Goal: Task Accomplishment & Management: Manage account settings

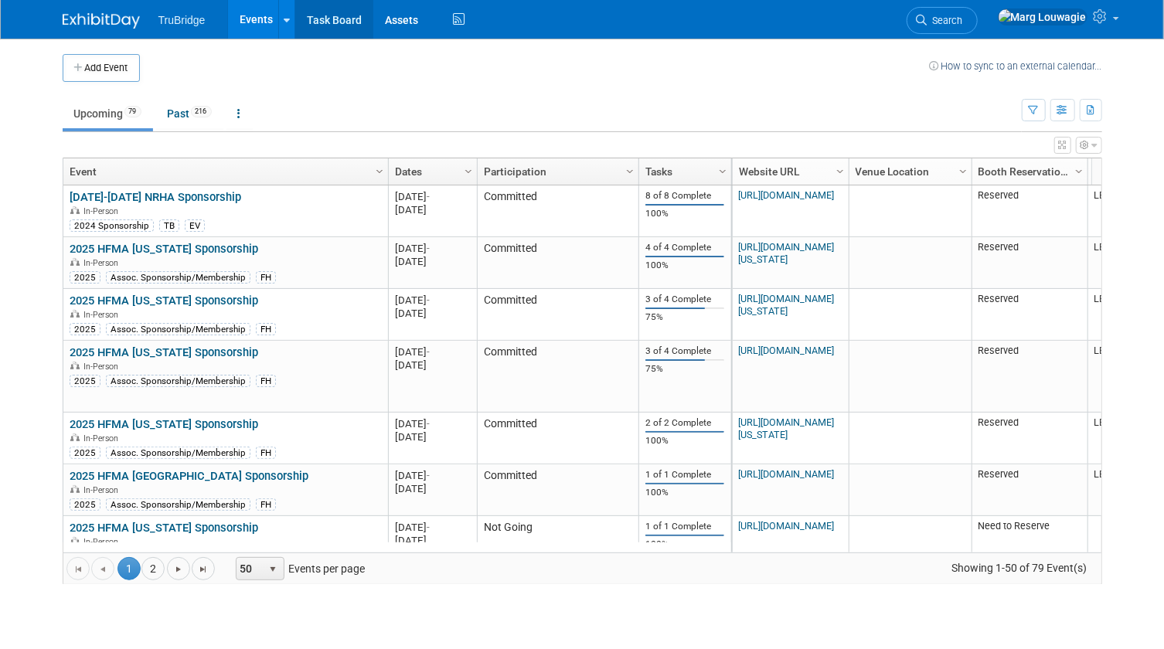
click at [347, 22] on link "Task Board" at bounding box center [334, 19] width 78 height 39
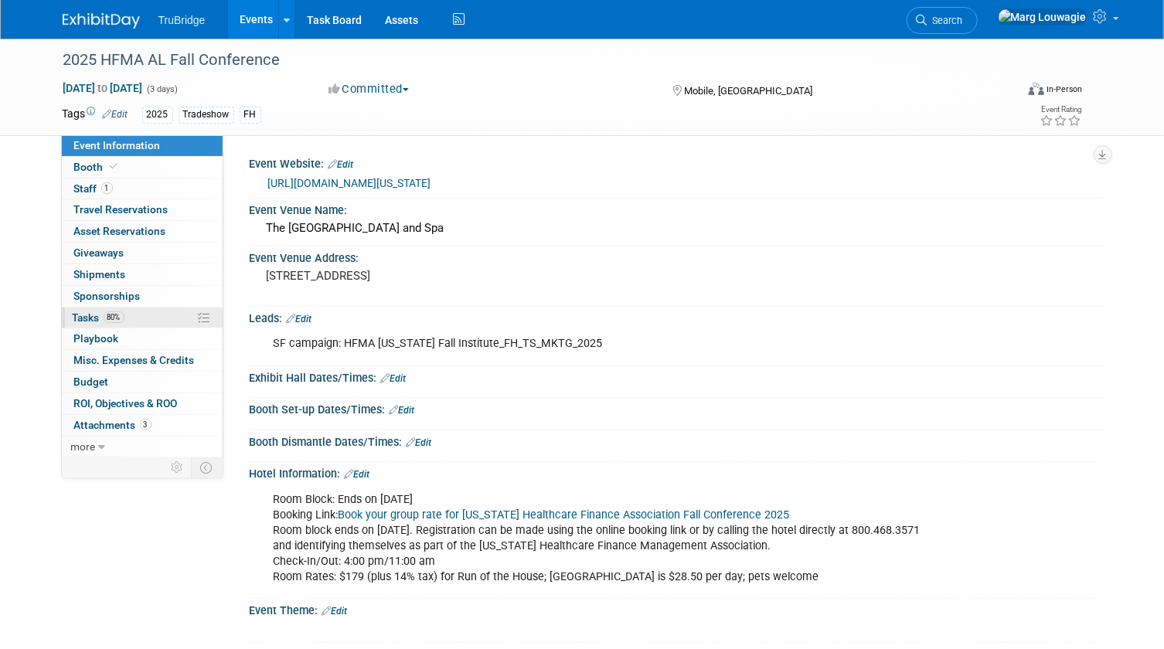
click at [90, 312] on span "Tasks 80%" at bounding box center [99, 318] width 52 height 12
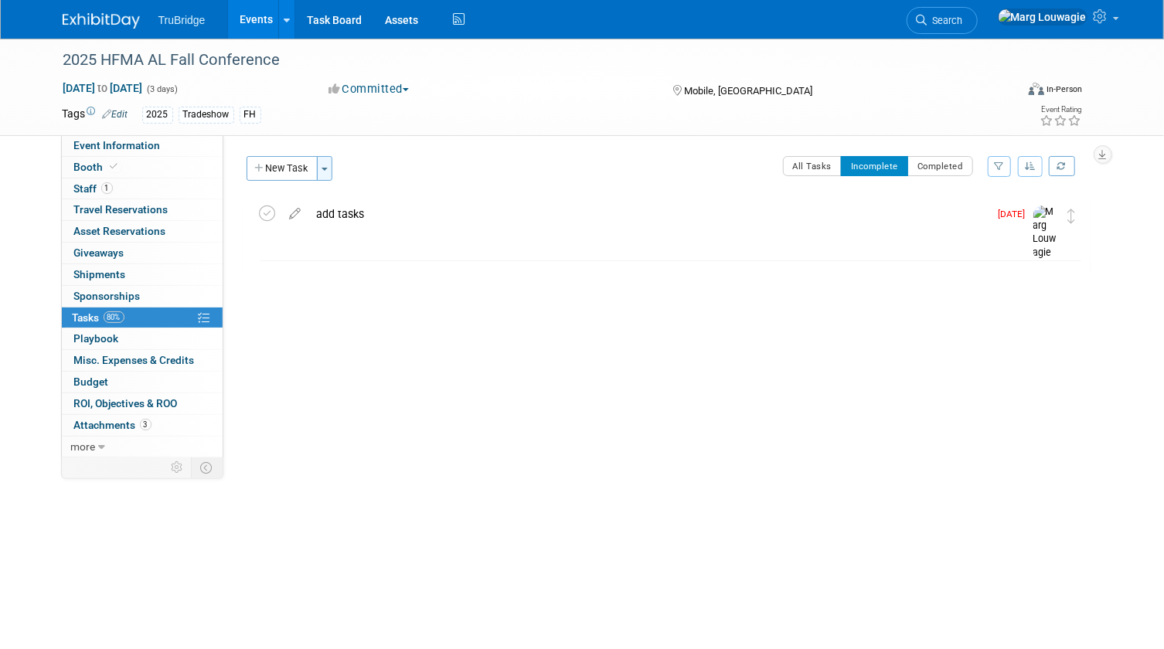
click at [322, 169] on span "button" at bounding box center [325, 169] width 6 height 3
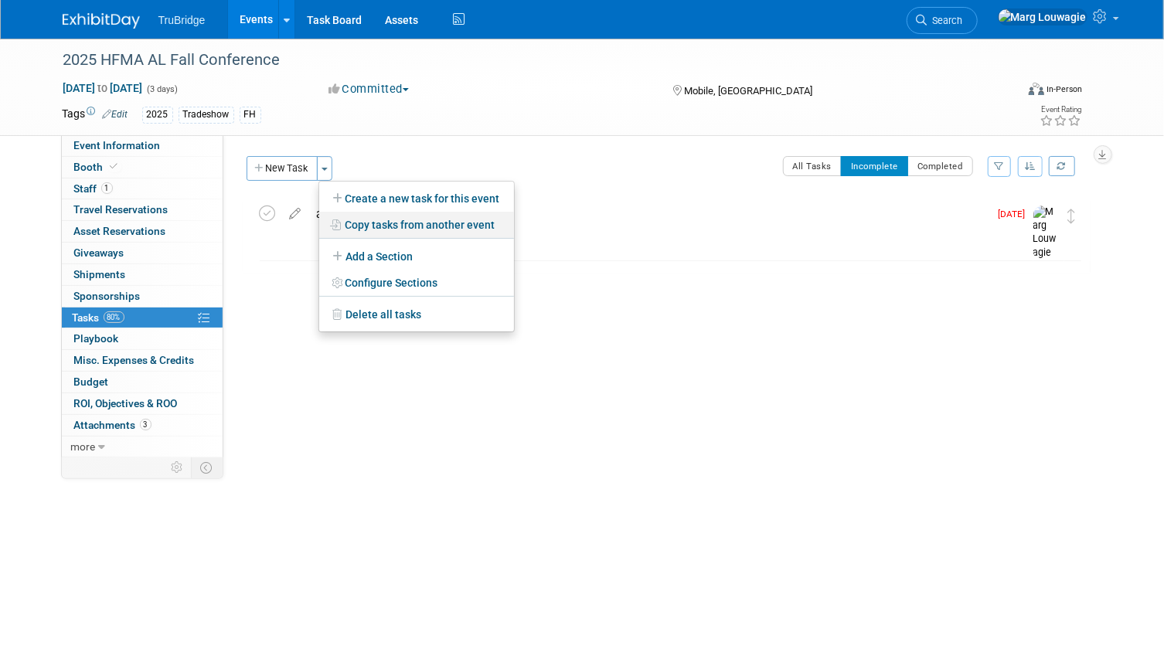
click at [393, 220] on link "Copy tasks from another event" at bounding box center [416, 225] width 195 height 26
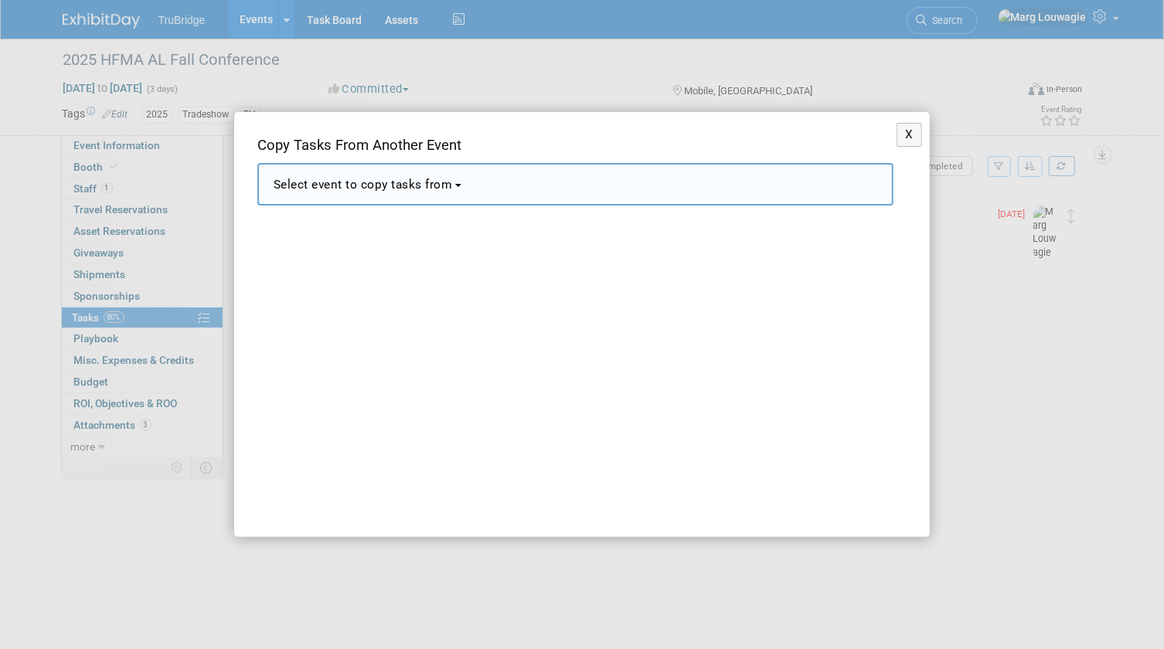
click at [461, 192] on button "Select event to copy tasks from" at bounding box center [575, 184] width 636 height 43
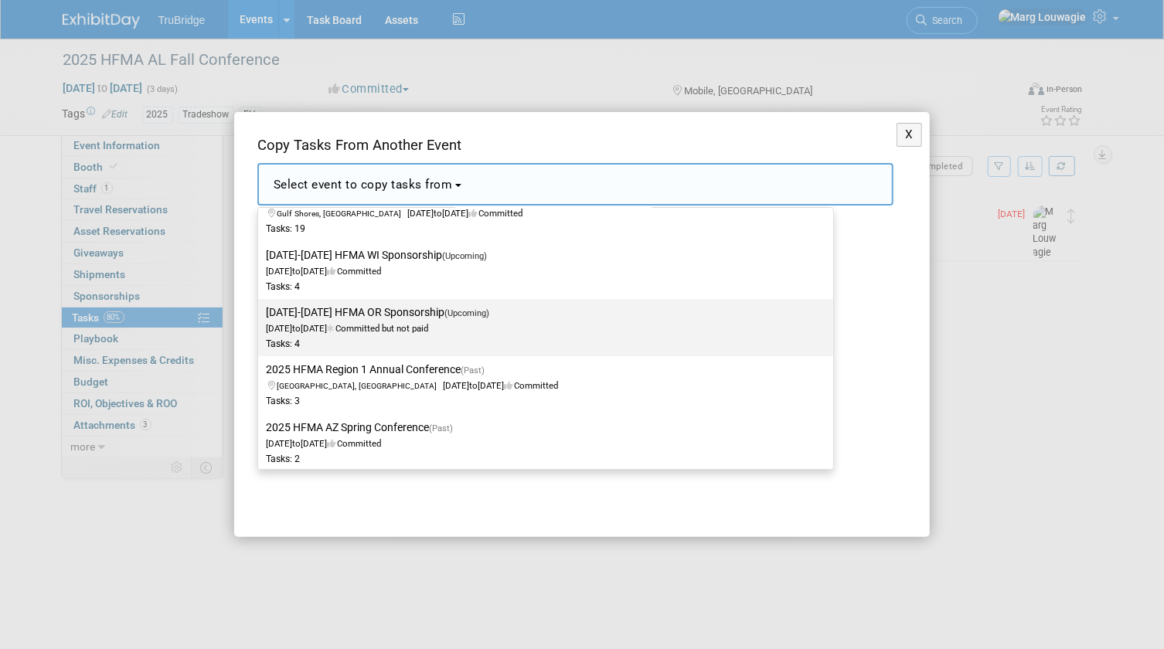
scroll to position [3161, 0]
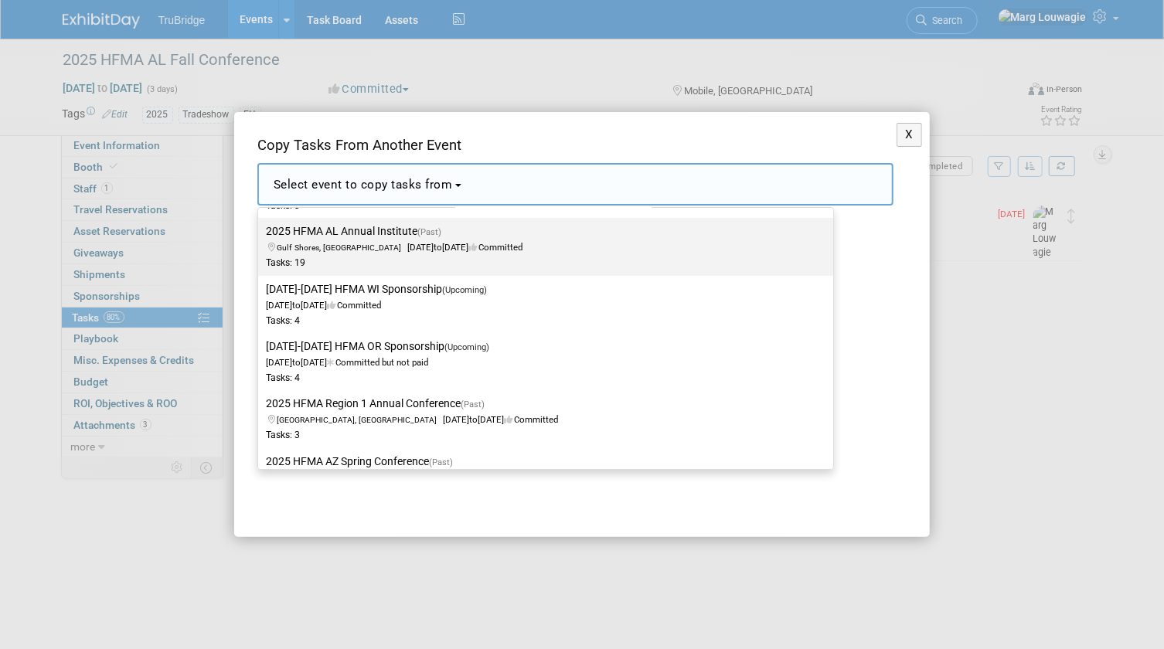
click at [429, 242] on span "Gulf Shores, AL Jun 1, 2025 to Jun 3, 2025 Committed" at bounding box center [394, 239] width 257 height 26
click at [260, 237] on input "2025 HFMA AL Annual Institute (Past) Gulf Shores, AL Jun 1, 2025 to Jun 3, 2025…" at bounding box center [255, 231] width 10 height 10
select select "11129205"
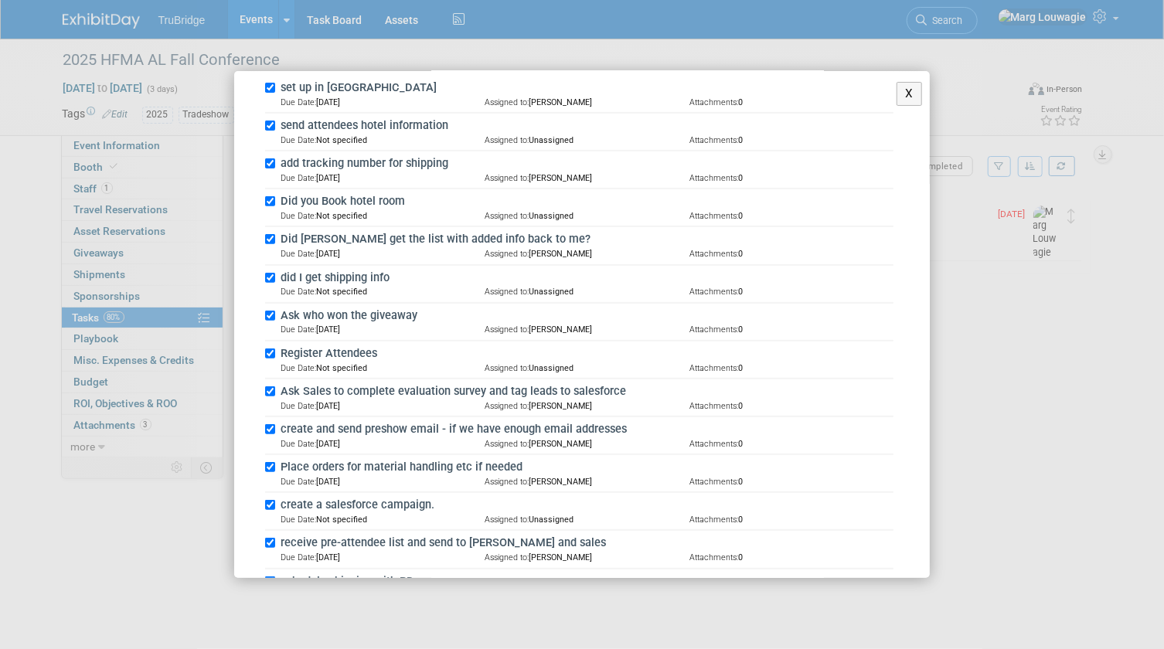
scroll to position [351, 0]
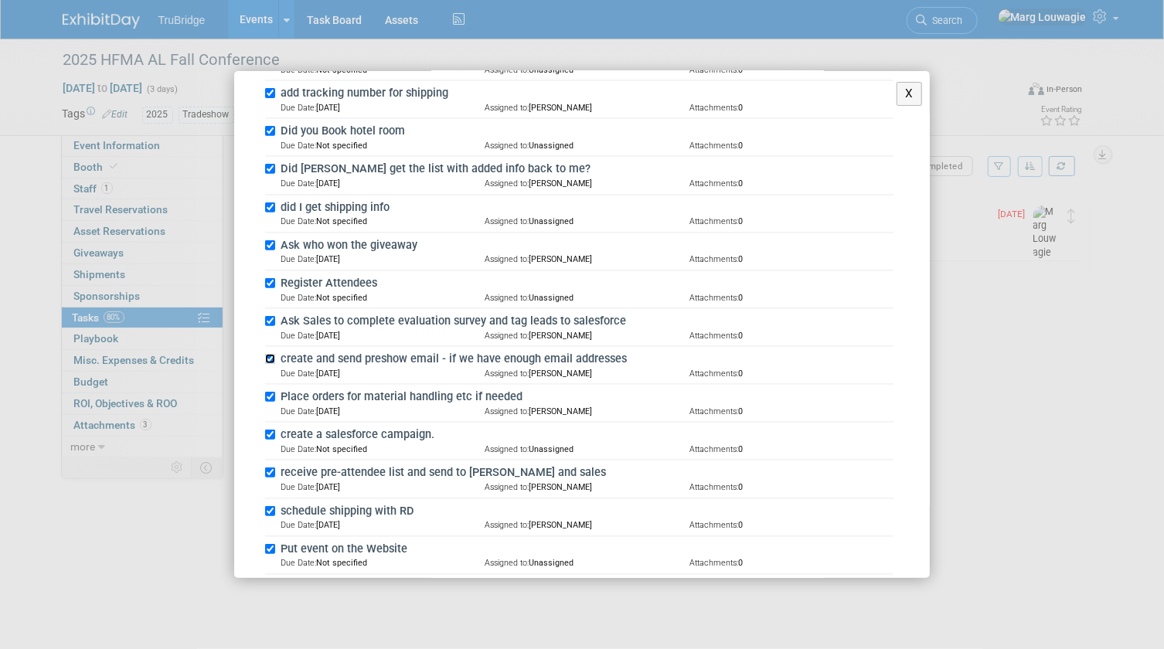
click at [271, 356] on input "create and send preshow email - if we have enough email addresses" at bounding box center [270, 359] width 10 height 10
click at [271, 354] on input "create and send preshow email - if we have enough email addresses" at bounding box center [270, 359] width 10 height 10
checkbox input "true"
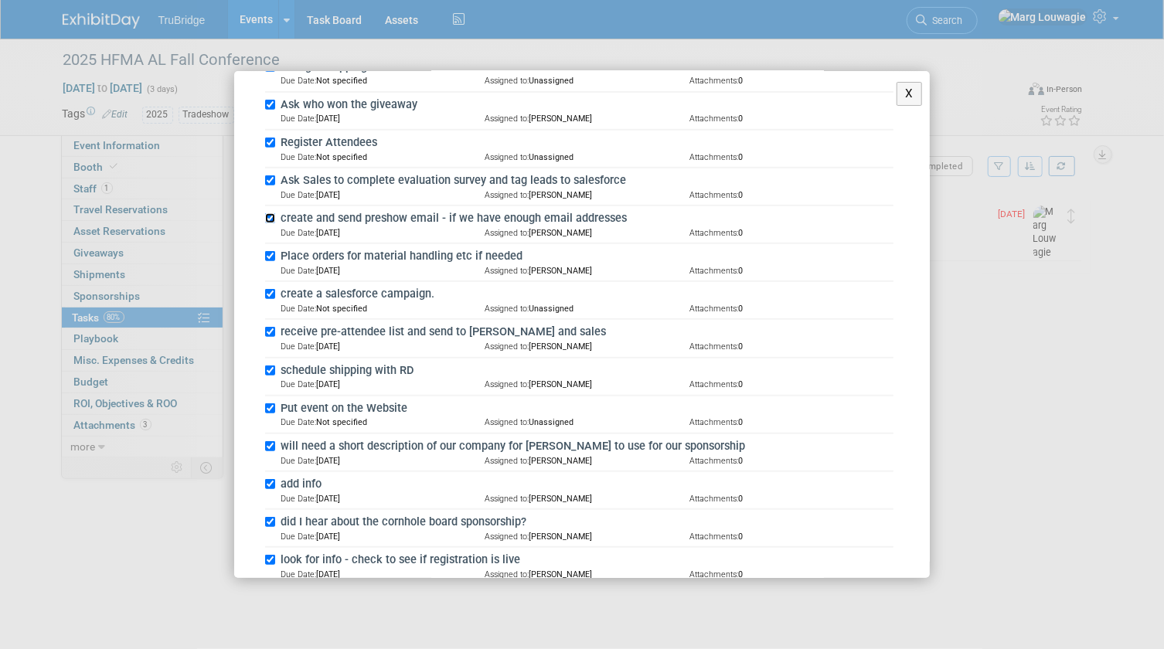
scroll to position [562, 0]
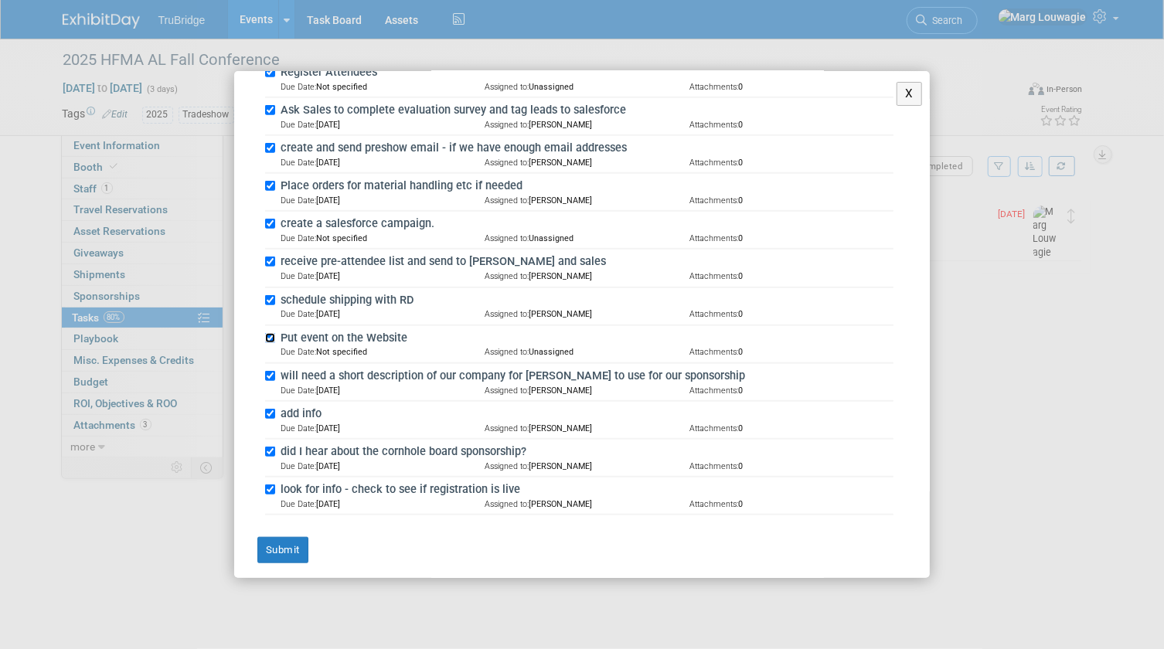
click at [269, 333] on input "Put event on the Website" at bounding box center [270, 338] width 10 height 10
checkbox input "false"
click at [272, 372] on input "will need a short description of our company for Michael to use for our sponsor…" at bounding box center [270, 376] width 10 height 10
checkbox input "false"
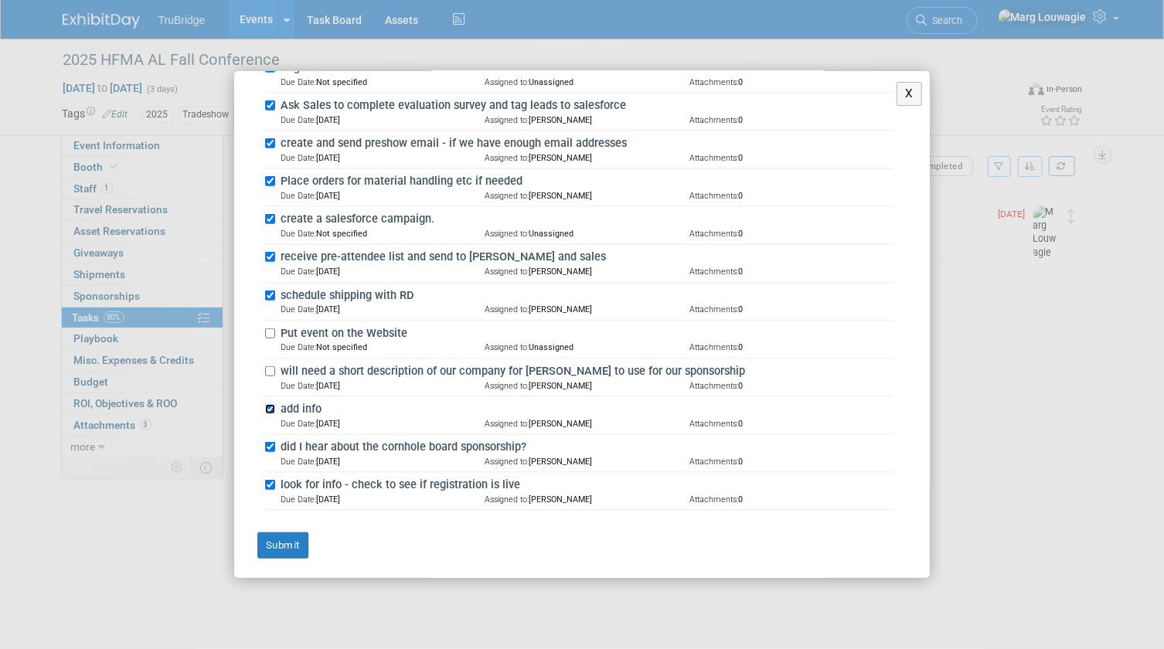
click at [270, 405] on input "add info" at bounding box center [270, 409] width 10 height 10
checkbox input "false"
click at [273, 442] on input "did I hear about the cornhole board sponsorship?" at bounding box center [270, 447] width 10 height 10
checkbox input "false"
click at [271, 481] on input "look for info - check to see if registration is live" at bounding box center [270, 485] width 10 height 10
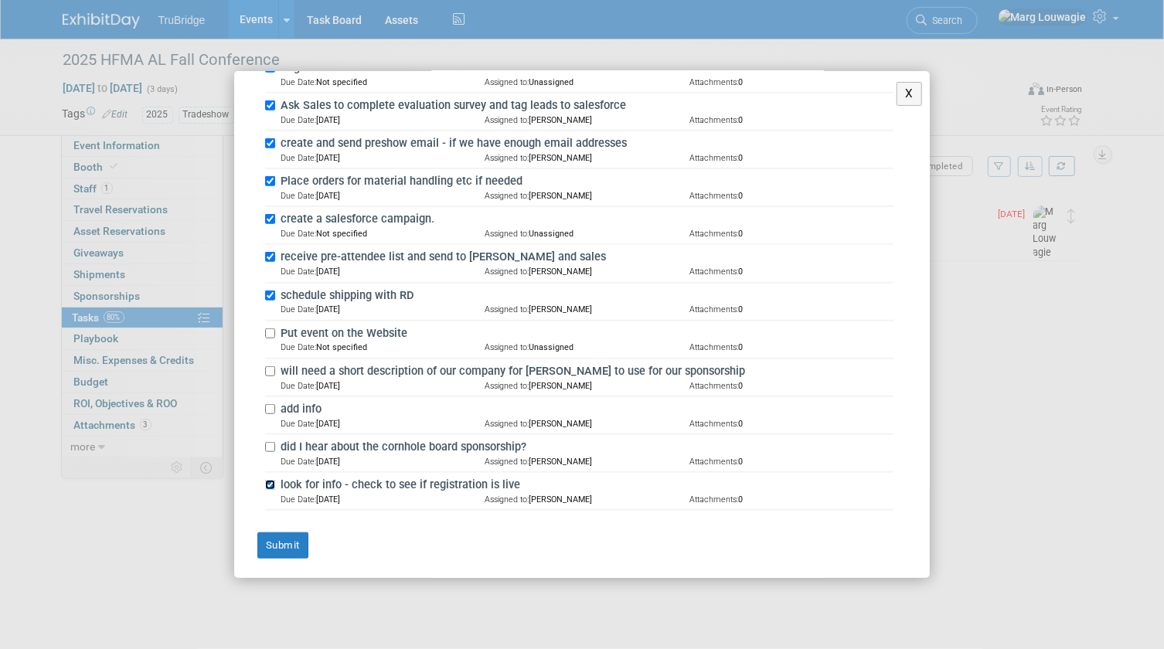
checkbox input "false"
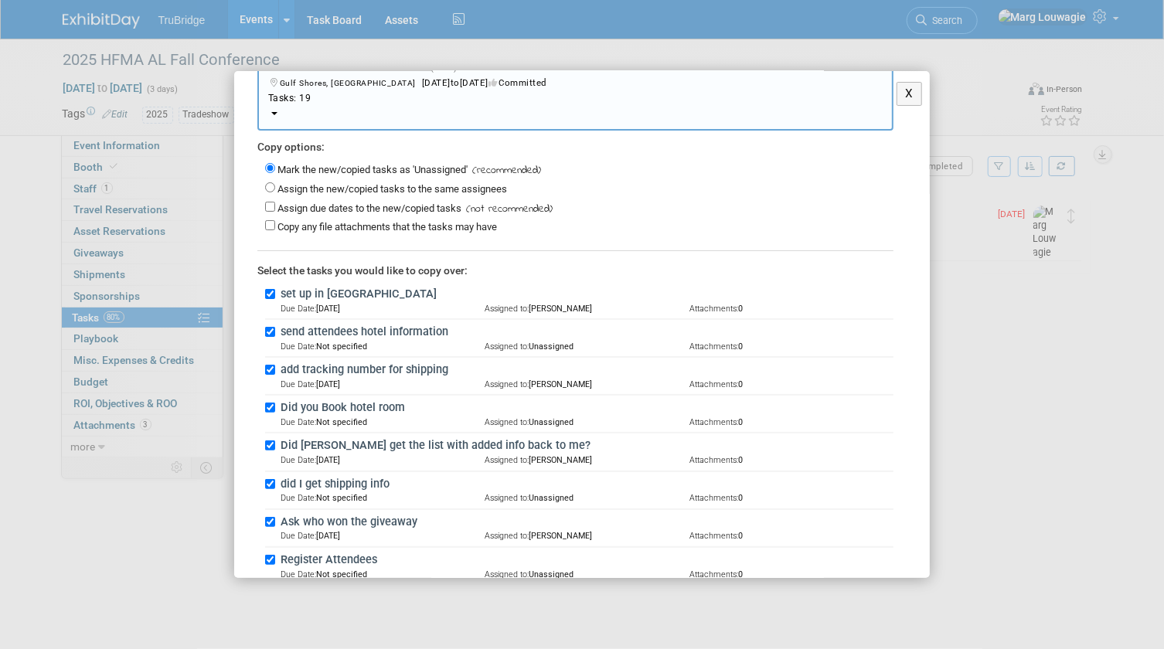
scroll to position [0, 0]
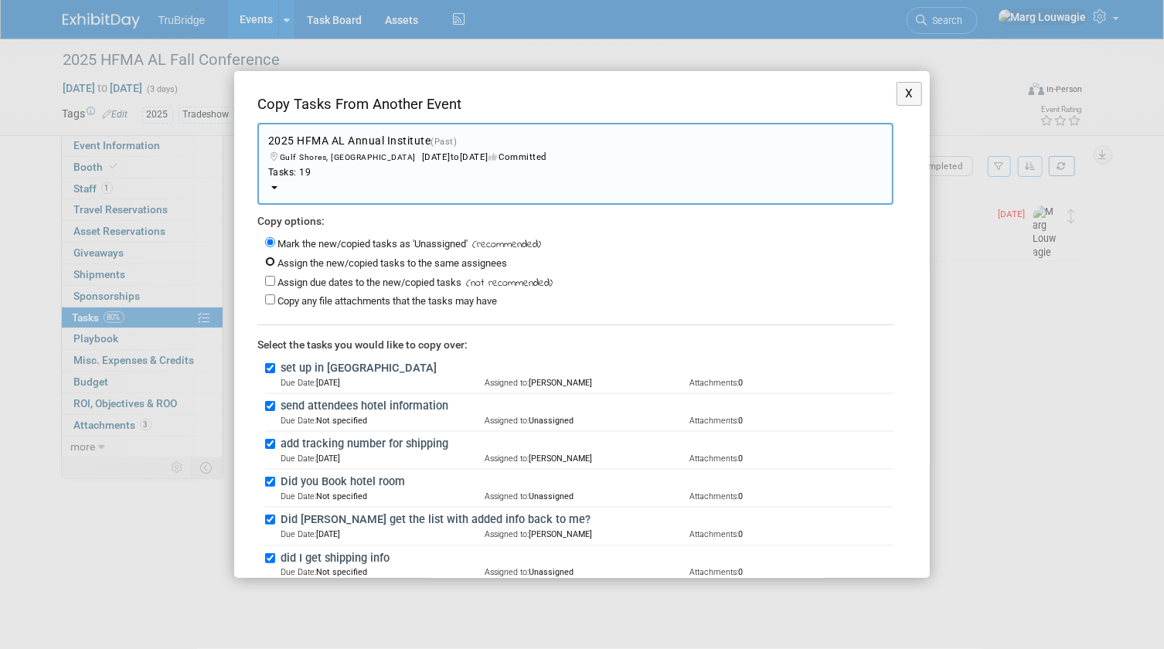
click at [273, 258] on input "Assign the new/copied tasks to the same assignees" at bounding box center [270, 262] width 10 height 10
radio input "true"
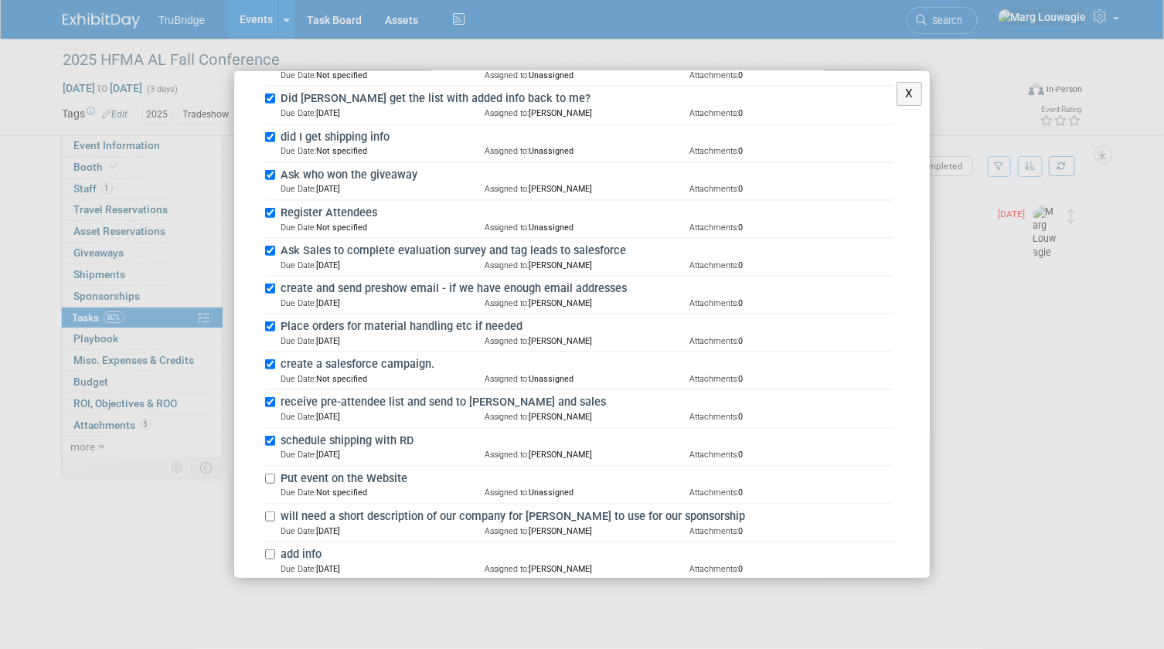
scroll to position [567, 0]
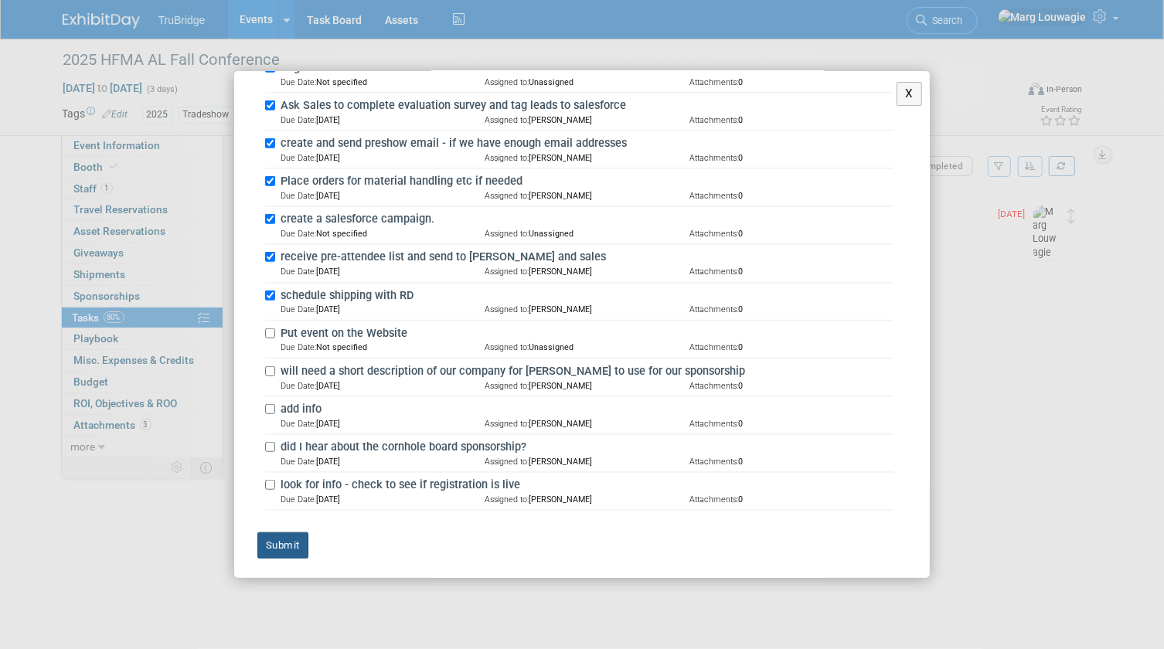
click at [287, 540] on button "Submit" at bounding box center [282, 546] width 51 height 26
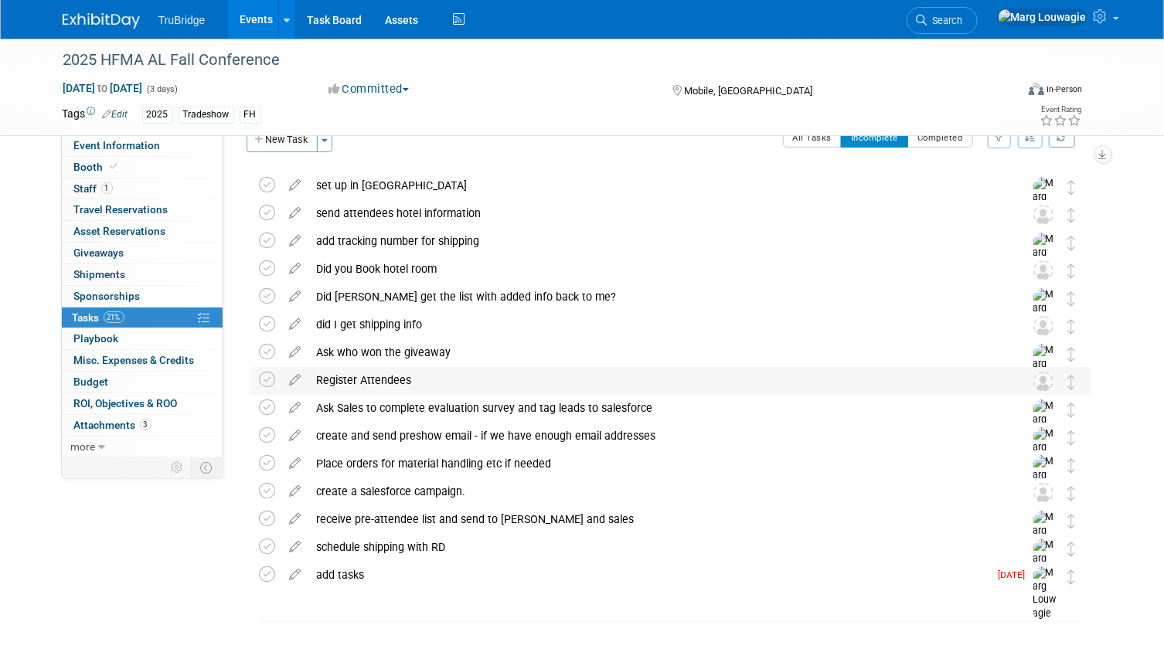
scroll to position [0, 0]
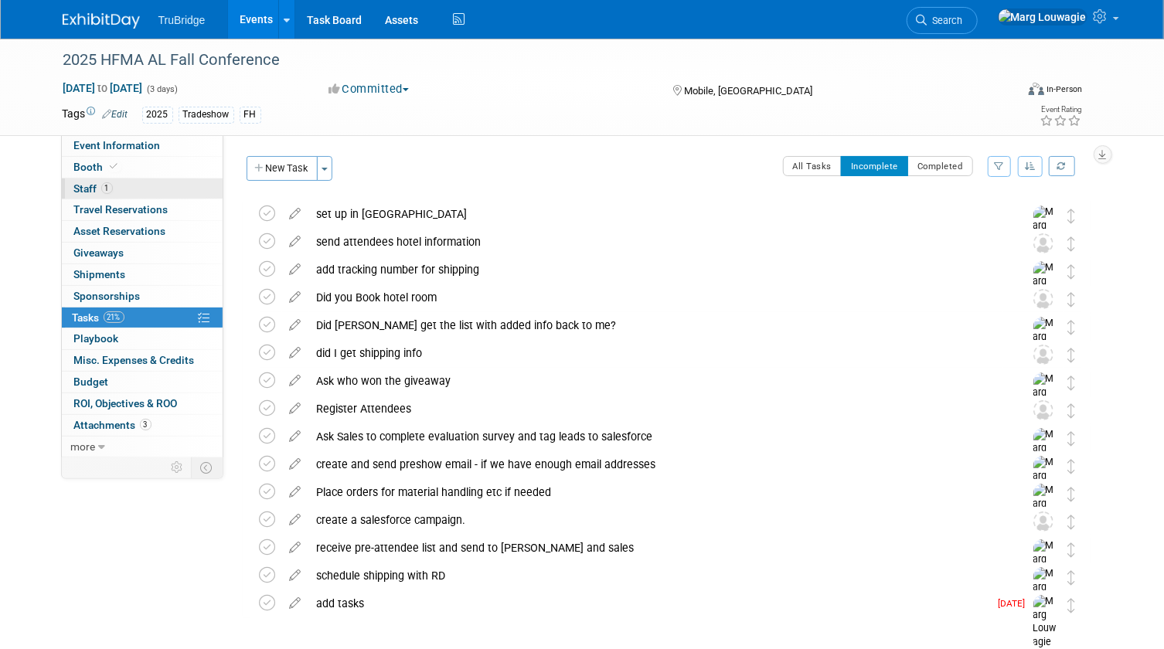
click at [78, 183] on span "Staff 1" at bounding box center [93, 188] width 39 height 12
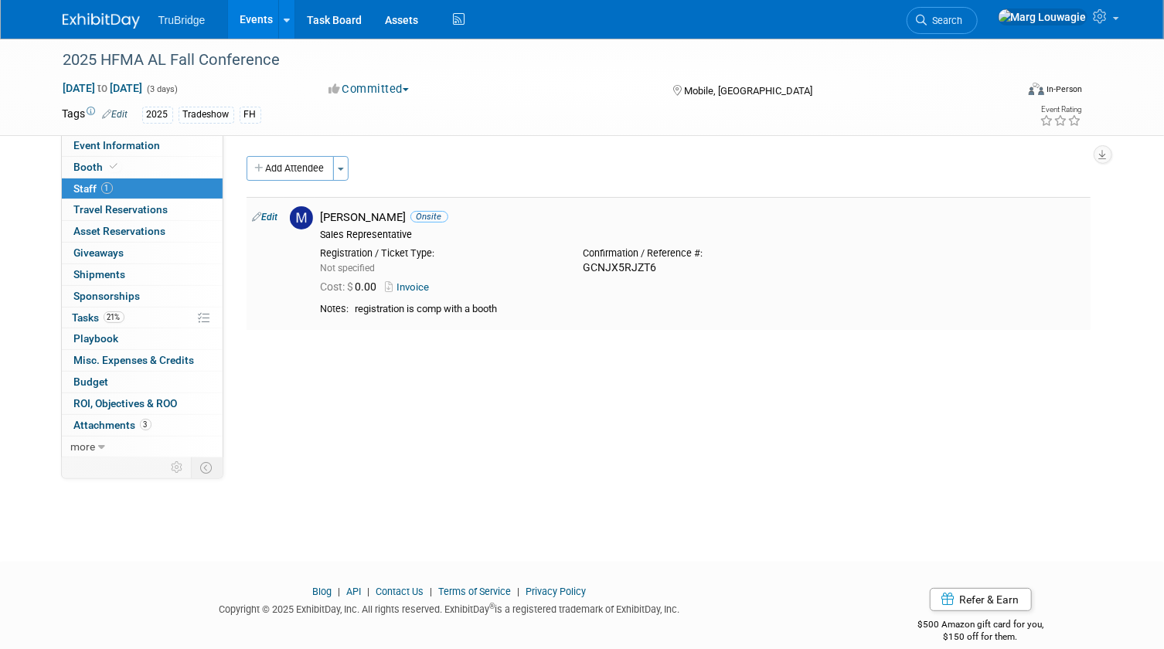
click at [274, 214] on link "Edit" at bounding box center [266, 217] width 26 height 11
select select "02c90d80-daaf-4ad3-9890-038d448f67f9"
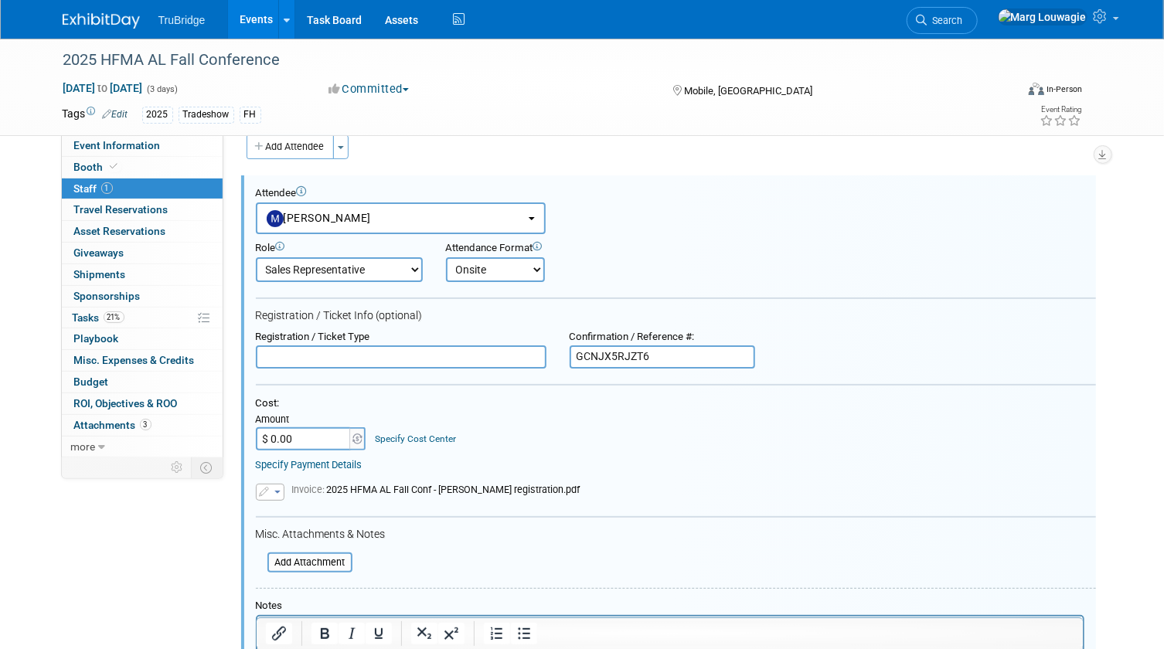
click at [352, 357] on input "text" at bounding box center [401, 357] width 291 height 23
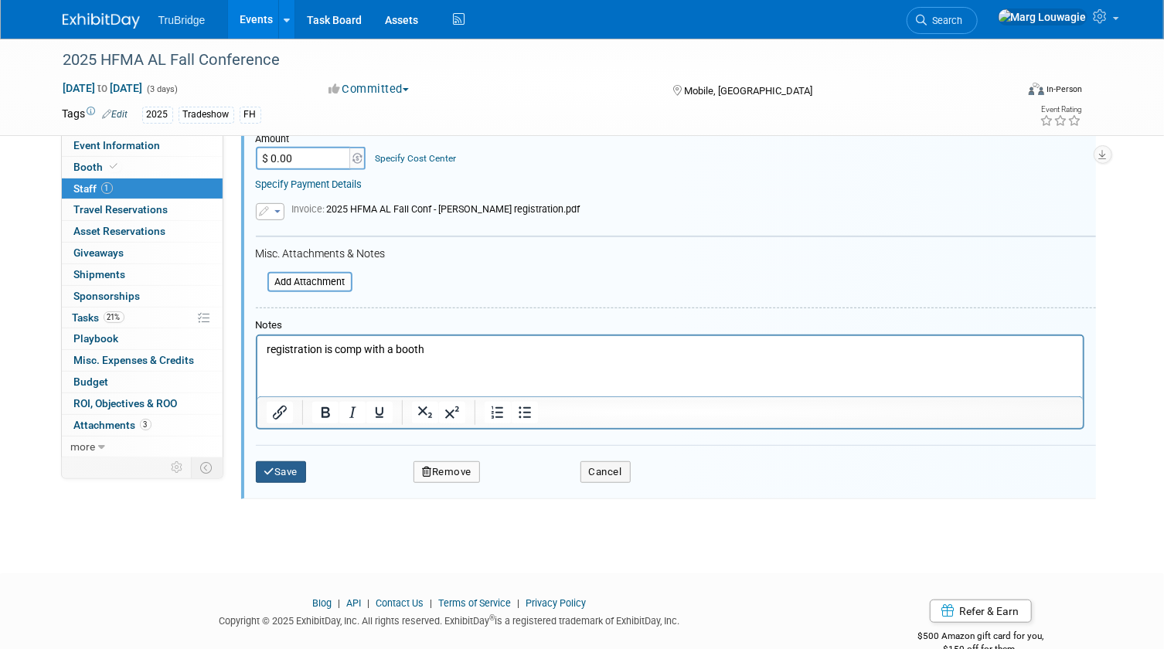
type input "REGISTERED"
click at [289, 464] on button "Save" at bounding box center [281, 472] width 51 height 22
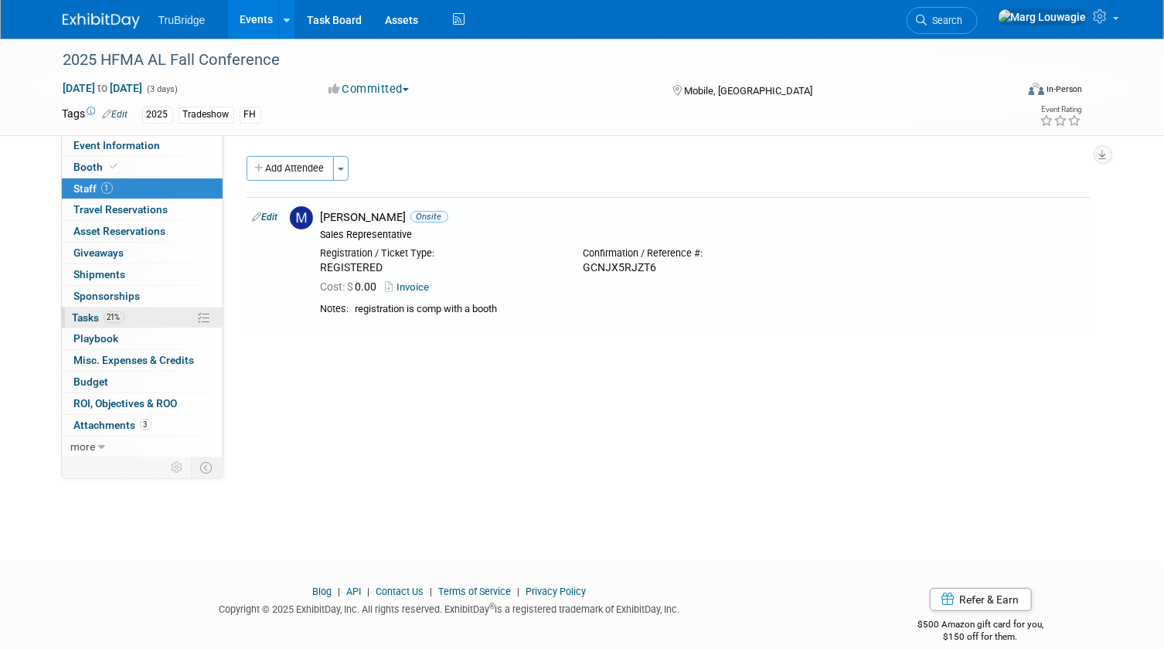
click at [85, 309] on link "21% Tasks 21%" at bounding box center [142, 318] width 161 height 21
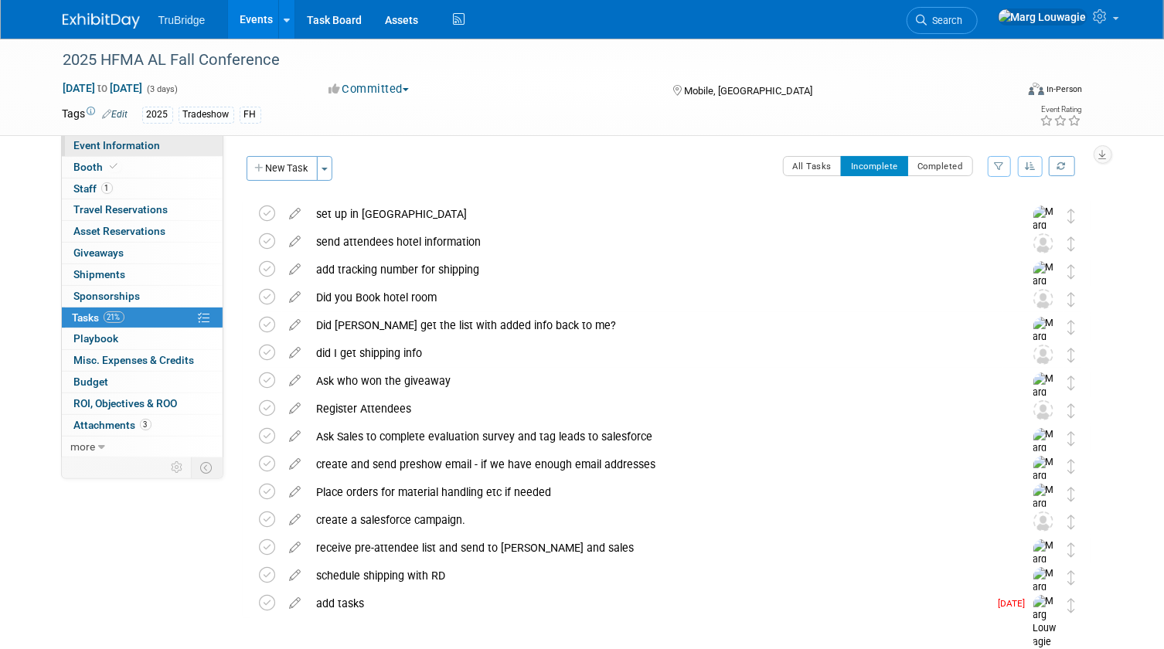
click at [179, 144] on link "Event Information" at bounding box center [142, 145] width 161 height 21
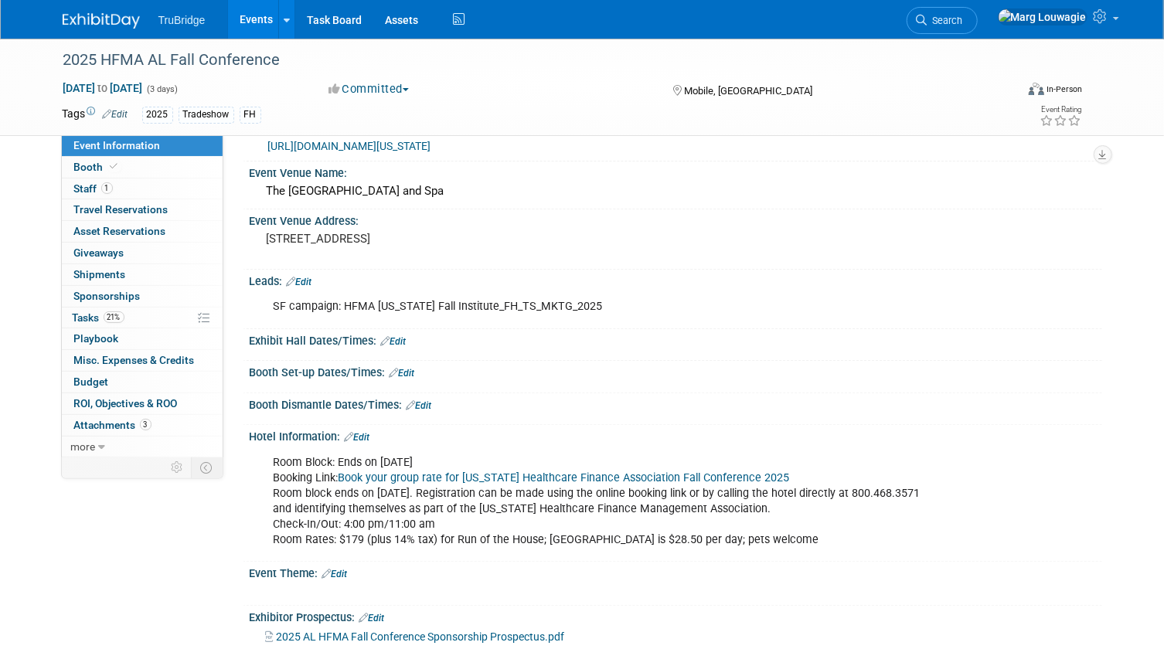
scroll to position [70, 0]
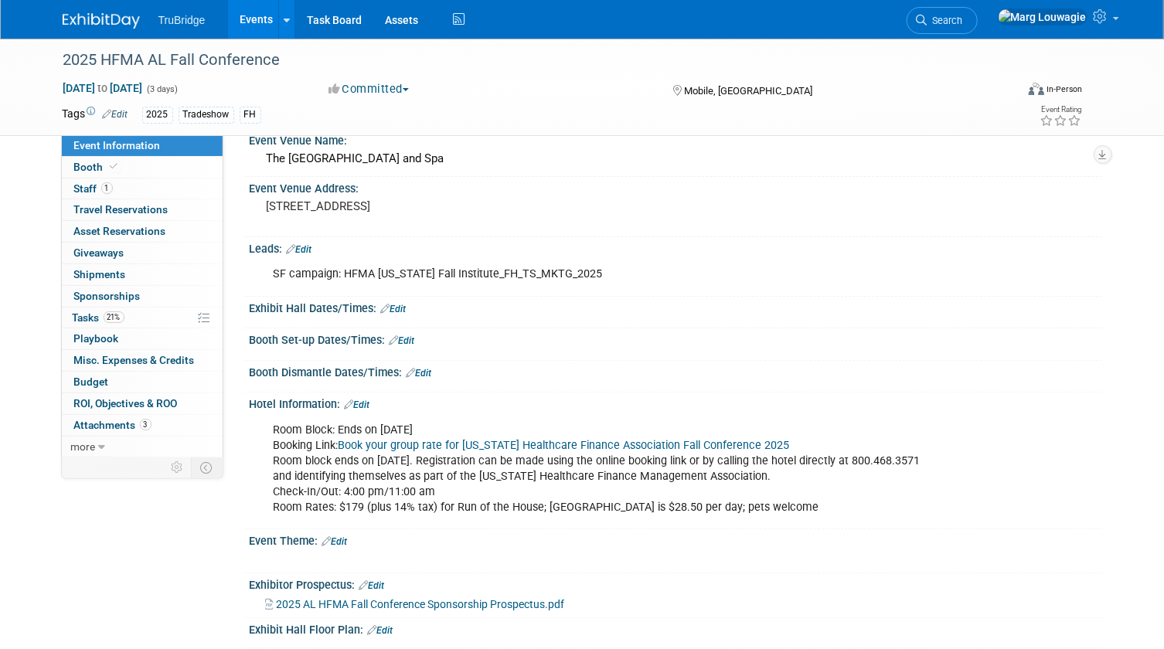
click at [258, 423] on div "Room Block: Ends on 9/3/25 Booking Link: Book your group rate for Alabama Healt…" at bounding box center [676, 468] width 853 height 114
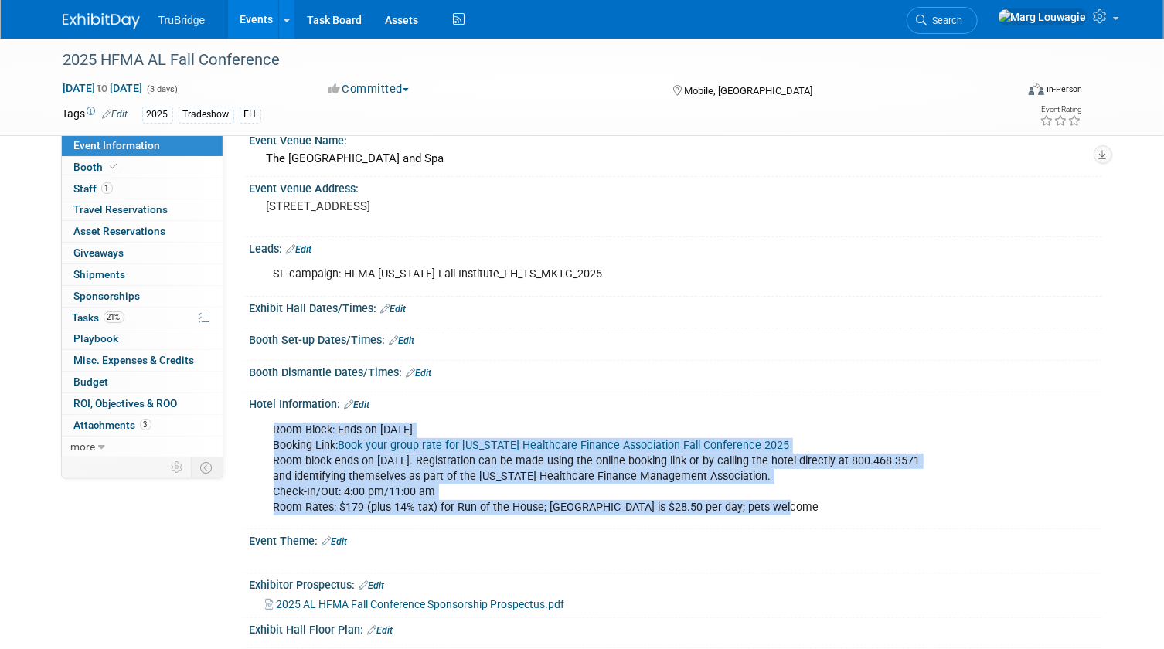
drag, startPoint x: 274, startPoint y: 424, endPoint x: 839, endPoint y: 512, distance: 572.5
click at [839, 512] on div "Room Block: Ends on 9/3/25 Booking Link: Book your group rate for Alabama Healt…" at bounding box center [600, 469] width 674 height 108
copy div "Room Block: Ends on 9/3/25 Booking Link: Book your group rate for Alabama Healt…"
click at [691, 433] on div "Room Block: Ends on 9/3/25 Booking Link: Book your group rate for Alabama Healt…" at bounding box center [600, 469] width 674 height 108
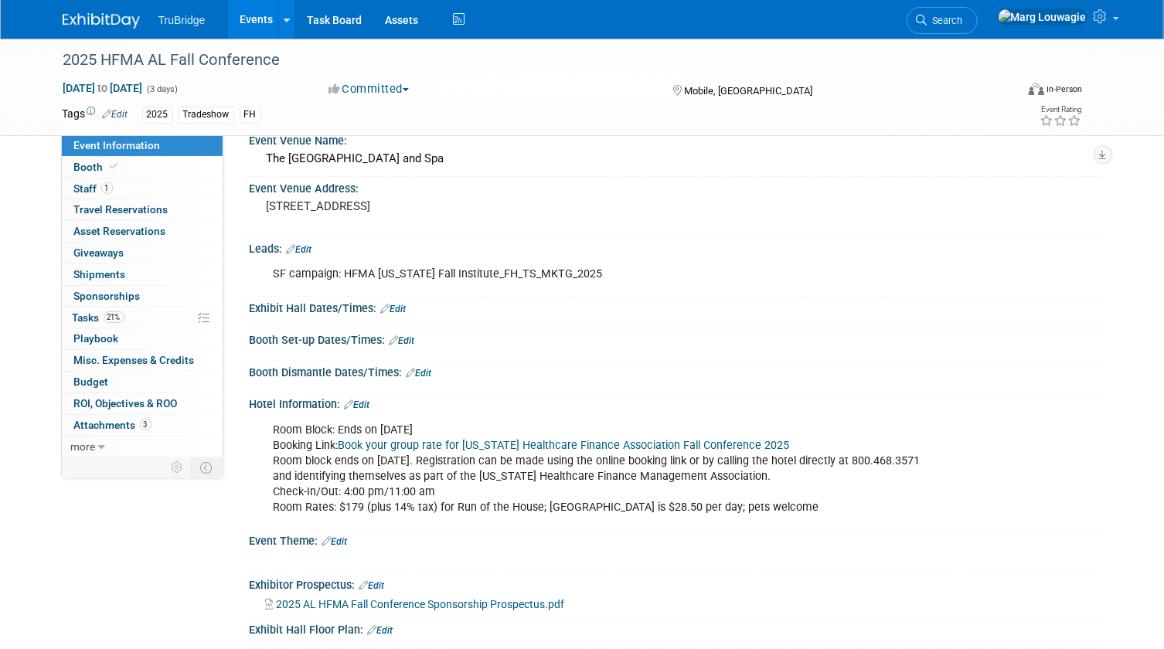
scroll to position [0, 0]
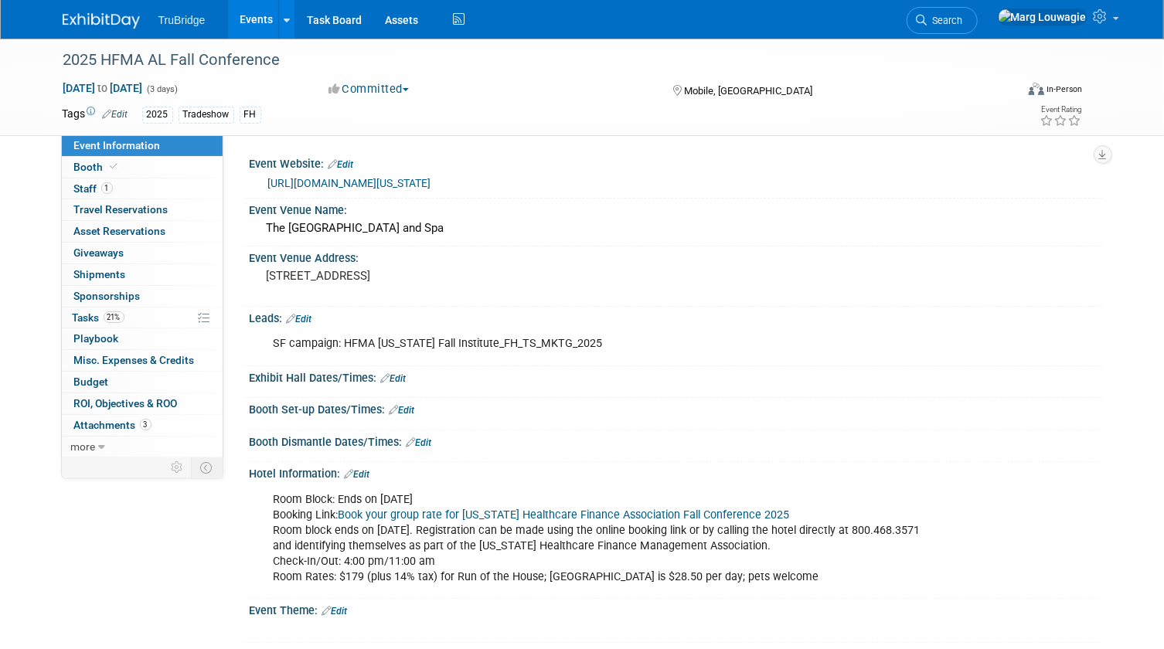
click at [385, 185] on link "https://www.hfma.org/chapters/region-5/alabama/" at bounding box center [349, 183] width 163 height 12
click at [93, 312] on span "Tasks 21%" at bounding box center [99, 318] width 52 height 12
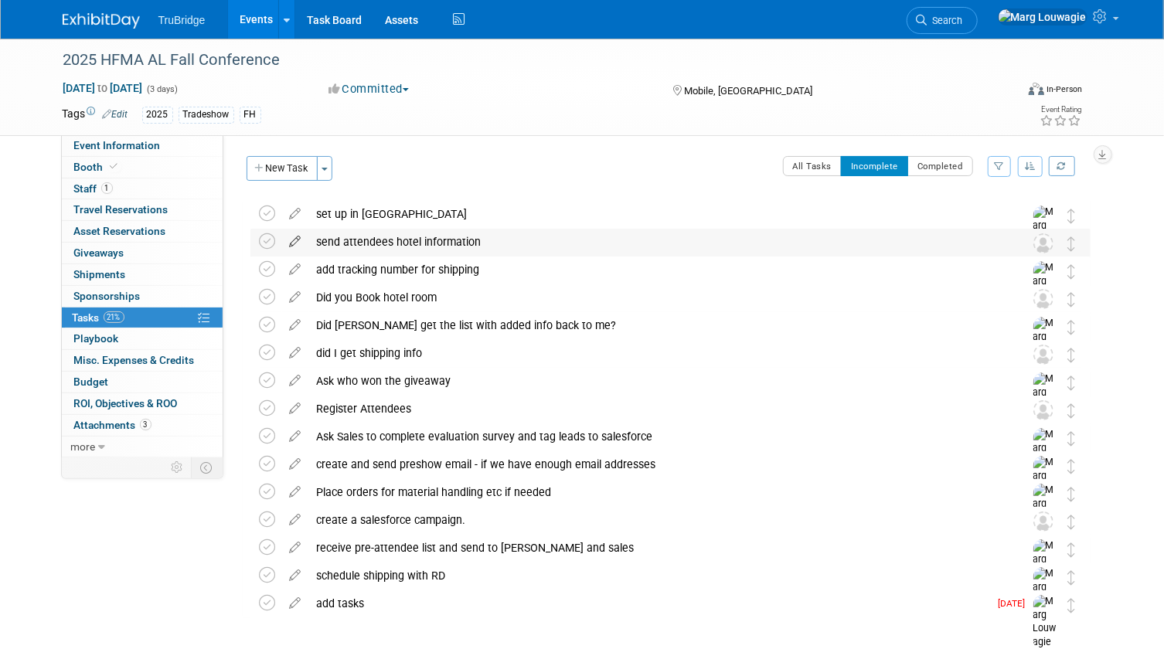
click at [294, 241] on icon at bounding box center [295, 238] width 27 height 19
select select "7"
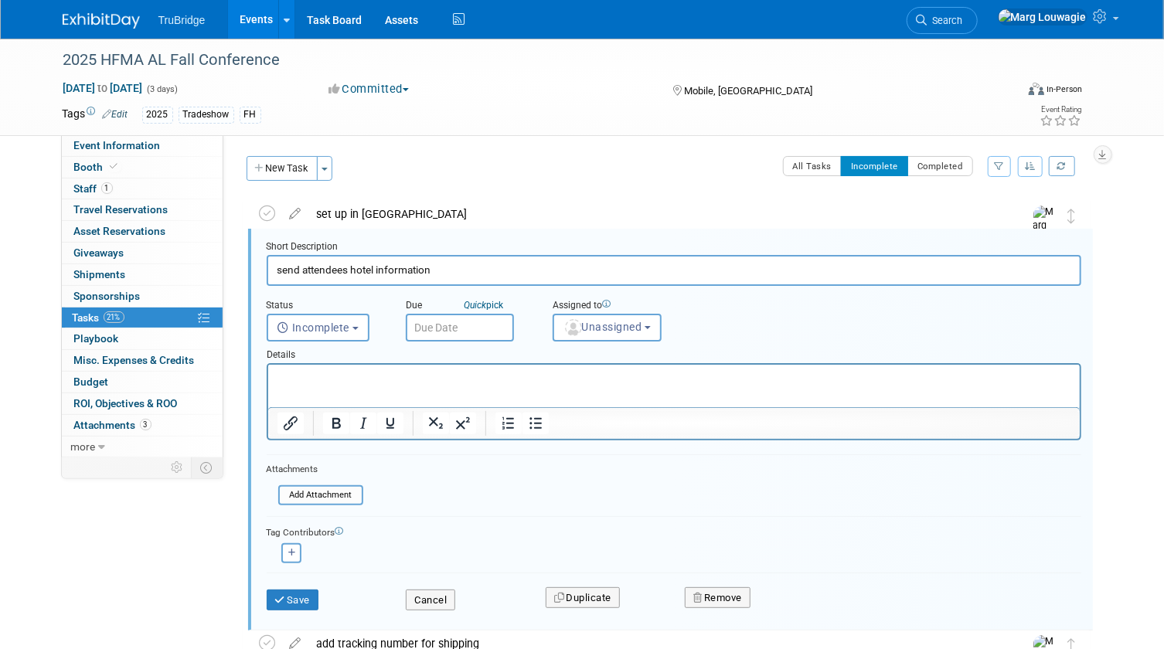
scroll to position [2, 0]
click at [471, 325] on input "text" at bounding box center [460, 326] width 108 height 28
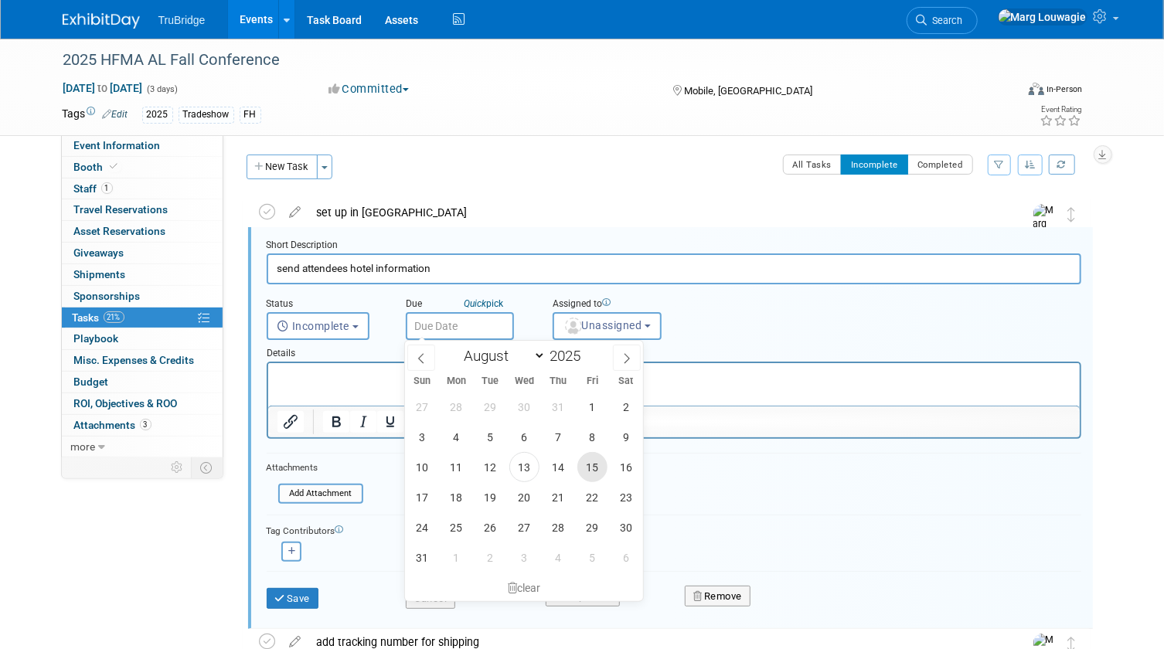
click at [595, 461] on span "15" at bounding box center [592, 467] width 30 height 30
type input "Aug 15, 2025"
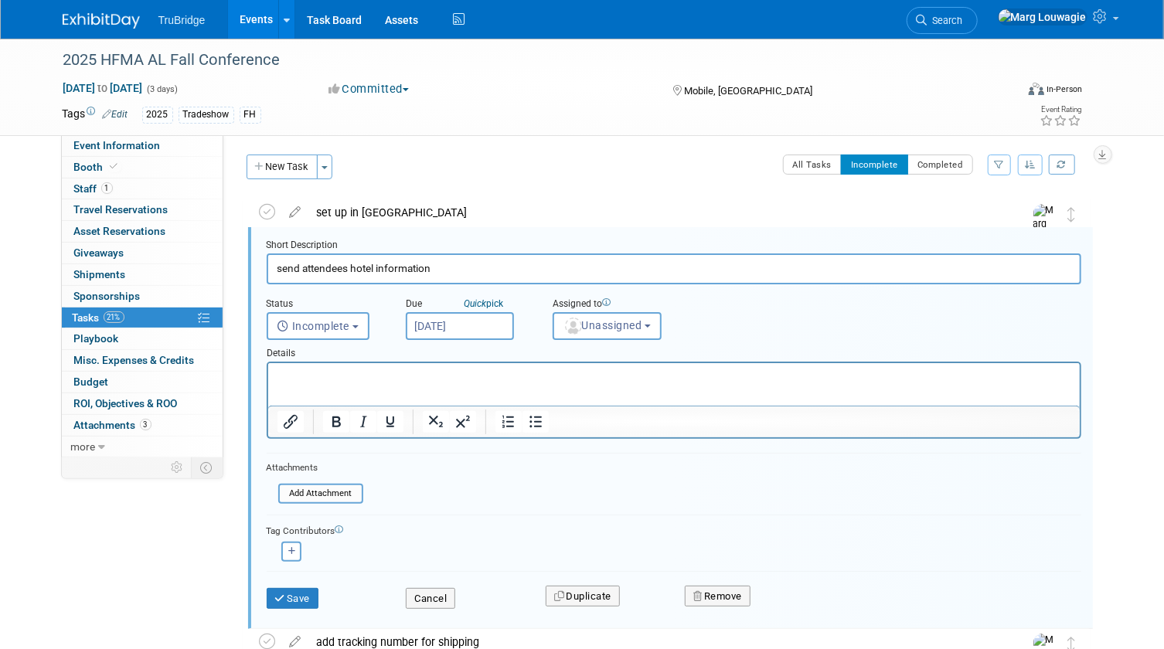
click at [475, 267] on input "send attendees hotel information" at bounding box center [674, 269] width 815 height 30
type input "send attendees hotel information - deadline is Sept 3"
click at [601, 325] on span "Unassigned" at bounding box center [602, 325] width 79 height 12
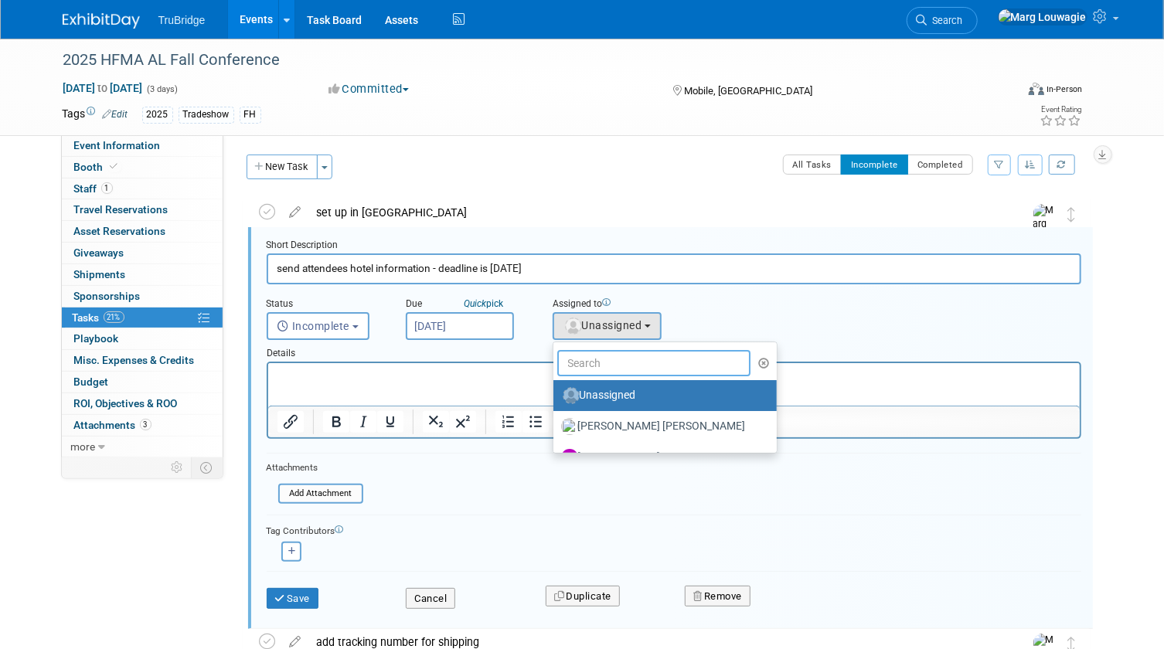
click at [611, 356] on input "text" at bounding box center [654, 363] width 194 height 26
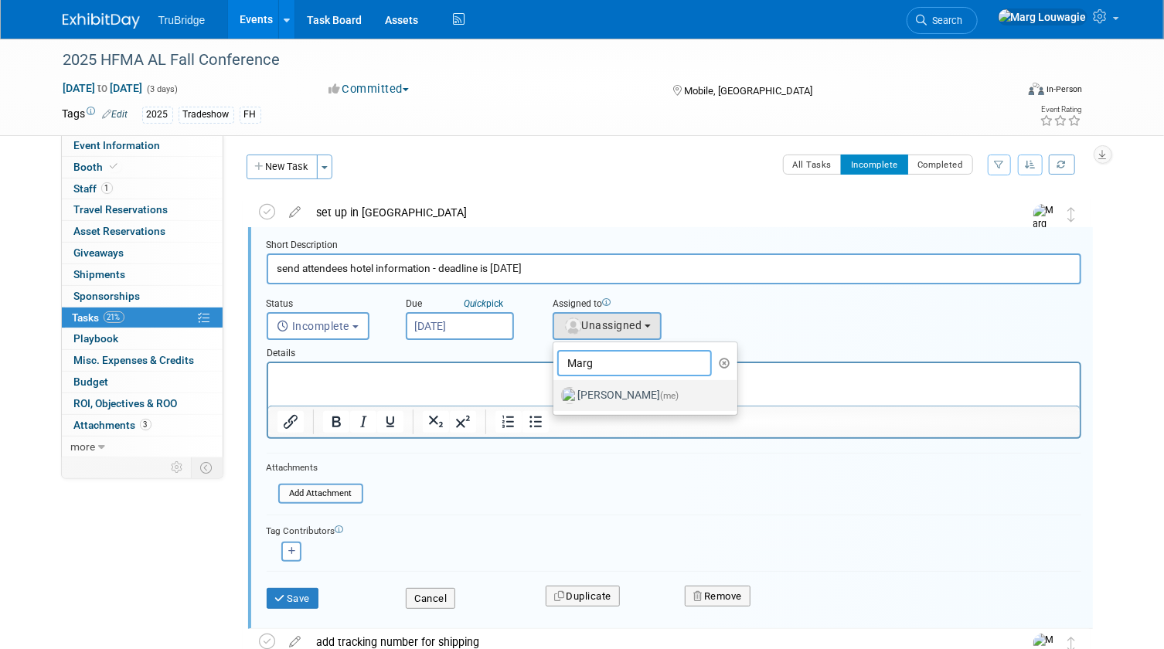
type input "Marg"
click at [601, 393] on label "Marg Louwagie (me)" at bounding box center [642, 395] width 162 height 25
click at [556, 393] on input "Marg Louwagie (me)" at bounding box center [551, 394] width 10 height 10
select select "0abee163-1570-438d-a0ea-e9129f2ffbd7"
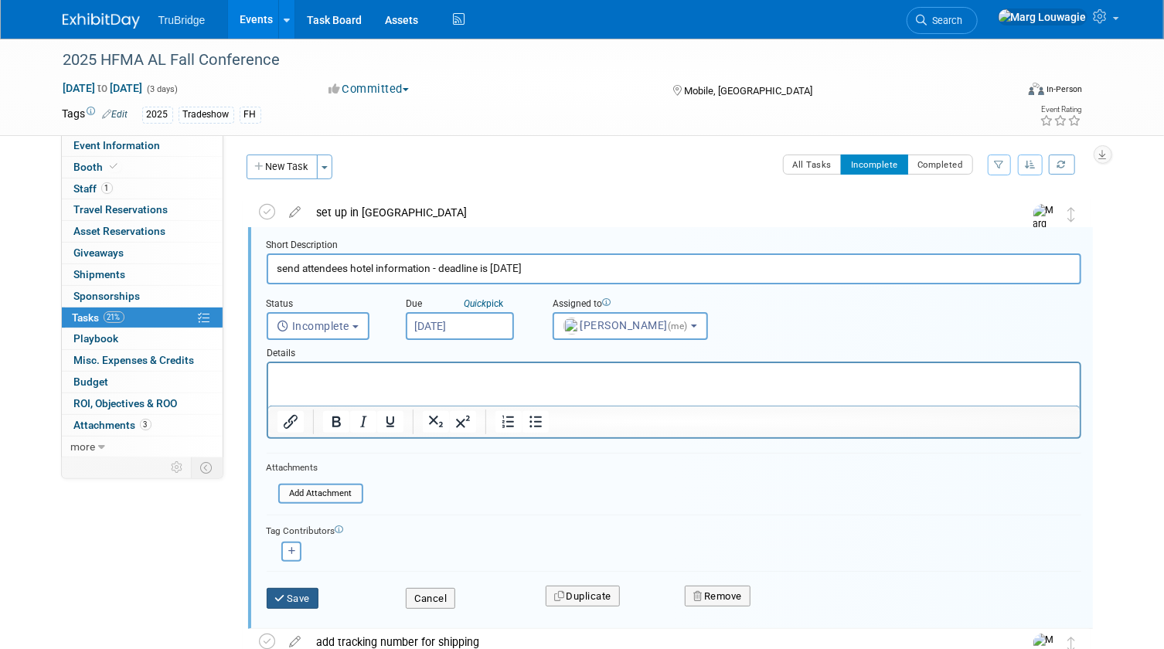
click at [296, 601] on button "Save" at bounding box center [293, 599] width 53 height 22
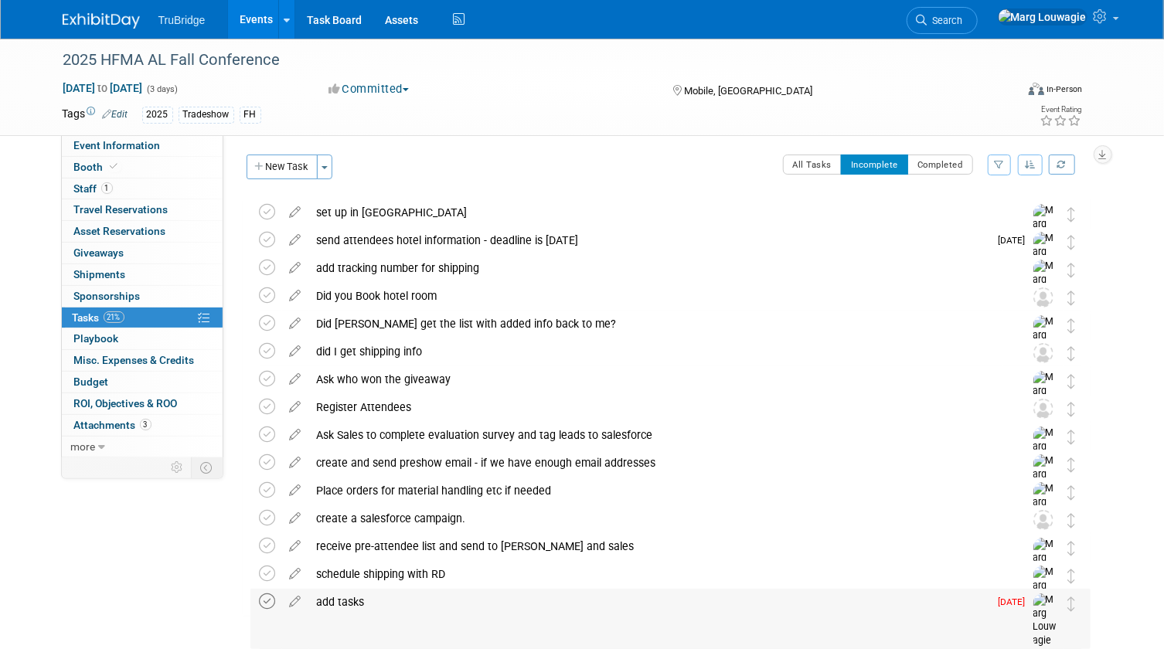
click at [271, 603] on icon at bounding box center [268, 602] width 16 height 16
click at [427, 243] on div "send attendees hotel information - deadline is Sept 3" at bounding box center [649, 240] width 680 height 26
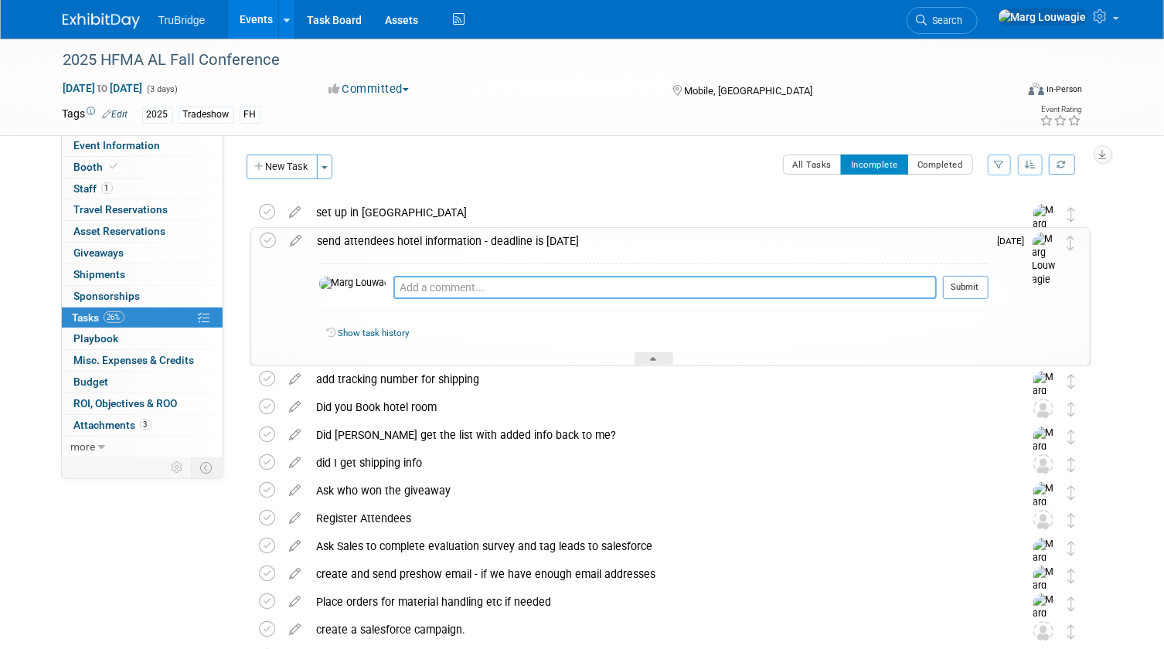
click at [434, 294] on textarea at bounding box center [664, 287] width 543 height 23
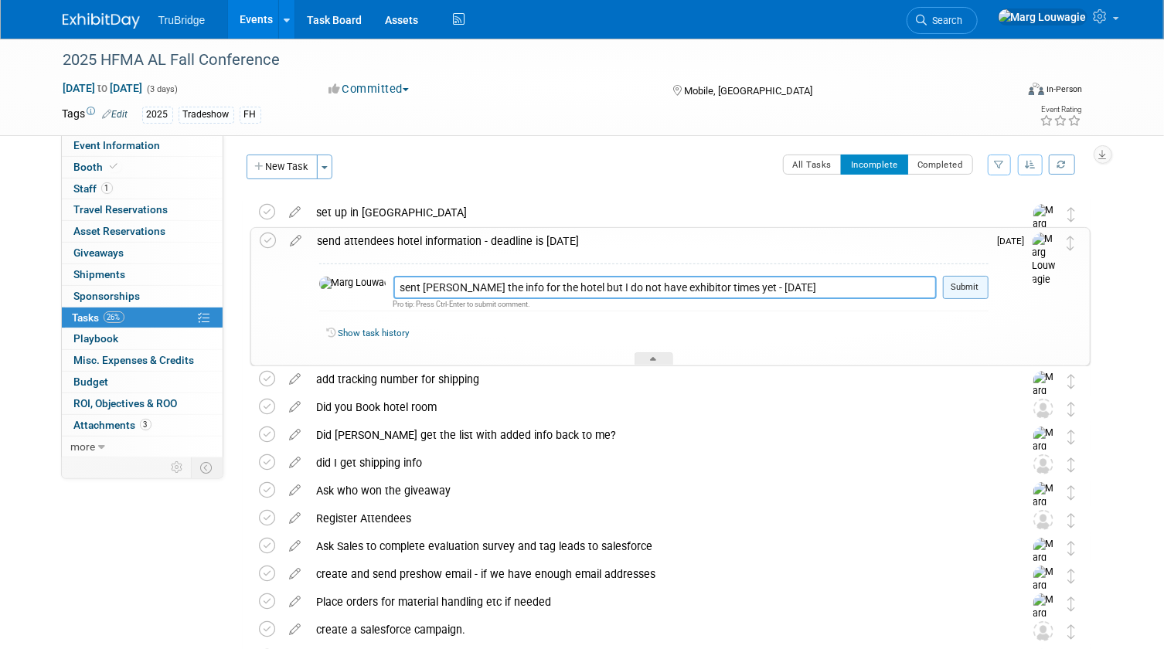
type textarea "sent Michael the info for the hotel but I do not have exhibitor times yet - 8.1…"
click at [979, 289] on button "Submit" at bounding box center [966, 287] width 46 height 23
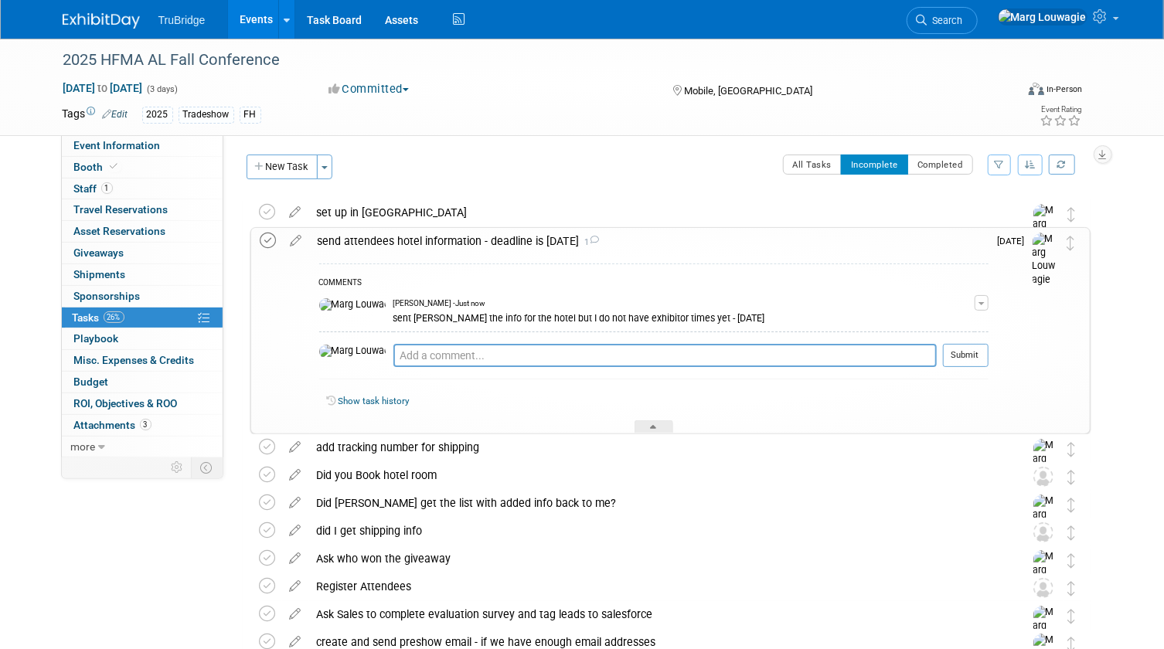
click at [272, 240] on icon at bounding box center [268, 241] width 16 height 16
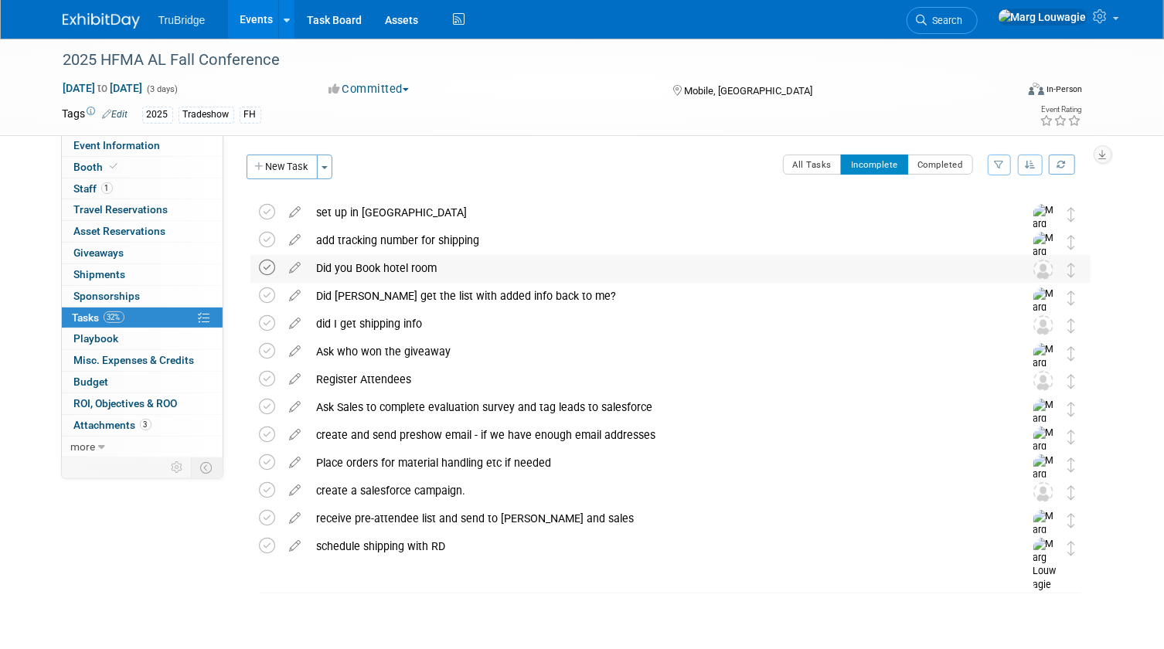
click at [267, 267] on icon at bounding box center [268, 268] width 16 height 16
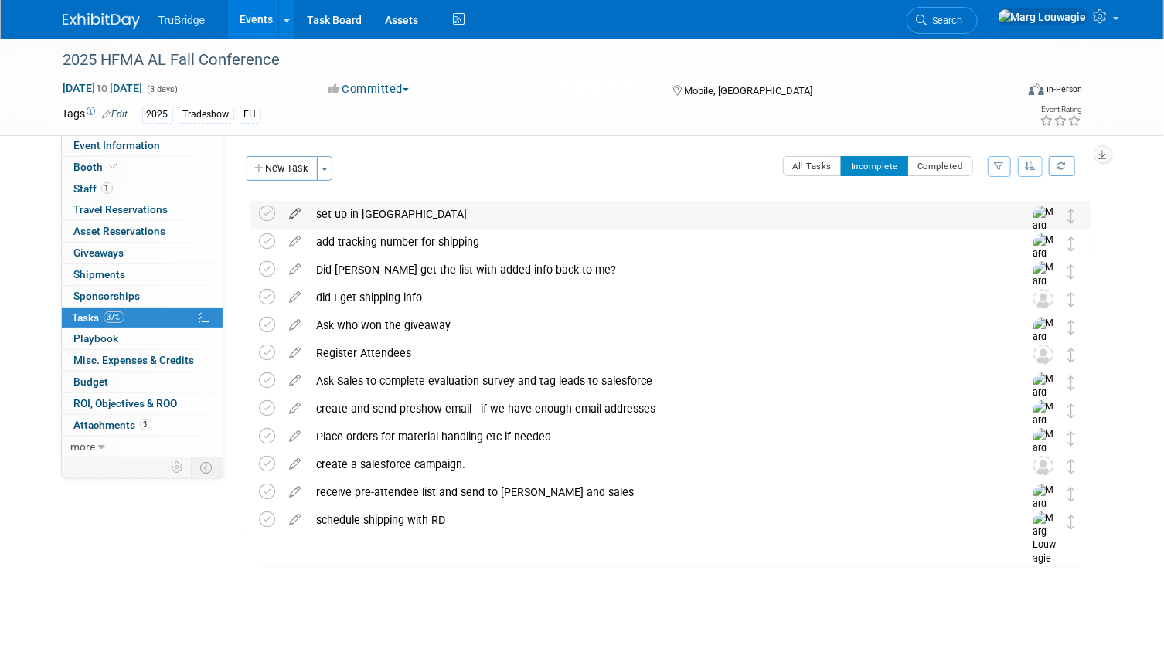
click at [297, 210] on icon at bounding box center [295, 210] width 27 height 19
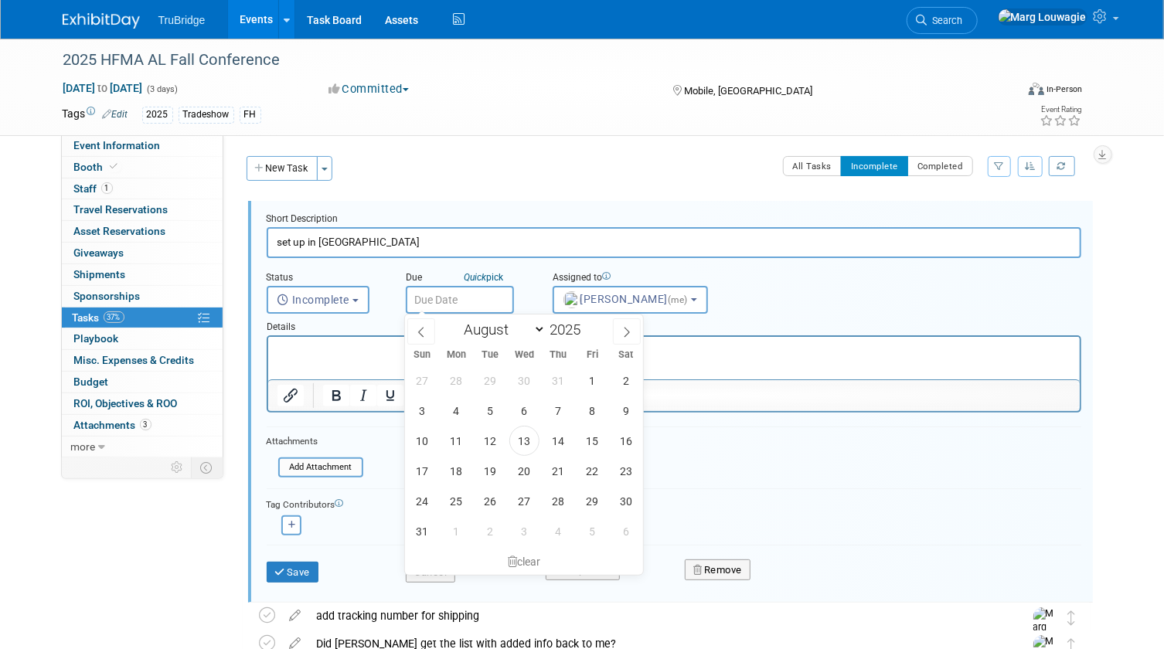
click at [431, 297] on input "text" at bounding box center [460, 300] width 108 height 28
click at [618, 331] on span at bounding box center [627, 331] width 28 height 26
click at [428, 329] on span at bounding box center [421, 331] width 28 height 26
select select "8"
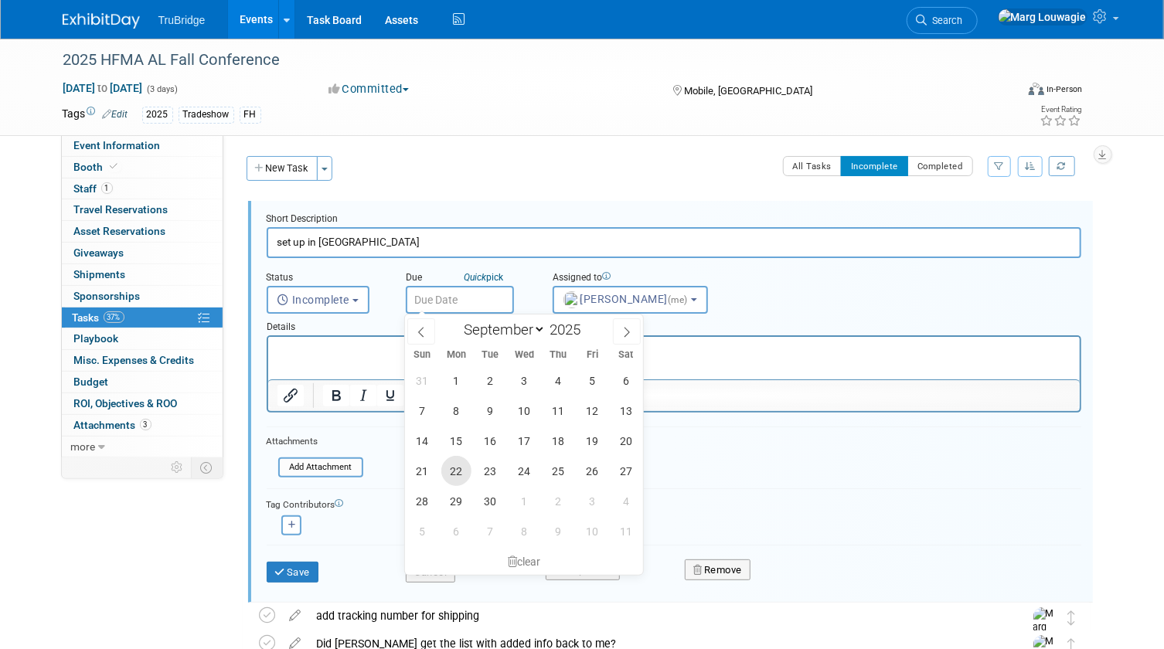
click at [464, 467] on span "22" at bounding box center [456, 471] width 30 height 30
type input "Sep 22, 2025"
click at [464, 467] on form "Short Description set up in Captello Status <i class="far fa-clock" style="padd…" at bounding box center [674, 406] width 838 height 386
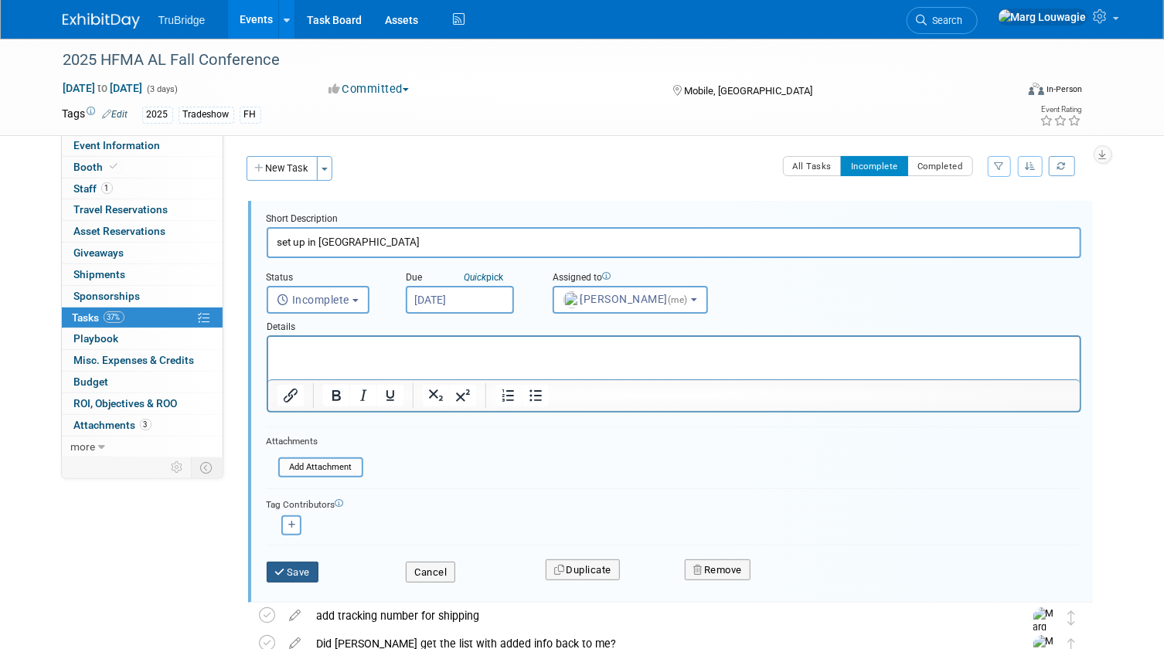
click at [305, 574] on button "Save" at bounding box center [293, 573] width 53 height 22
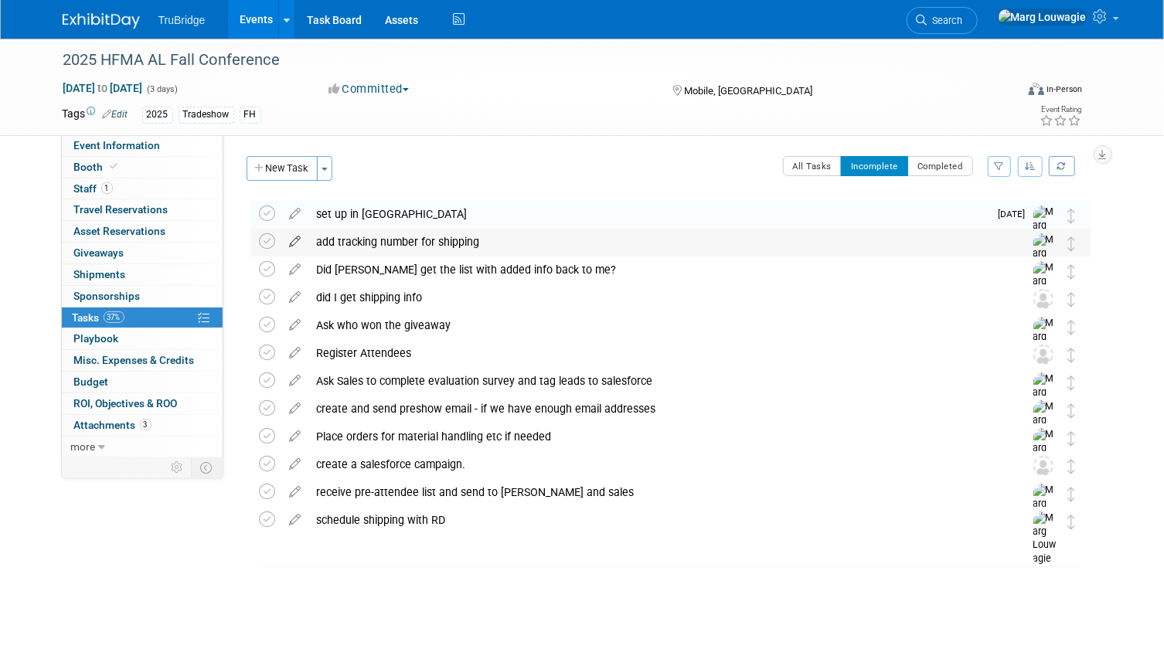
click at [292, 241] on icon at bounding box center [295, 238] width 27 height 19
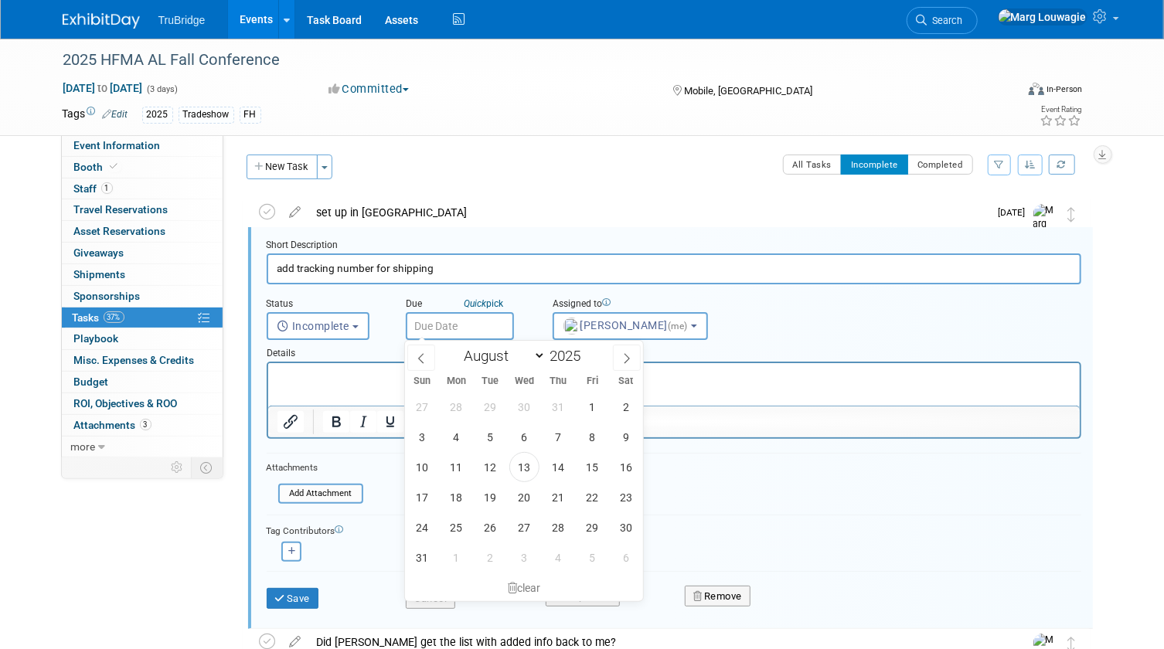
click at [467, 325] on input "text" at bounding box center [460, 326] width 108 height 28
click at [621, 363] on icon at bounding box center [626, 358] width 11 height 11
select select "9"
click at [457, 438] on span "6" at bounding box center [456, 437] width 30 height 30
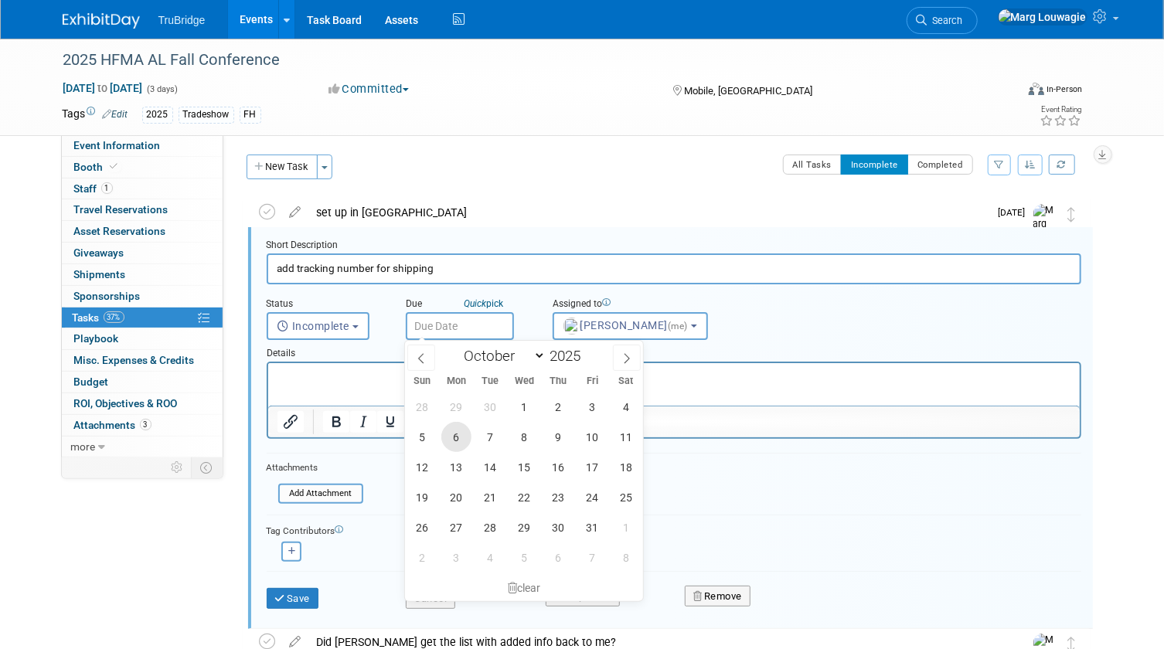
type input "Oct 6, 2025"
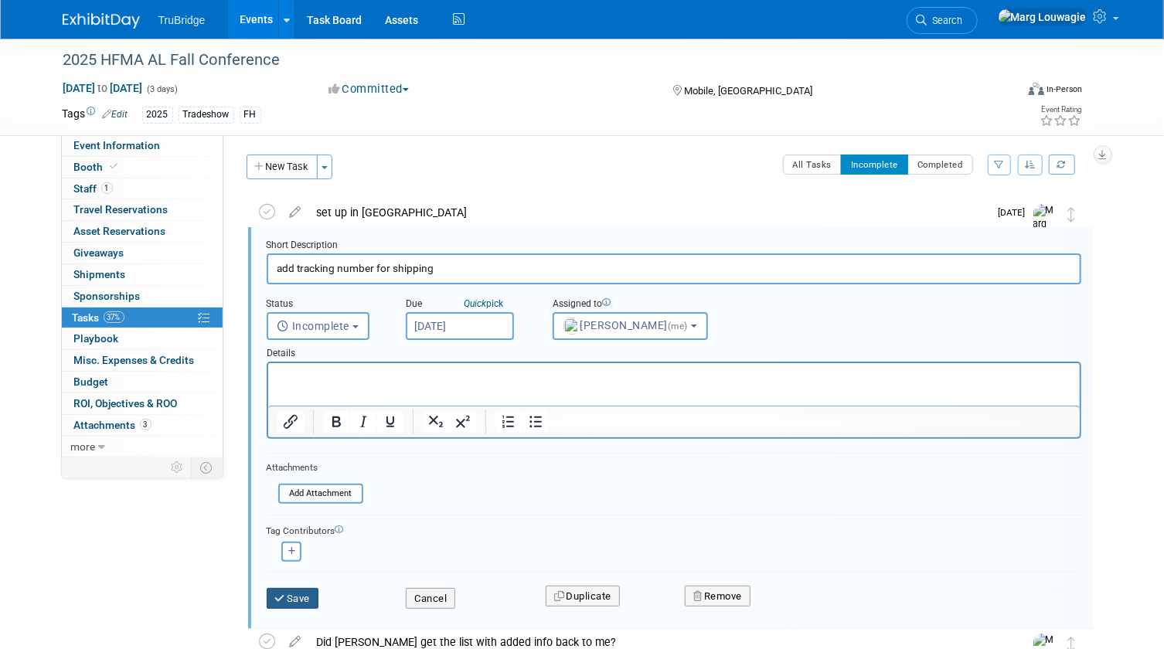
click at [307, 590] on button "Save" at bounding box center [293, 599] width 53 height 22
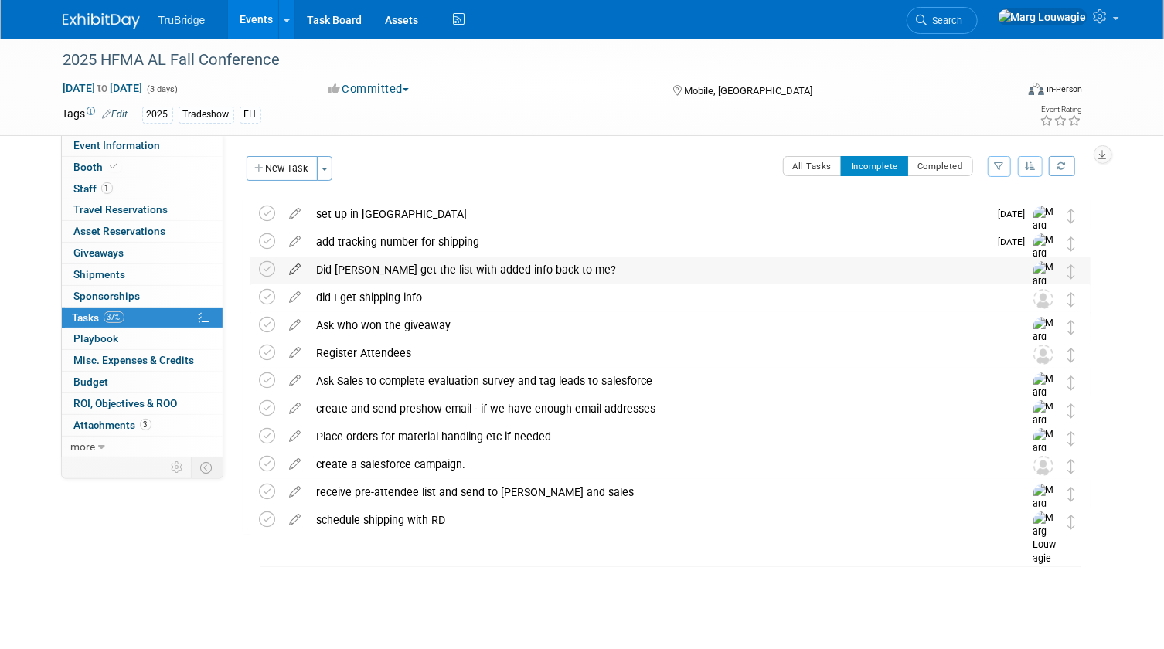
click at [294, 267] on icon at bounding box center [295, 266] width 27 height 19
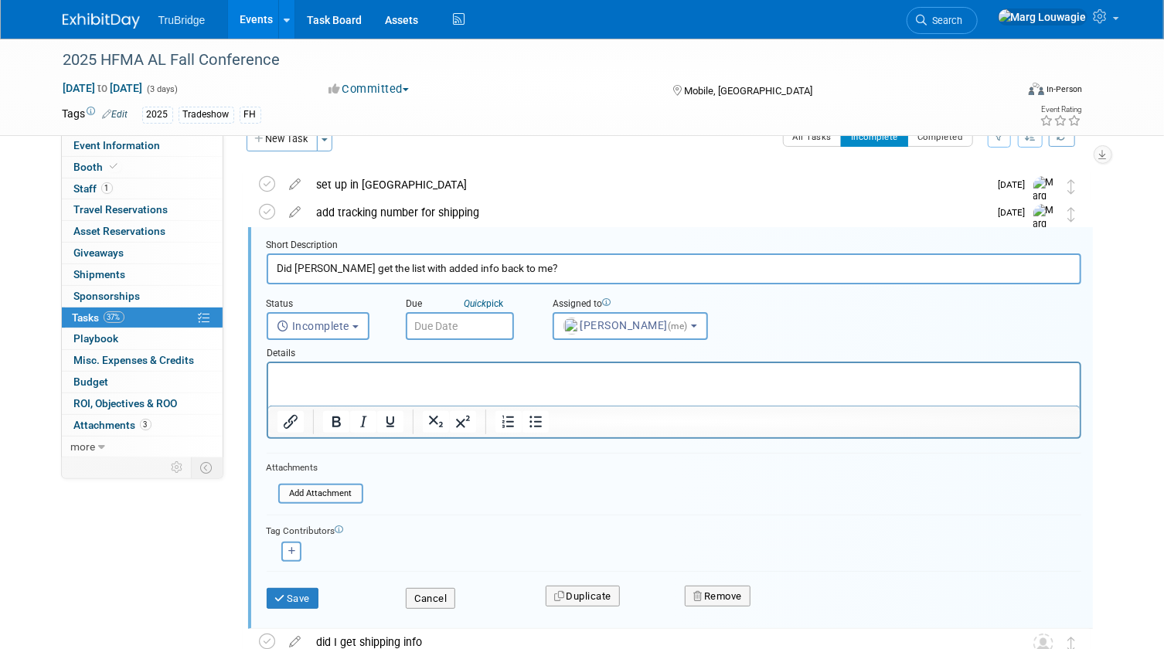
scroll to position [30, 0]
click at [450, 326] on input "text" at bounding box center [460, 326] width 108 height 28
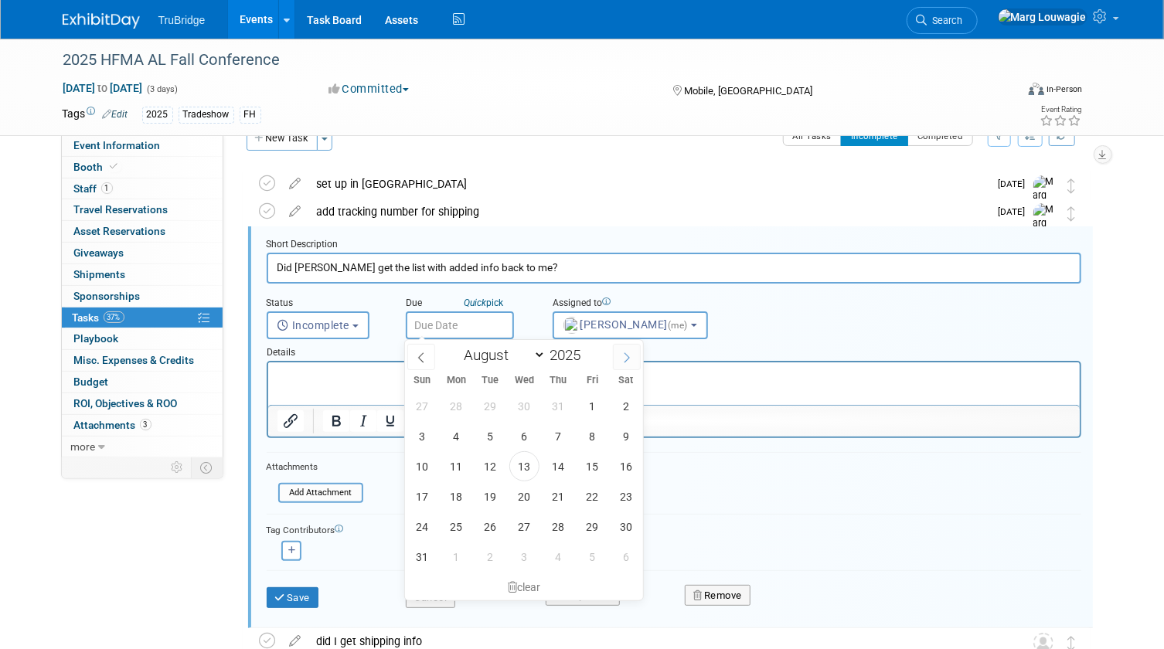
click at [618, 363] on span at bounding box center [627, 357] width 28 height 26
select select "9"
click at [458, 411] on span "29" at bounding box center [456, 406] width 30 height 30
type input "Sep 29, 2025"
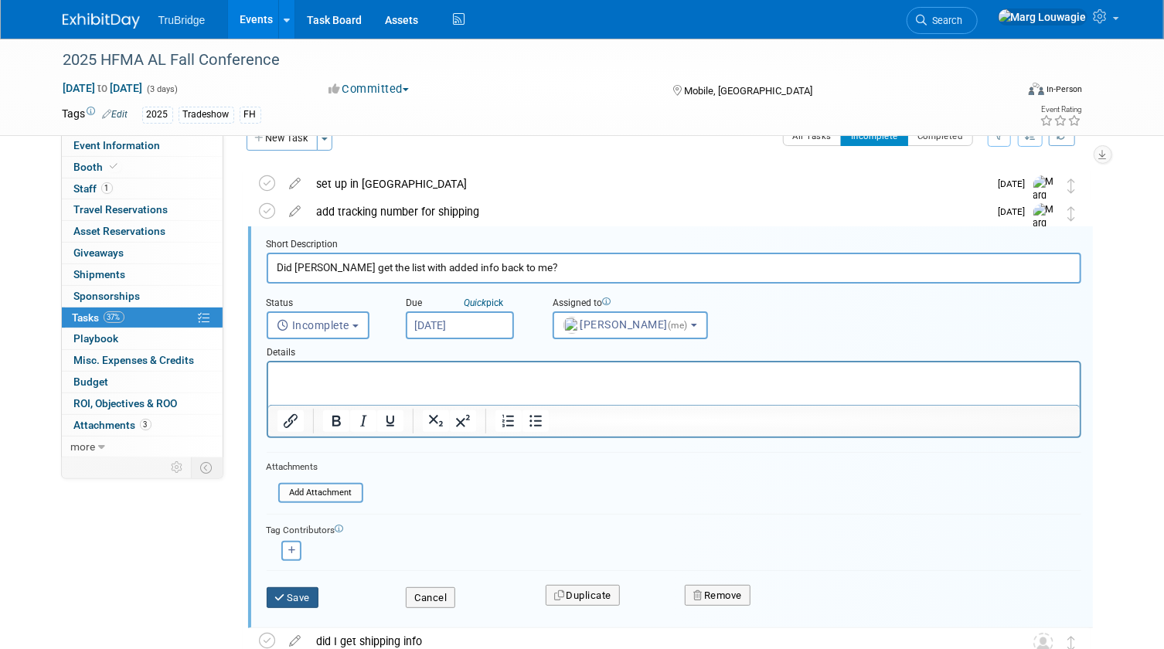
click at [288, 594] on button "Save" at bounding box center [293, 598] width 53 height 22
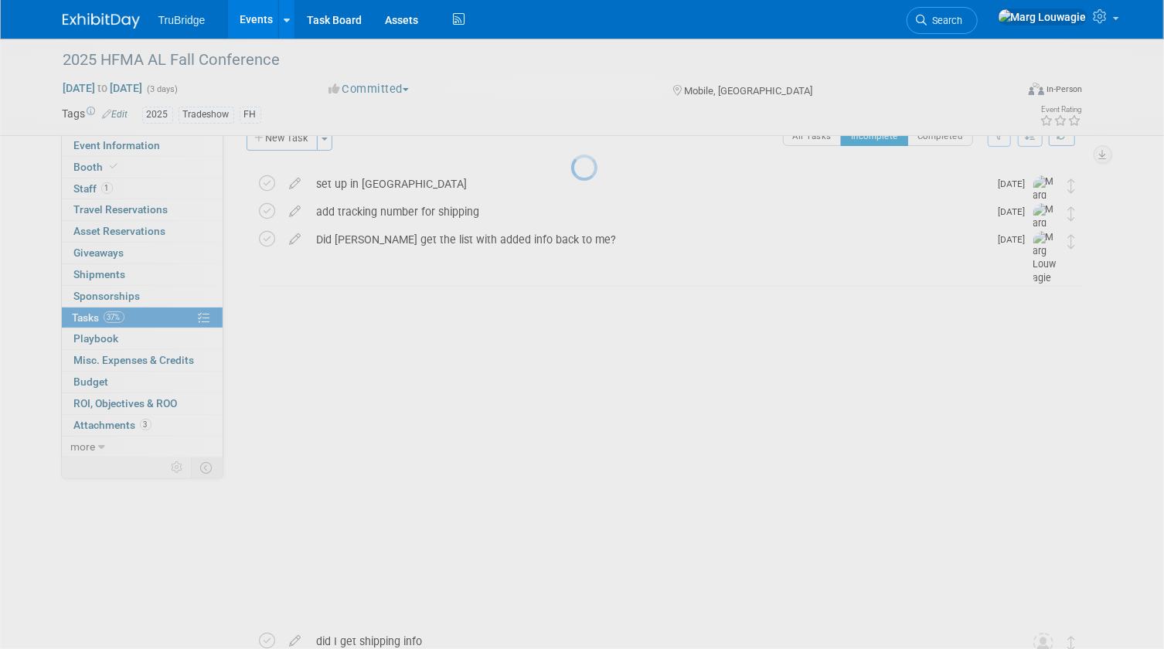
scroll to position [0, 0]
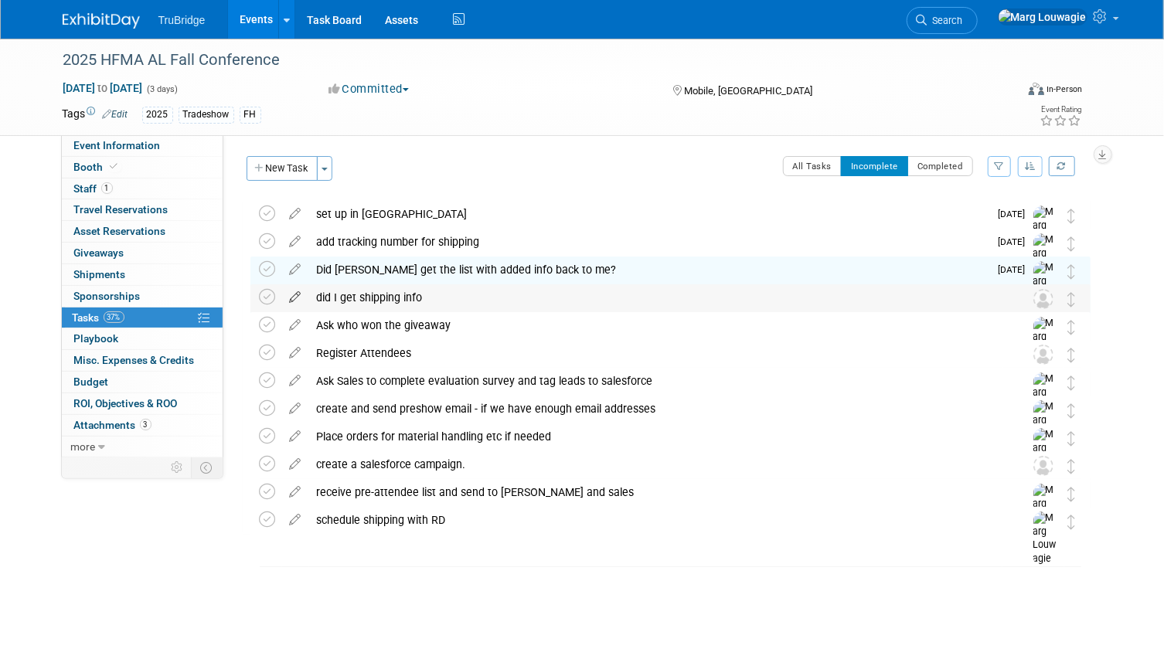
click at [297, 295] on icon at bounding box center [295, 293] width 27 height 19
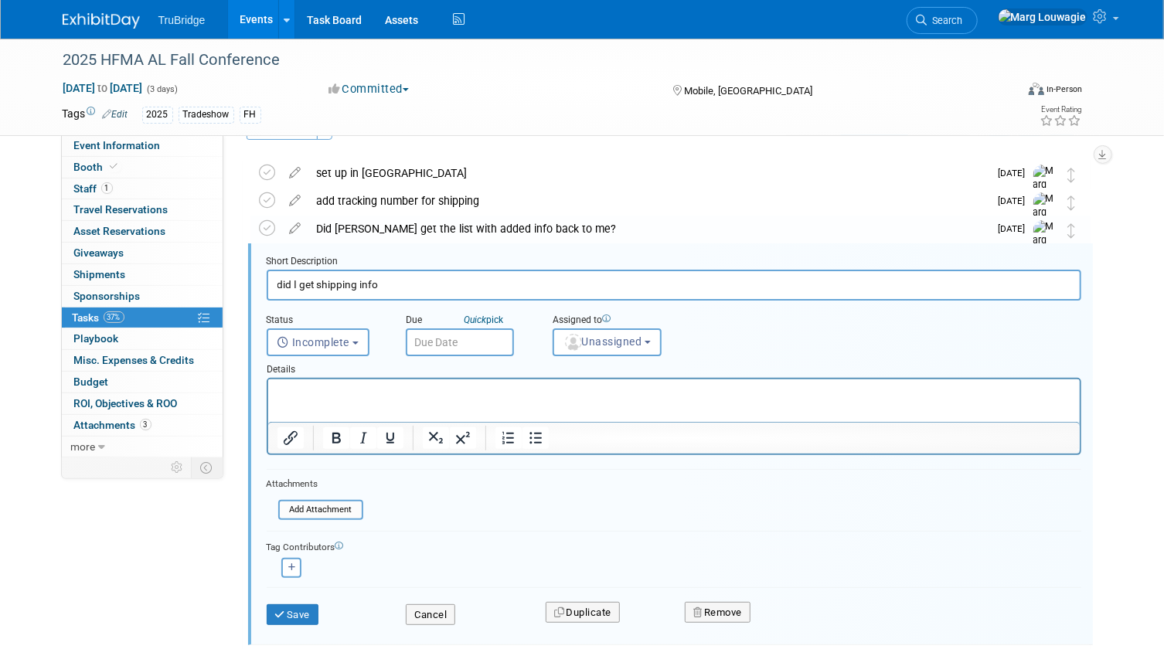
scroll to position [57, 0]
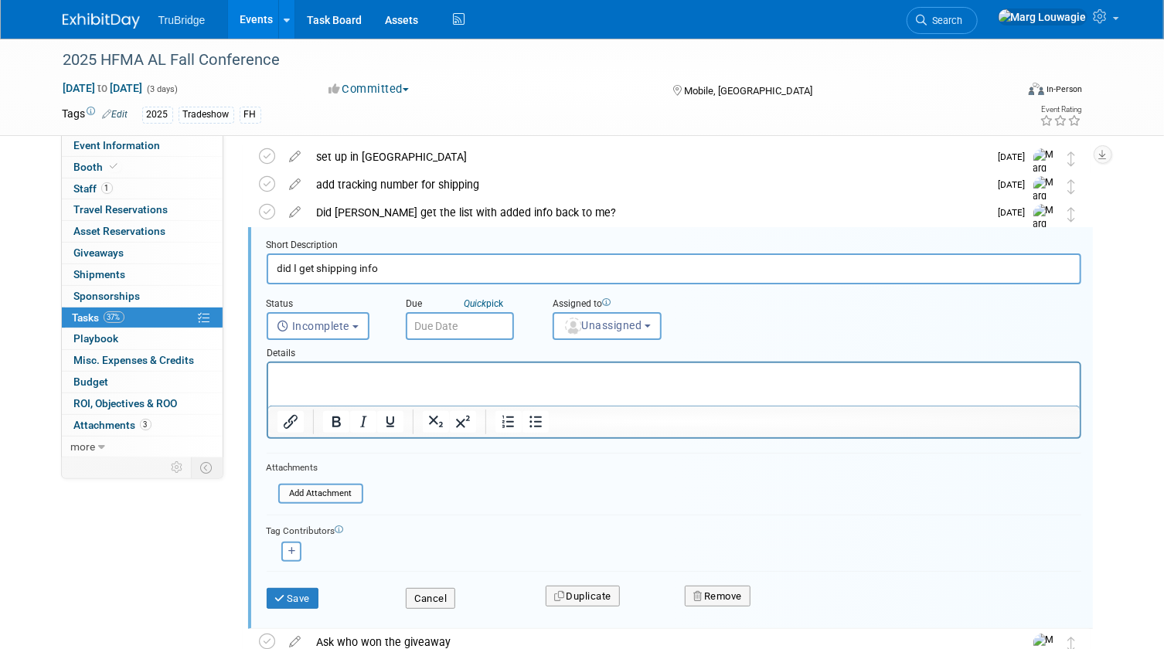
click at [440, 320] on input "text" at bounding box center [460, 326] width 108 height 28
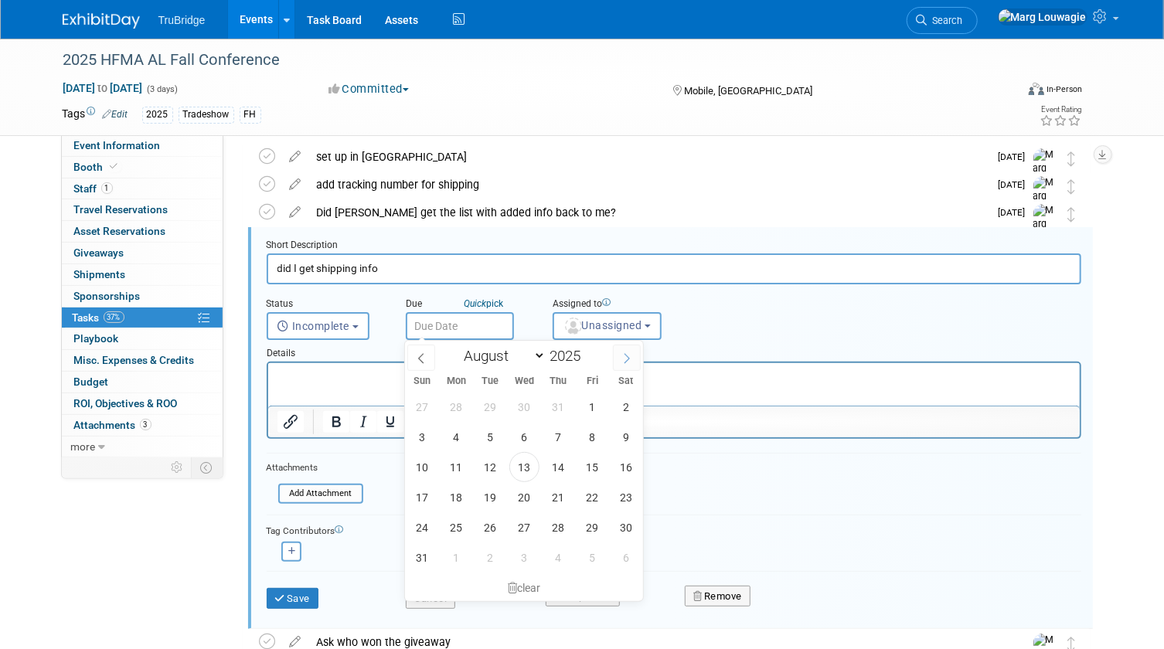
click at [632, 357] on icon at bounding box center [626, 358] width 11 height 11
select select "8"
click at [448, 433] on span "8" at bounding box center [456, 437] width 30 height 30
type input "Sep 8, 2025"
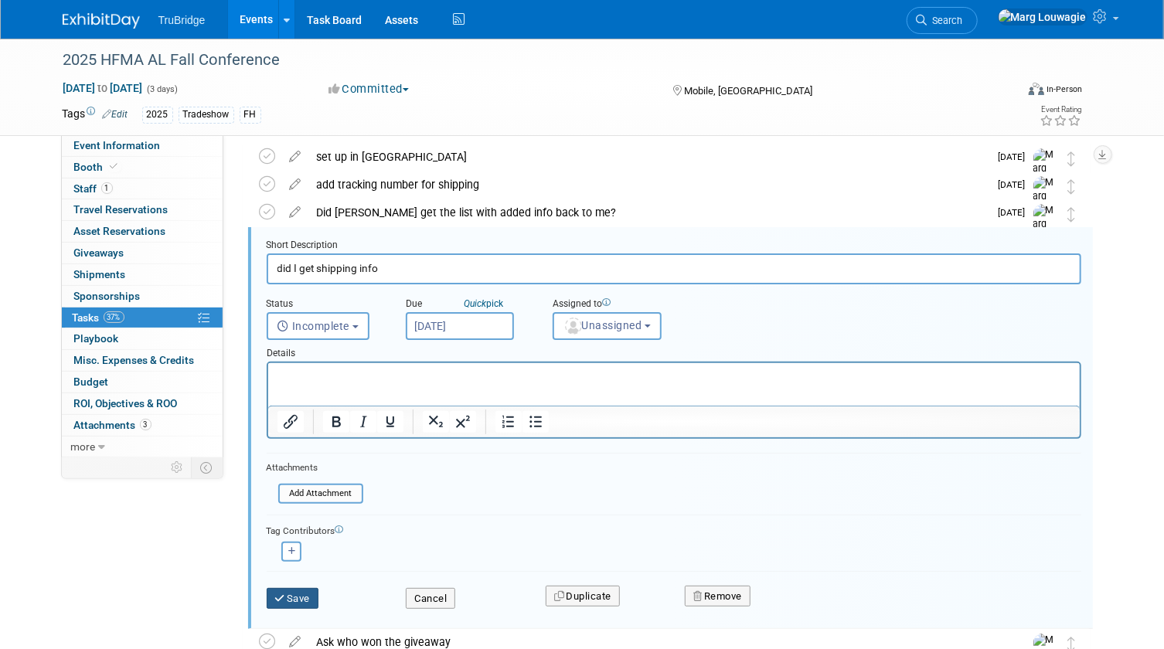
click at [309, 590] on button "Save" at bounding box center [293, 599] width 53 height 22
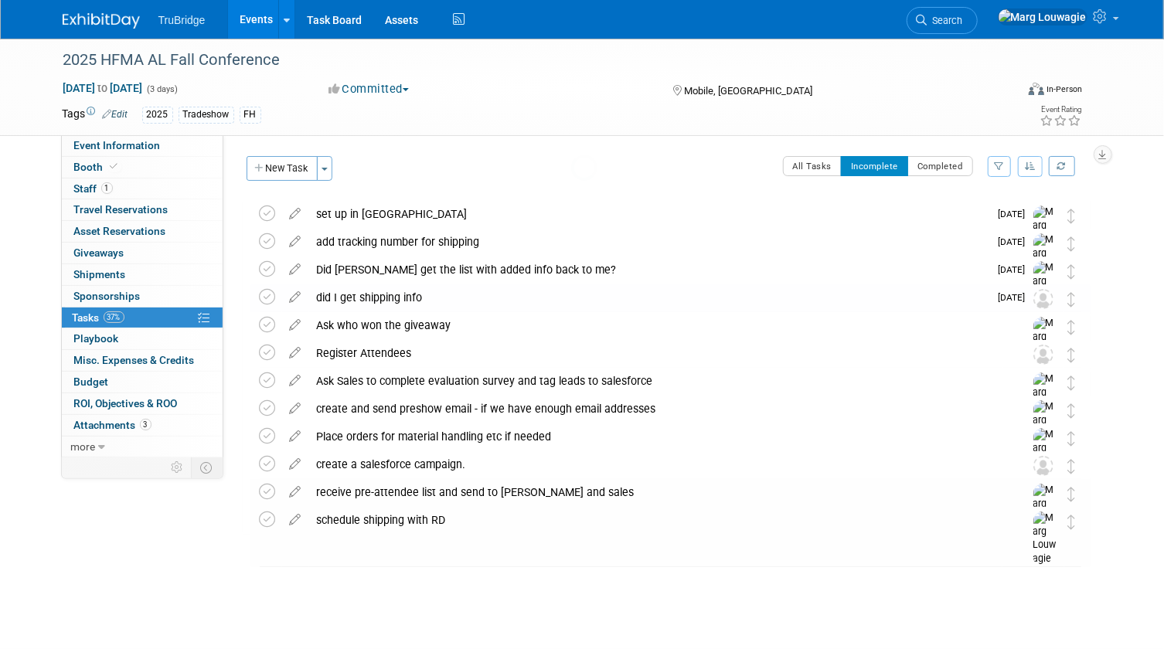
scroll to position [0, 0]
click at [294, 294] on icon at bounding box center [295, 293] width 27 height 19
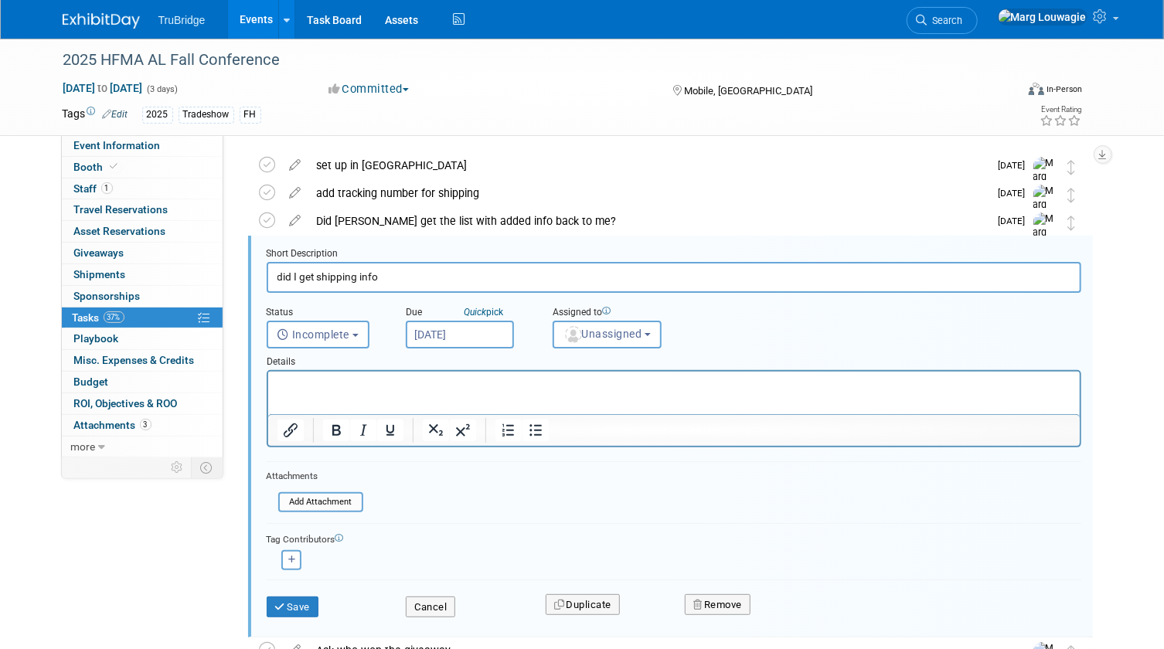
scroll to position [57, 0]
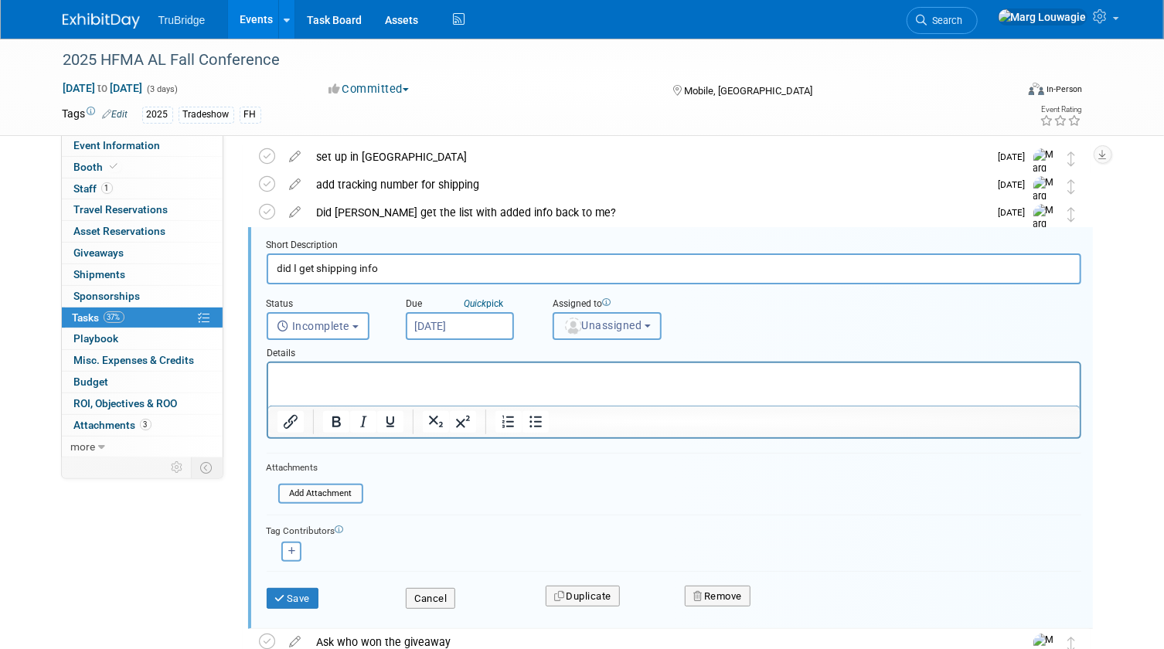
click at [580, 330] on span "Unassigned" at bounding box center [602, 325] width 79 height 12
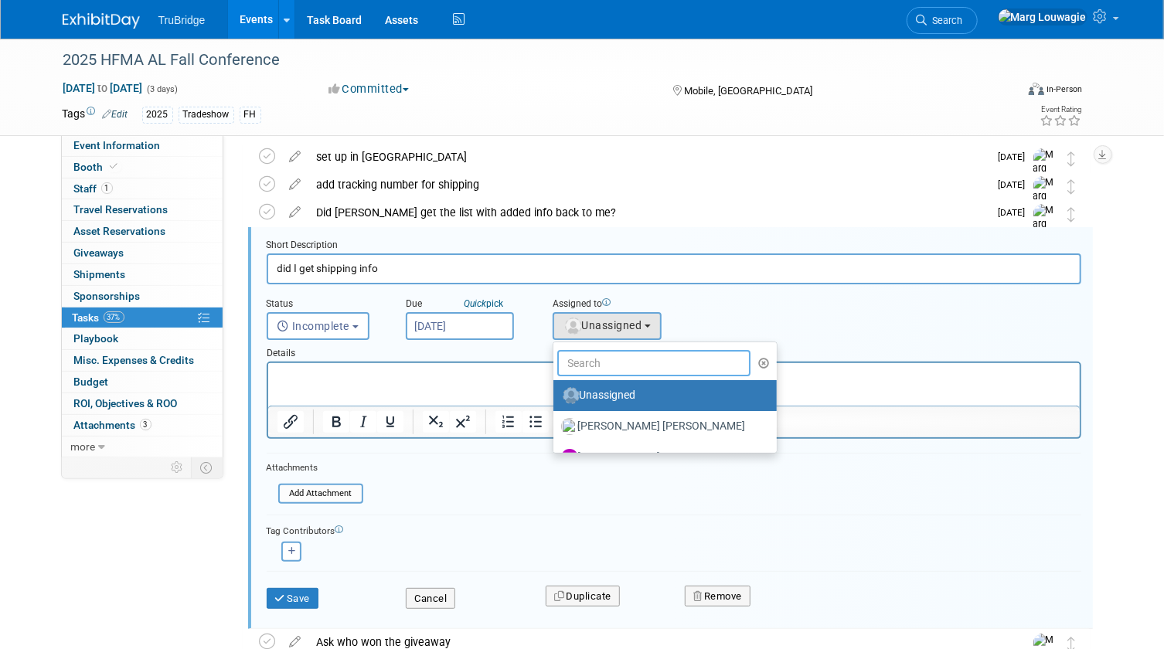
click at [603, 364] on input "text" at bounding box center [654, 363] width 194 height 26
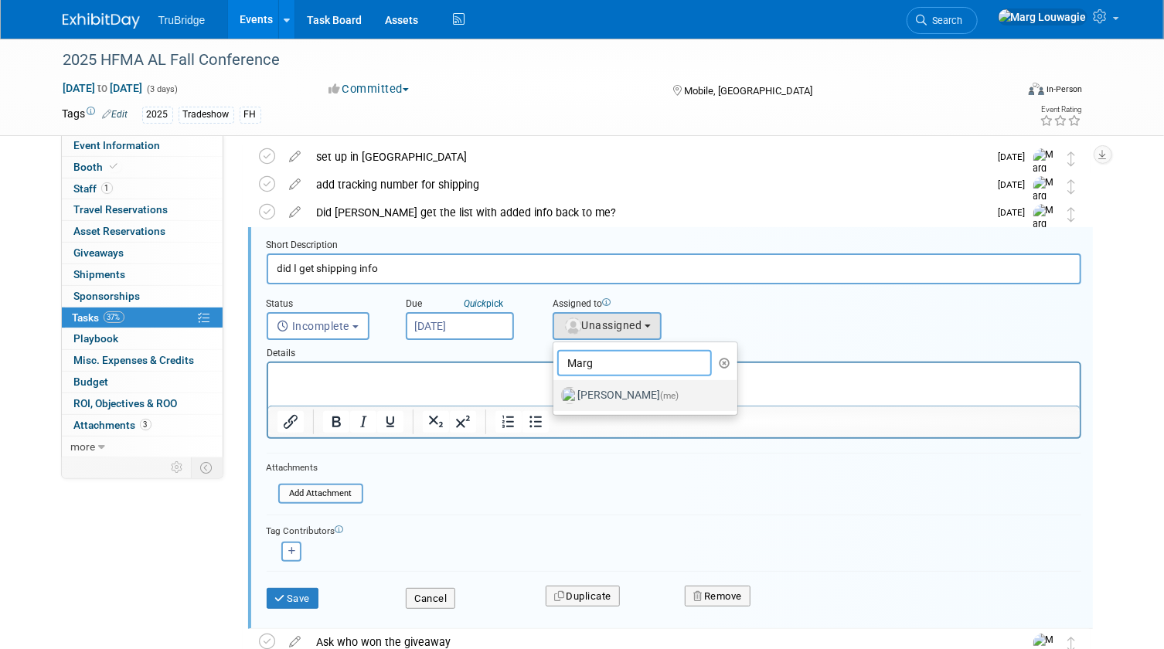
type input "Marg"
click at [608, 392] on label "Marg Louwagie (me)" at bounding box center [642, 395] width 162 height 25
click at [556, 392] on input "Marg Louwagie (me)" at bounding box center [551, 394] width 10 height 10
select select "0abee163-1570-438d-a0ea-e9129f2ffbd7"
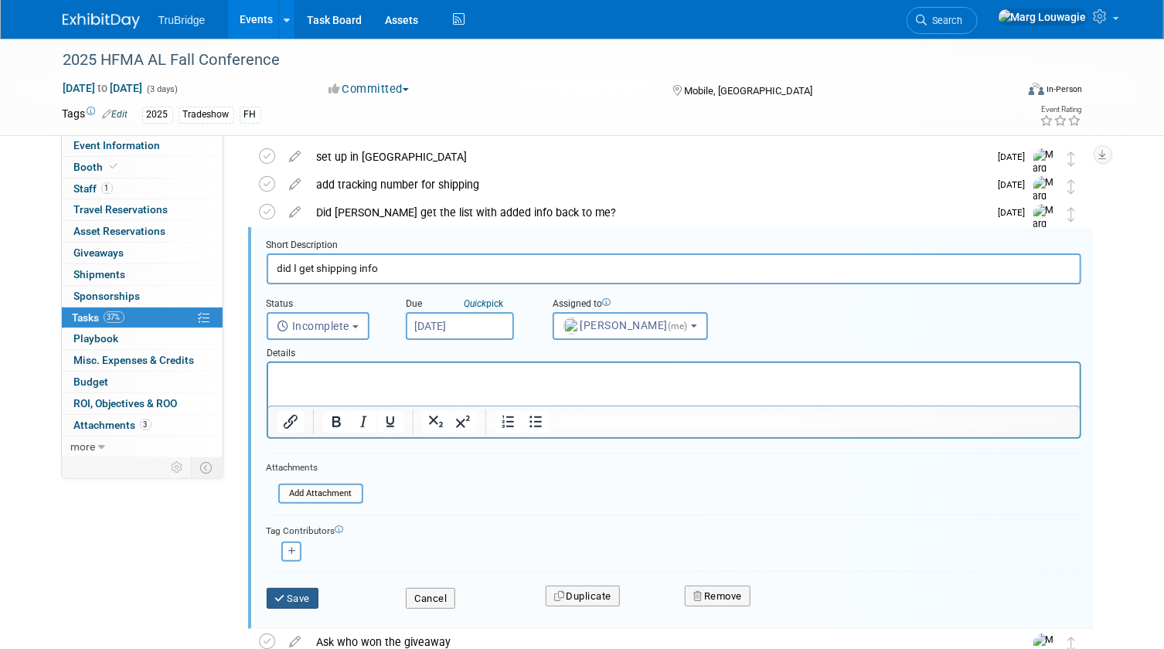
click at [302, 603] on button "Save" at bounding box center [293, 599] width 53 height 22
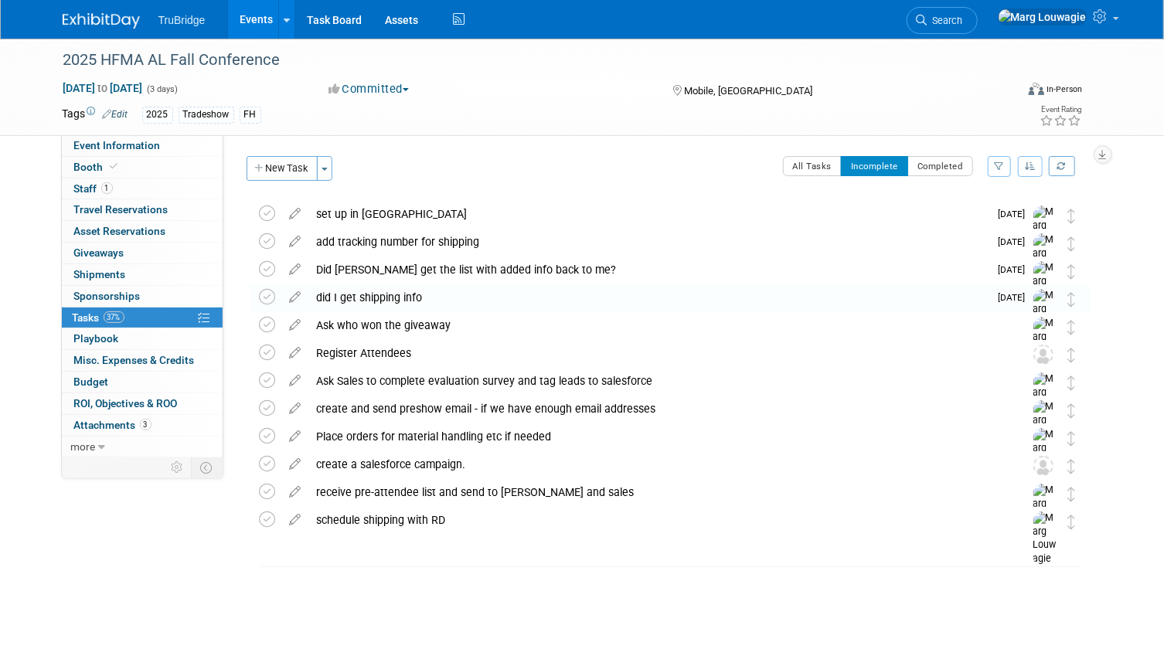
scroll to position [0, 0]
click at [295, 349] on icon at bounding box center [295, 349] width 27 height 19
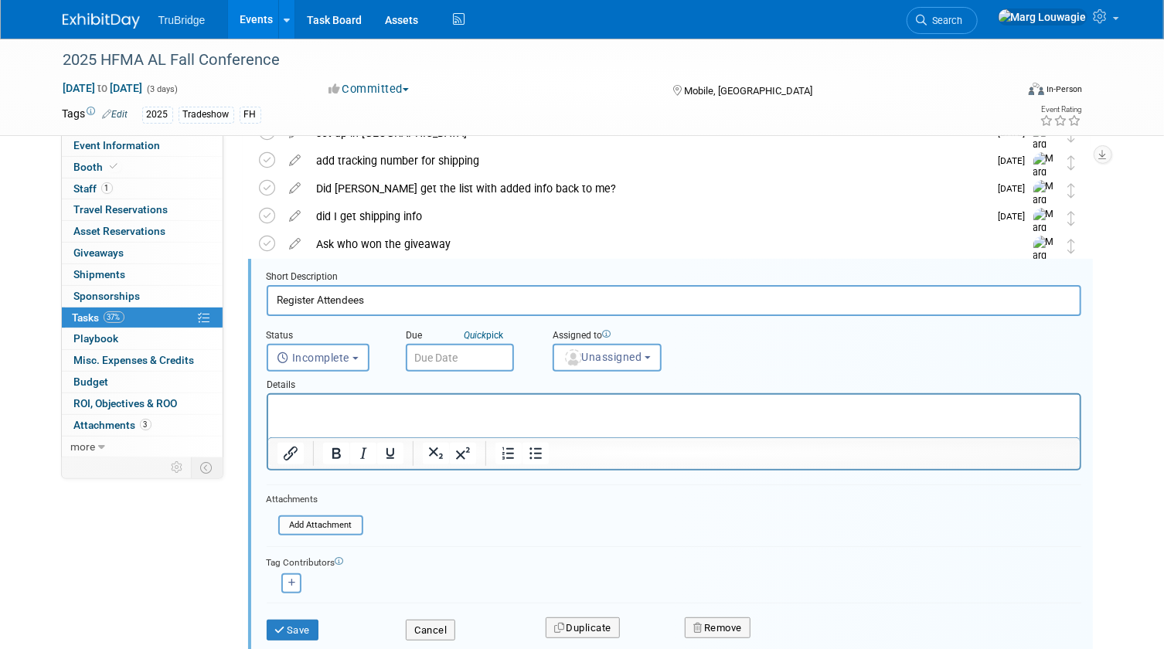
scroll to position [113, 0]
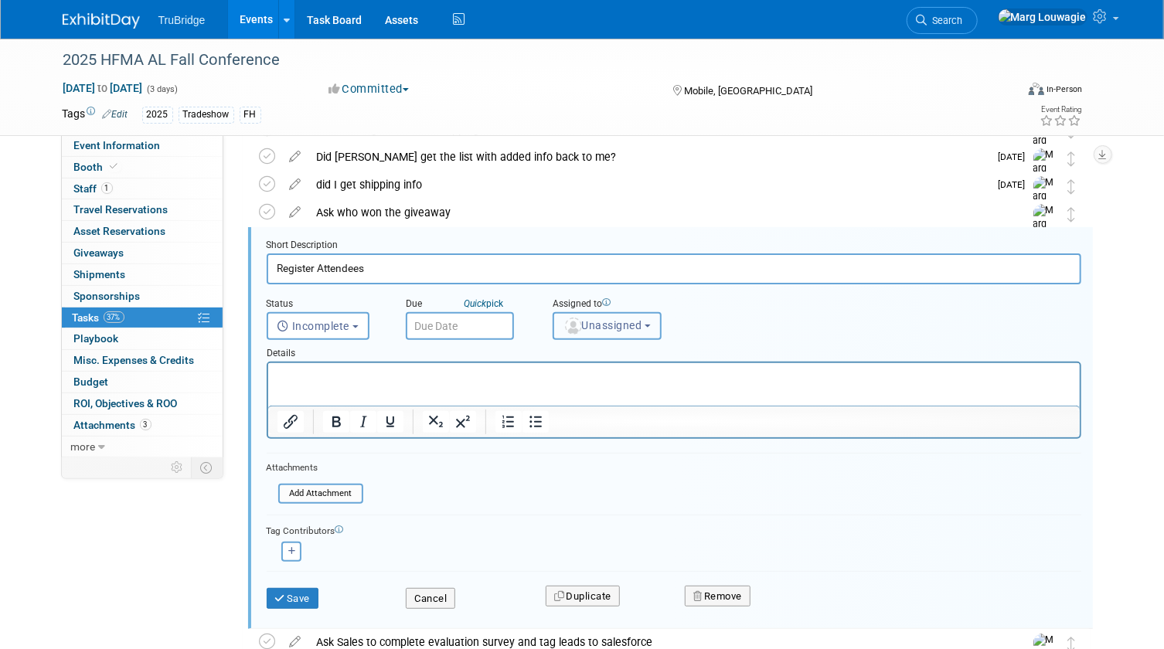
click at [580, 326] on img "button" at bounding box center [573, 326] width 17 height 17
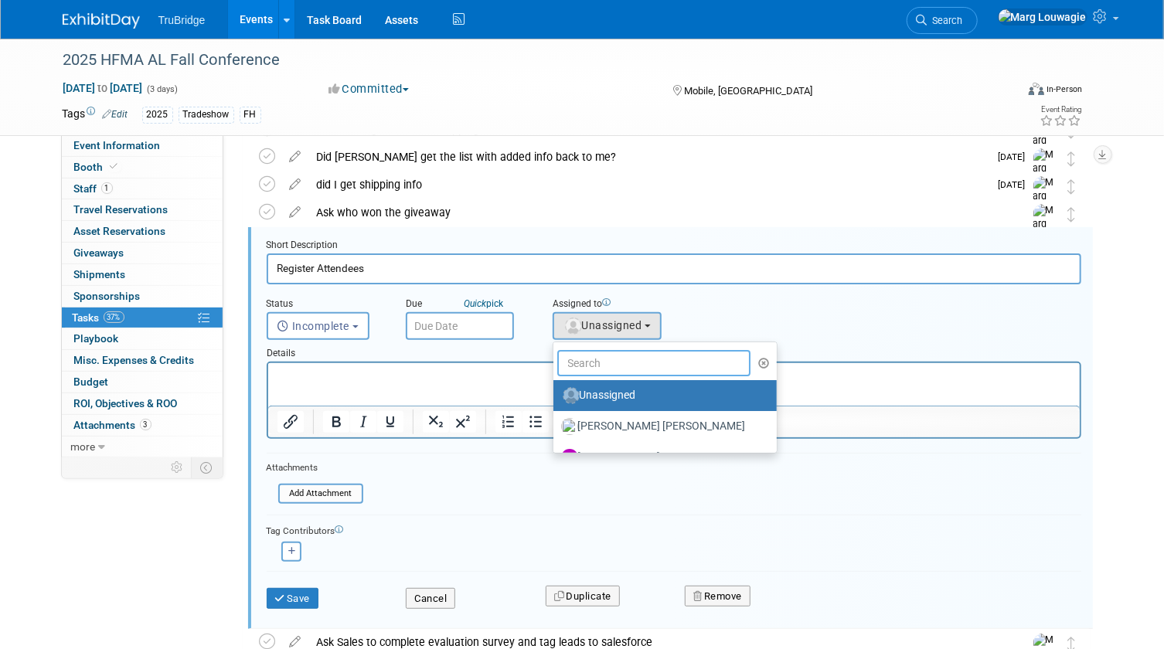
click at [594, 363] on input "text" at bounding box center [654, 363] width 194 height 26
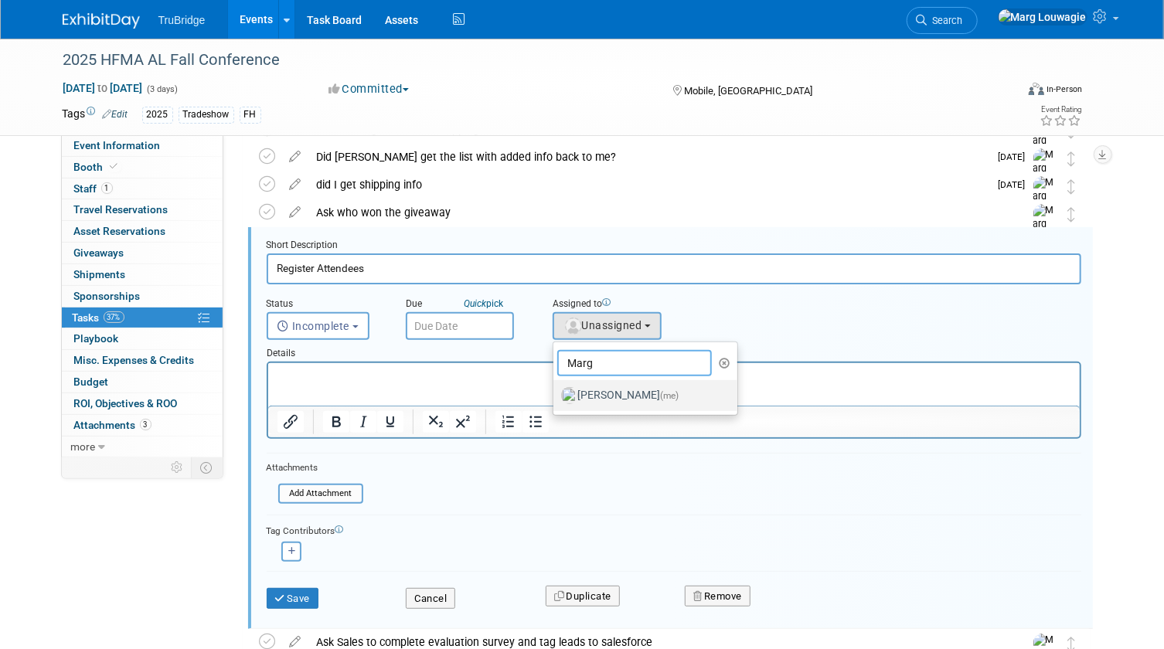
type input "Marg"
click at [595, 393] on label "Marg Louwagie (me)" at bounding box center [642, 395] width 162 height 25
click at [556, 393] on input "Marg Louwagie (me)" at bounding box center [551, 394] width 10 height 10
select select "0abee163-1570-438d-a0ea-e9129f2ffbd7"
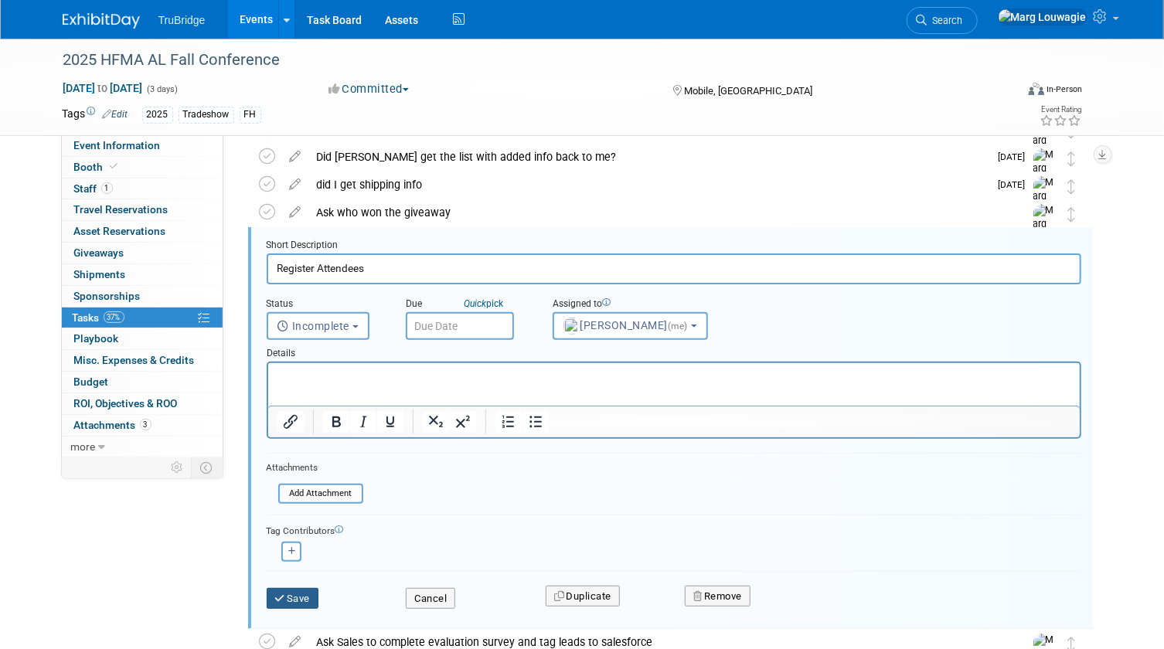
click at [307, 592] on button "Save" at bounding box center [293, 599] width 53 height 22
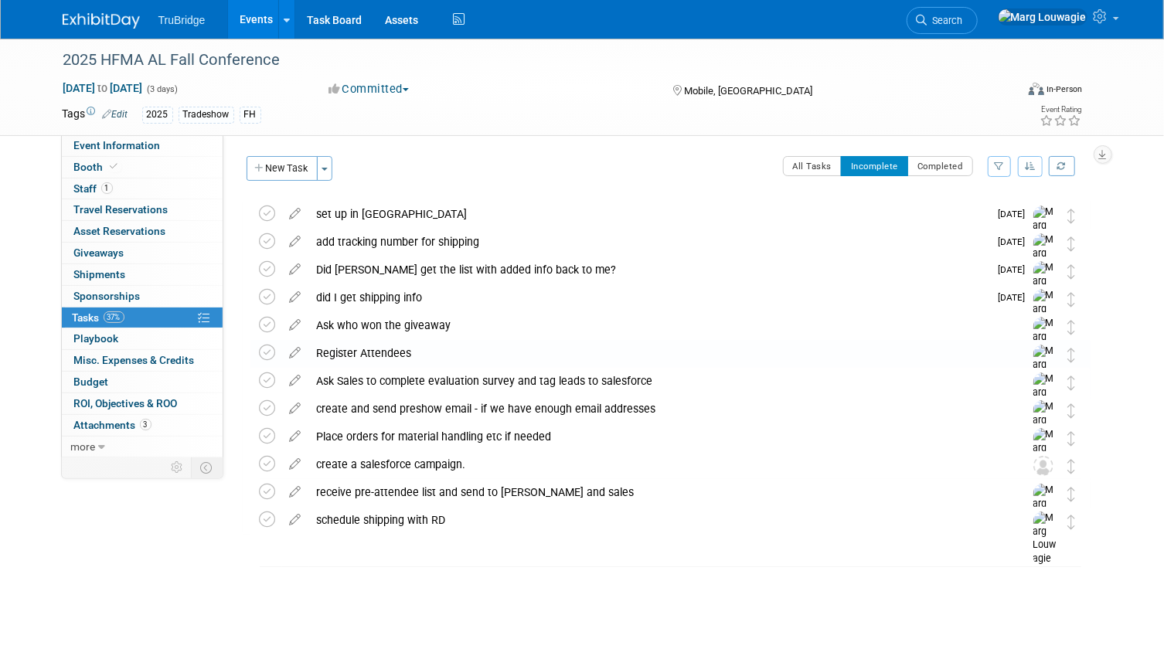
scroll to position [0, 0]
click at [264, 352] on icon at bounding box center [268, 353] width 16 height 16
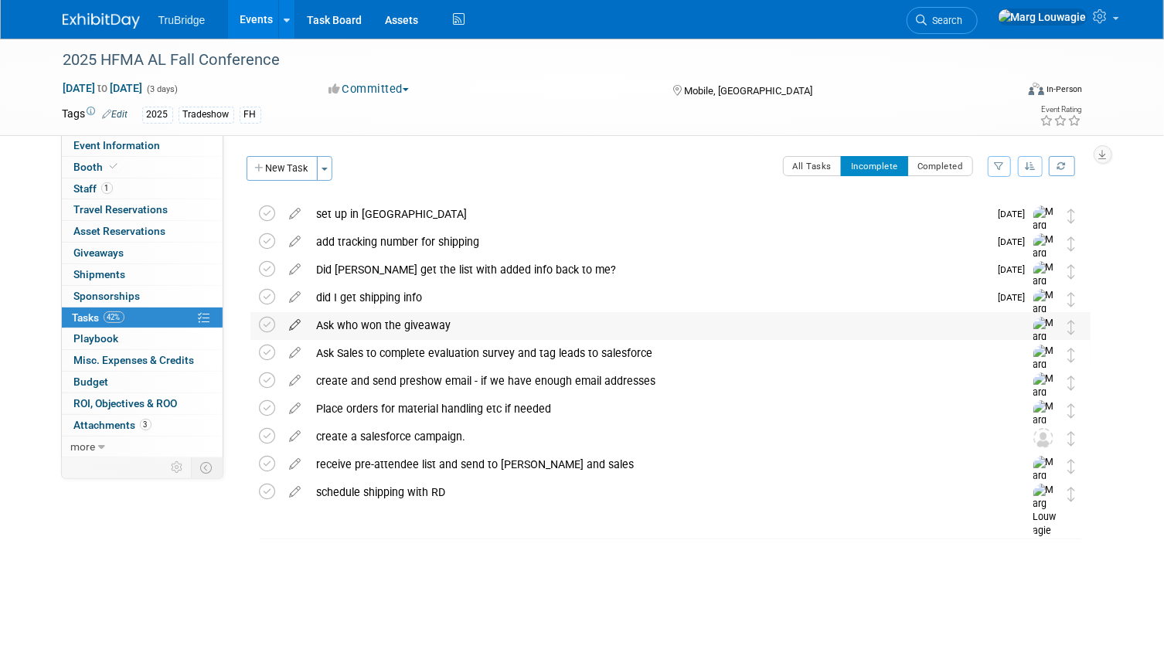
click at [300, 325] on icon at bounding box center [295, 321] width 27 height 19
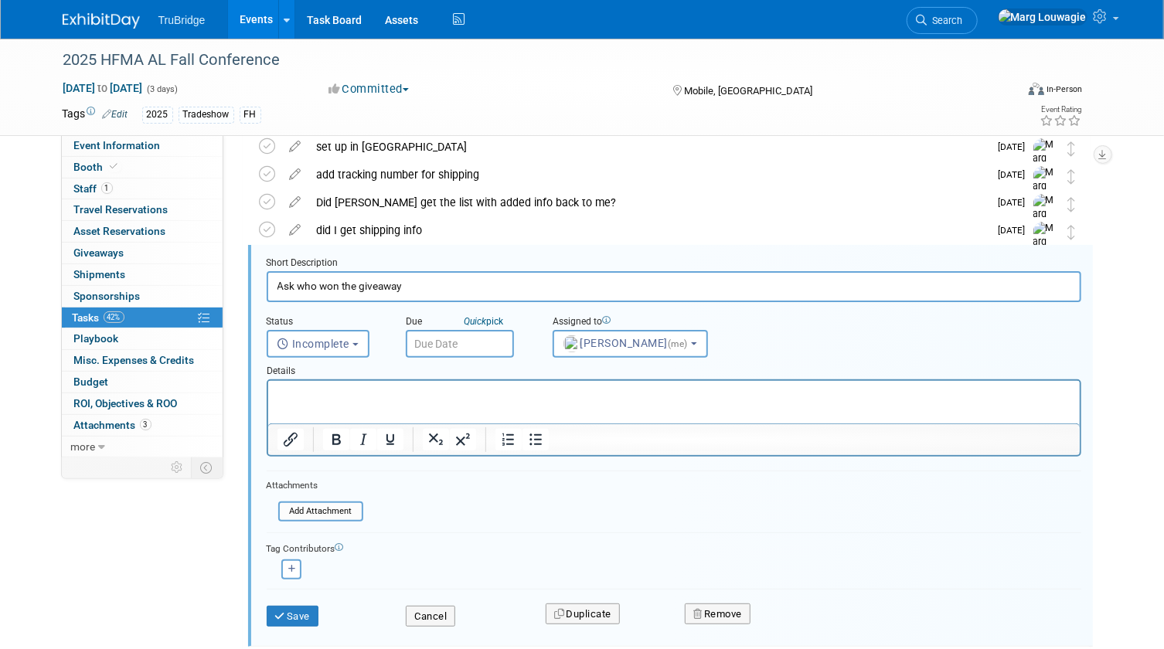
scroll to position [85, 0]
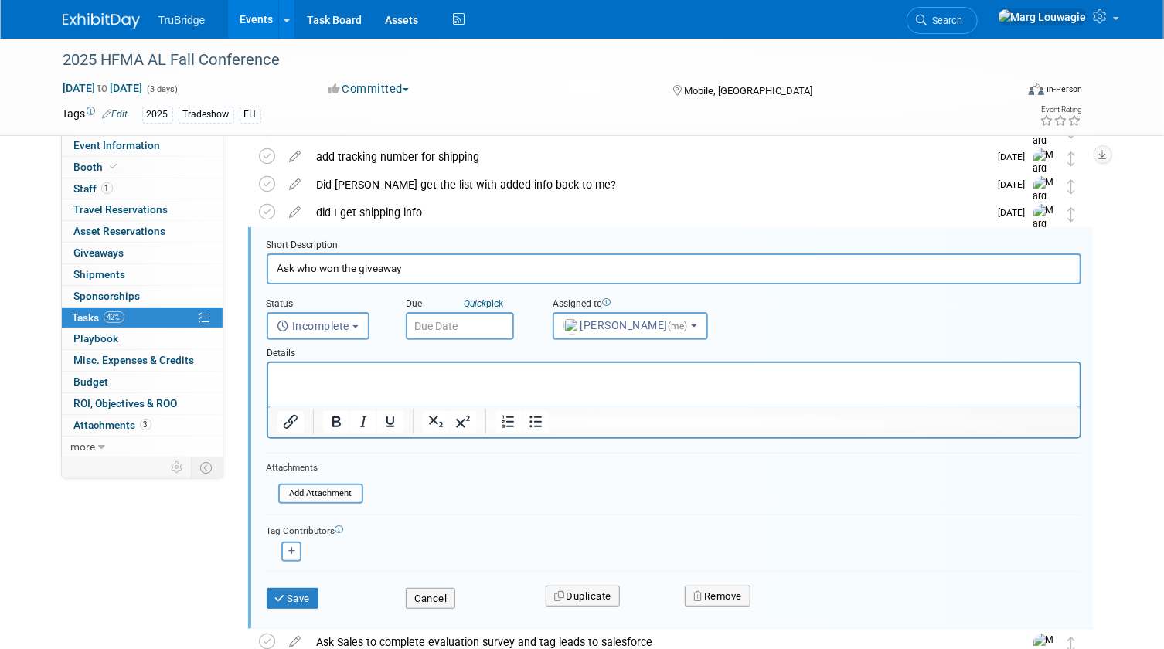
click at [462, 322] on input "text" at bounding box center [460, 326] width 108 height 28
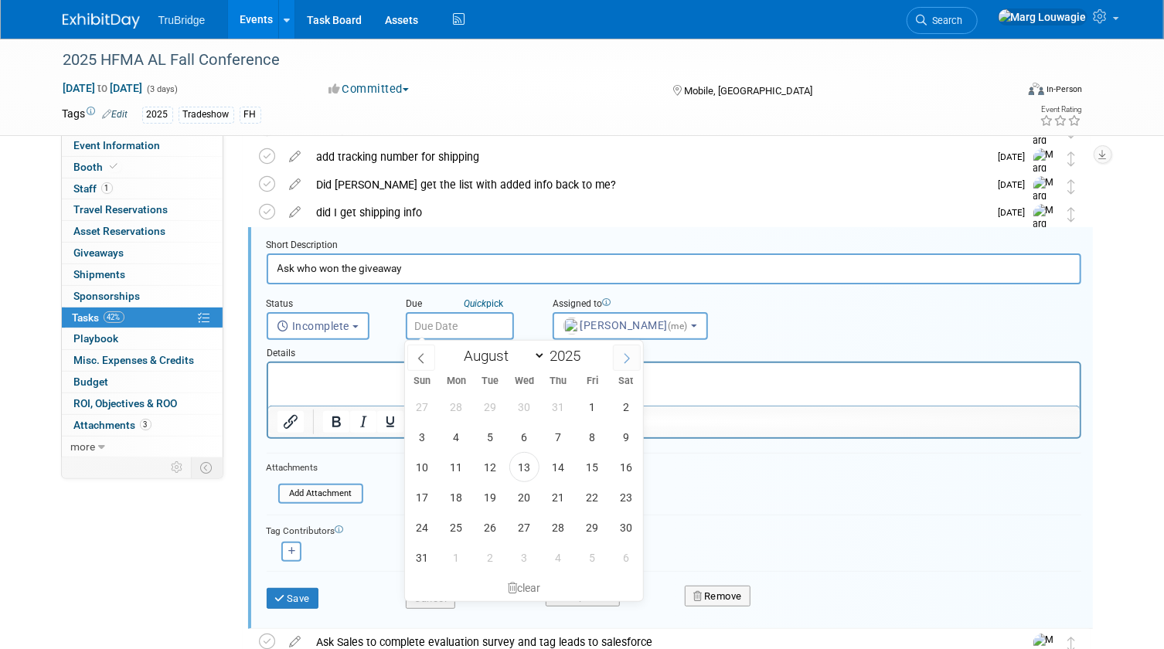
click at [622, 355] on icon at bounding box center [626, 358] width 11 height 11
select select "9"
click at [465, 473] on span "13" at bounding box center [456, 467] width 30 height 30
type input "Oct 13, 2025"
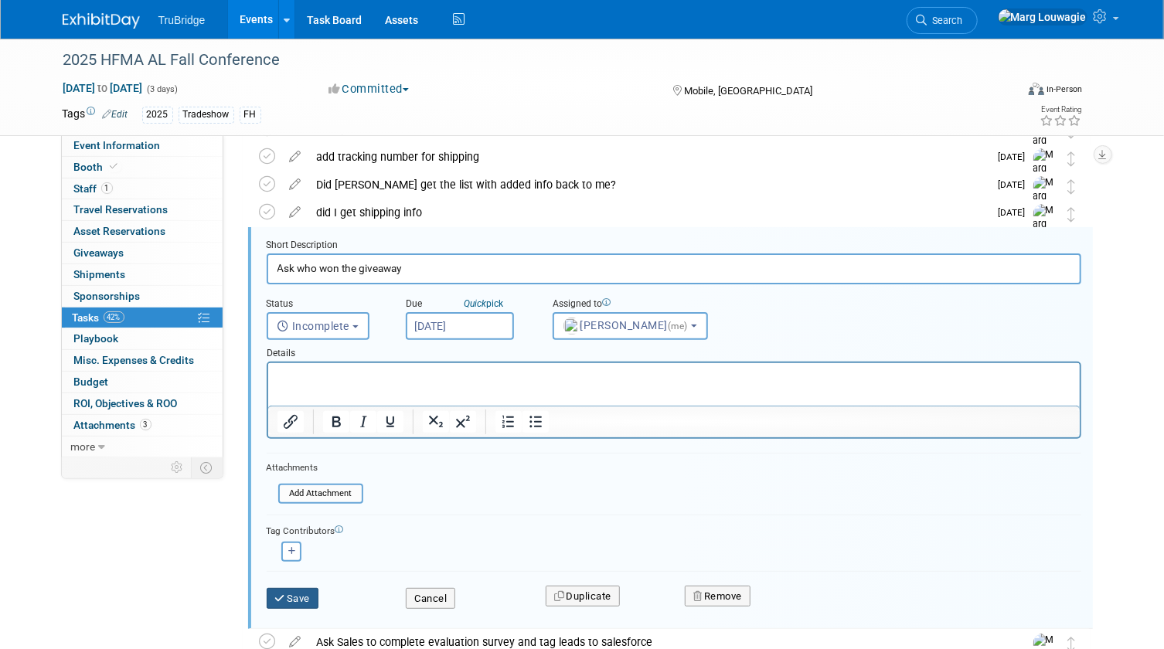
click at [294, 590] on button "Save" at bounding box center [293, 599] width 53 height 22
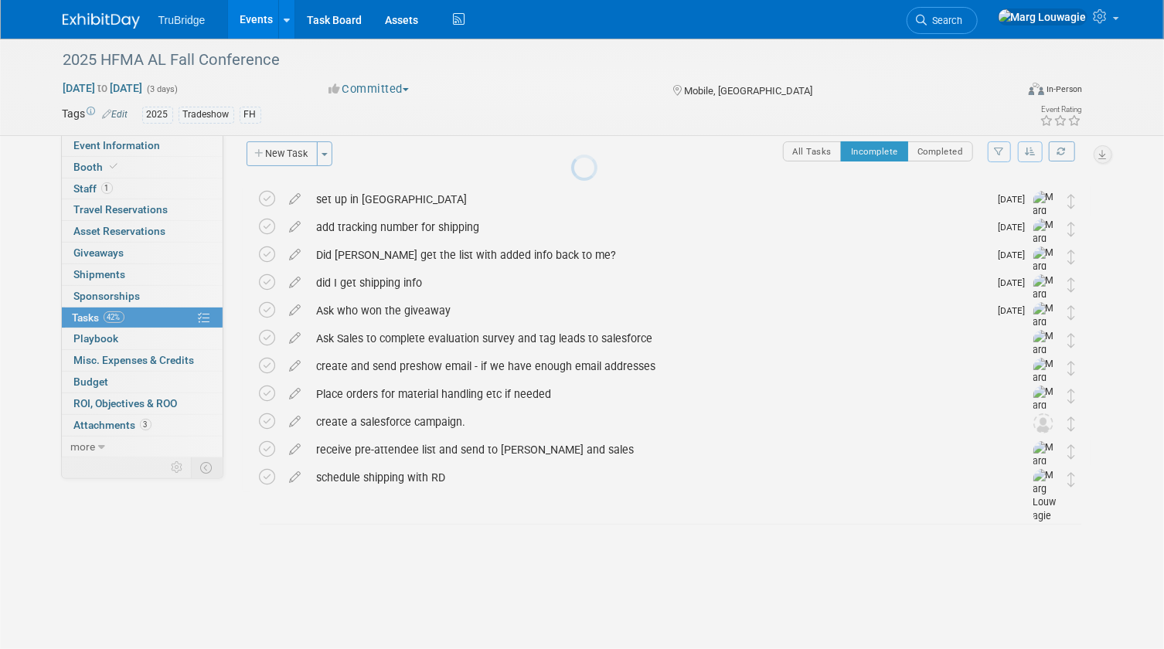
scroll to position [0, 0]
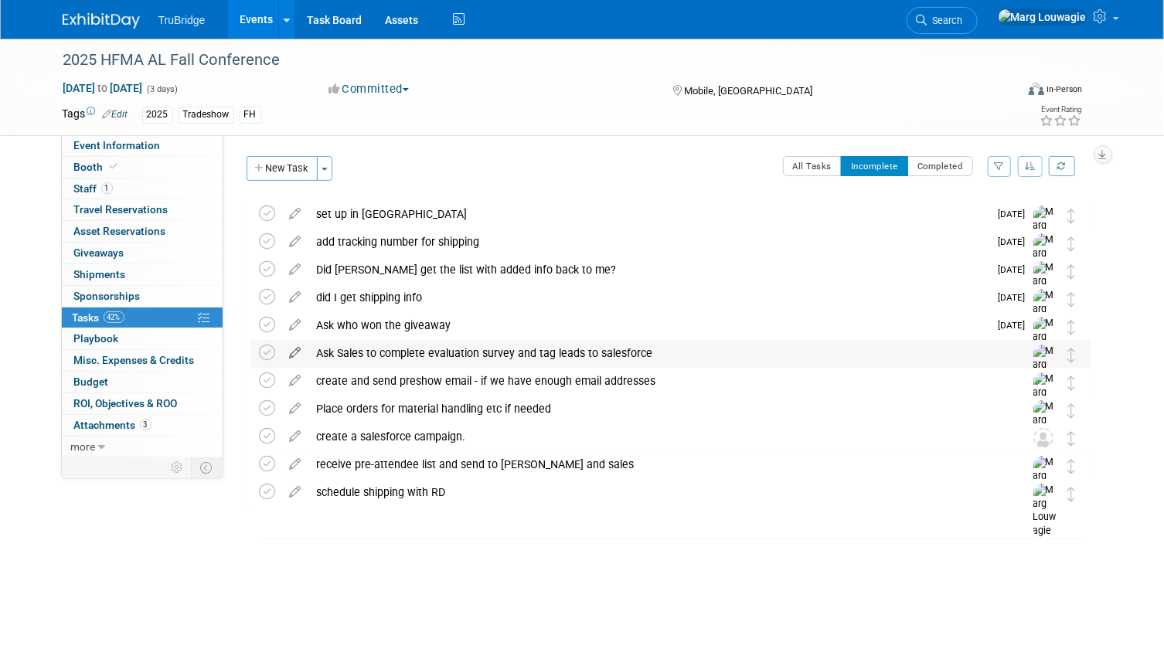
click at [298, 353] on icon at bounding box center [295, 349] width 27 height 19
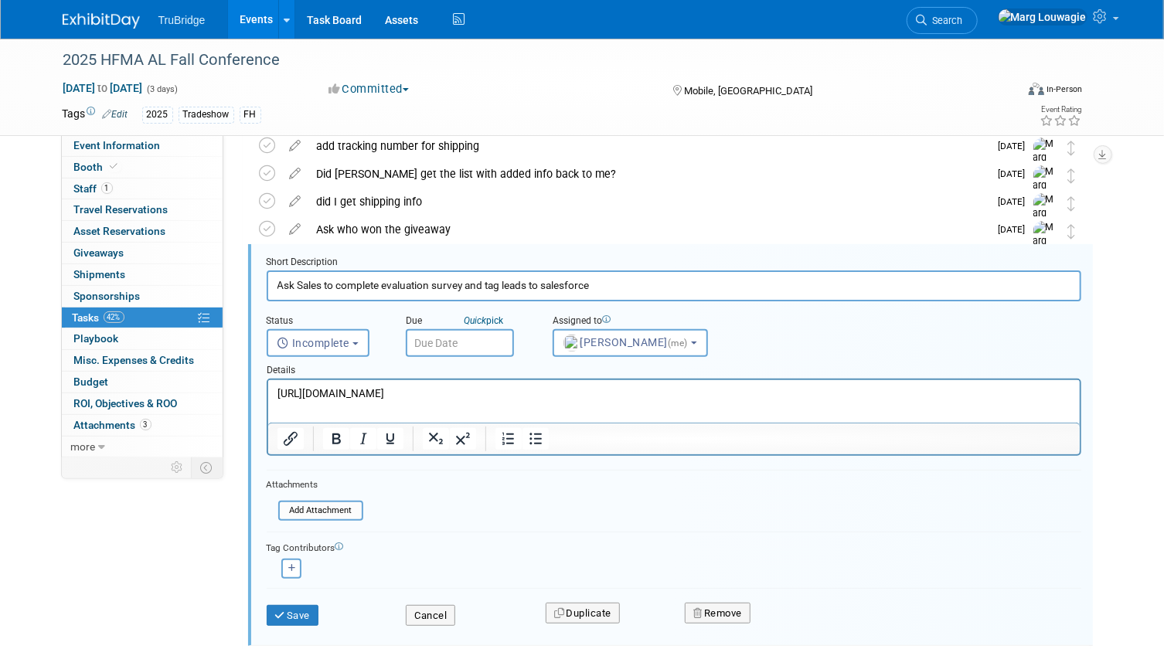
scroll to position [113, 0]
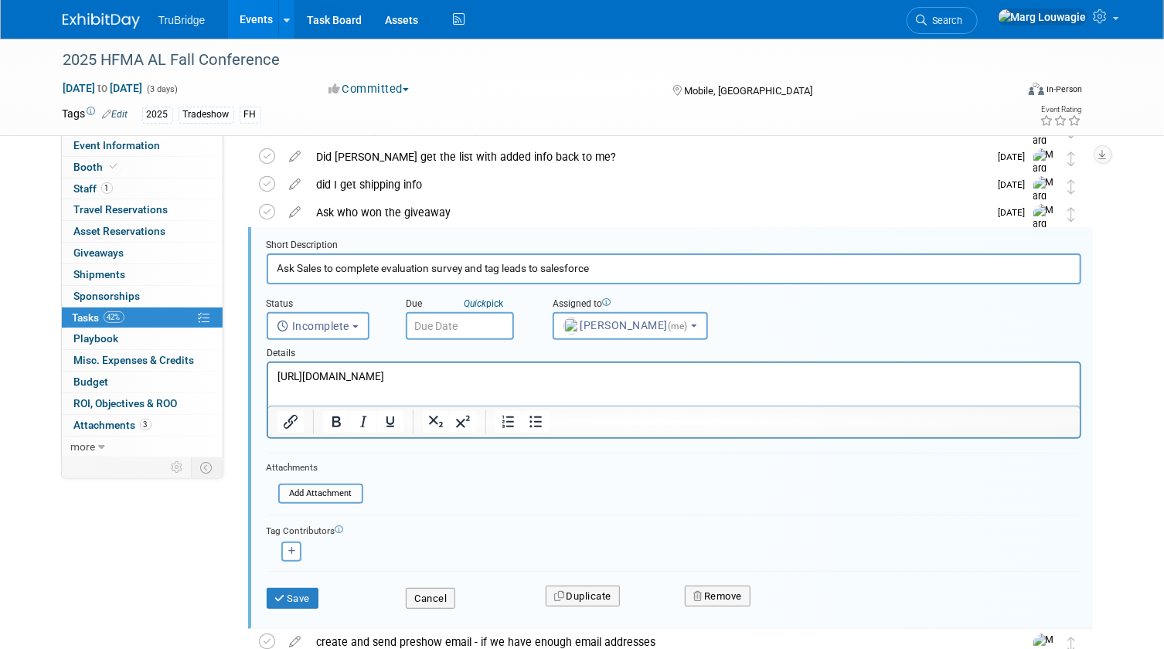
click at [464, 328] on input "text" at bounding box center [460, 326] width 108 height 28
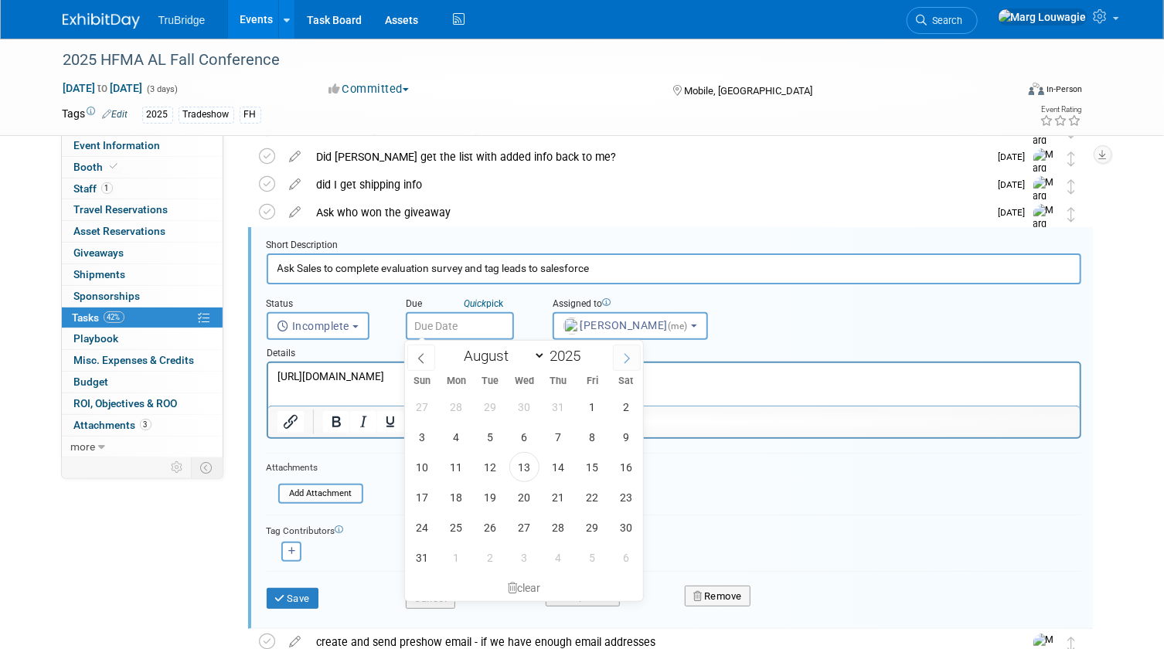
click at [622, 359] on icon at bounding box center [626, 358] width 11 height 11
select select "9"
click at [460, 467] on span "13" at bounding box center [456, 467] width 30 height 30
type input "Oct 13, 2025"
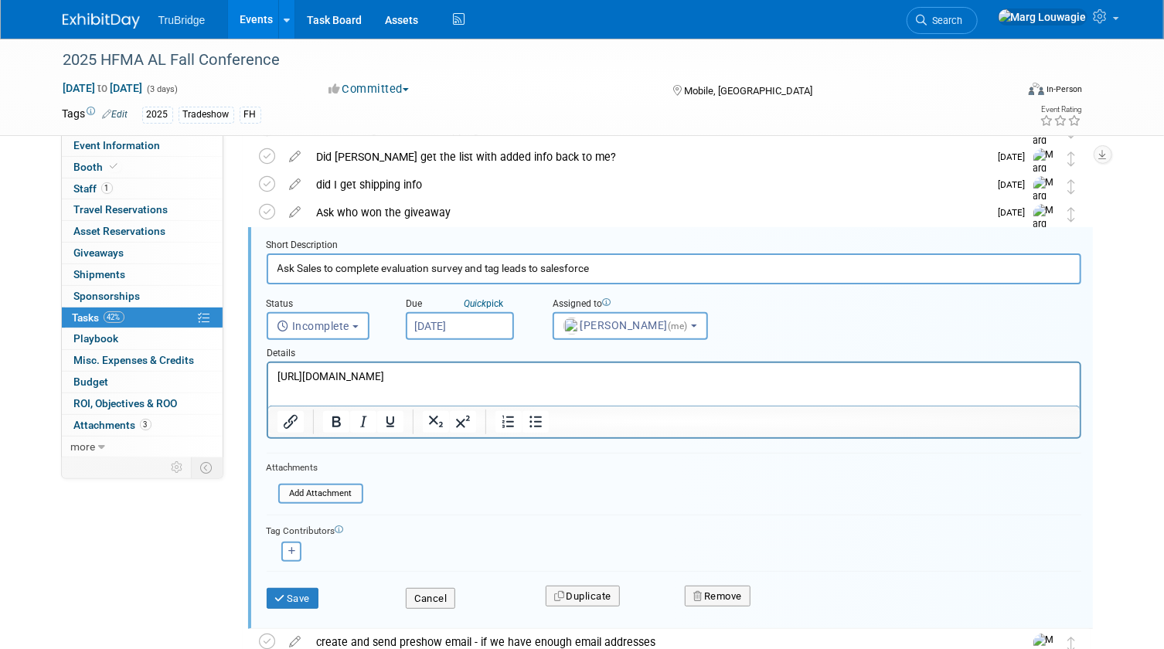
drag, startPoint x: 516, startPoint y: 380, endPoint x: 226, endPoint y: 370, distance: 290.8
click at [267, 370] on html "https://www.surveymonkey.com/r/8S9MVLR" at bounding box center [673, 373] width 812 height 21
click at [276, 588] on button "Save" at bounding box center [293, 599] width 53 height 22
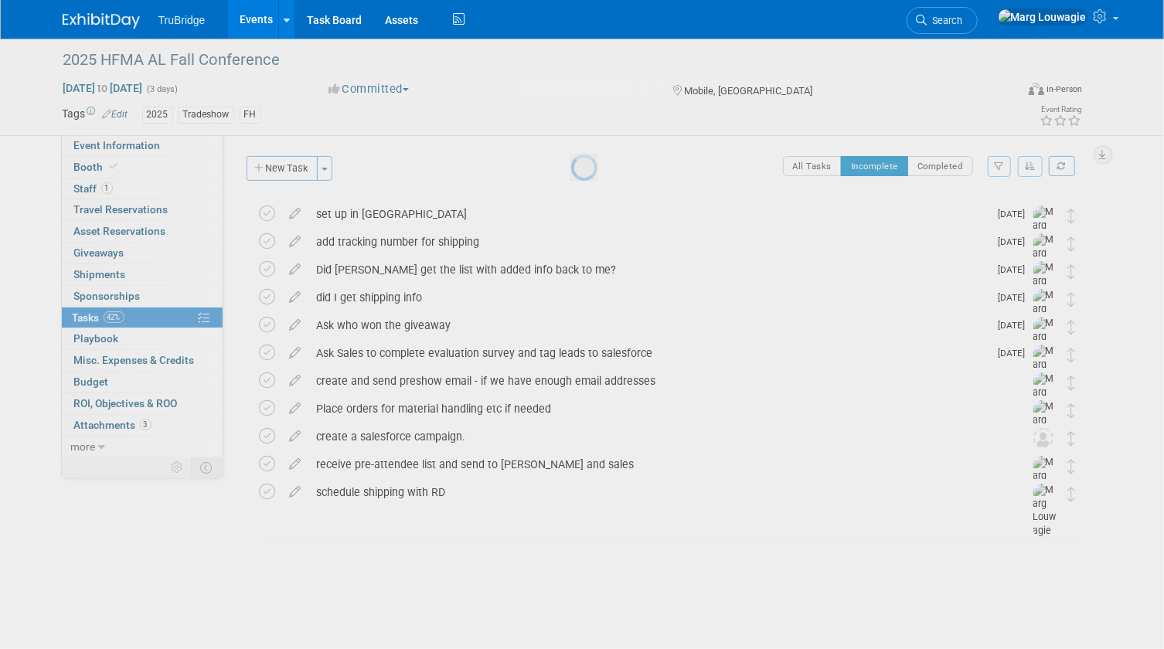
scroll to position [0, 0]
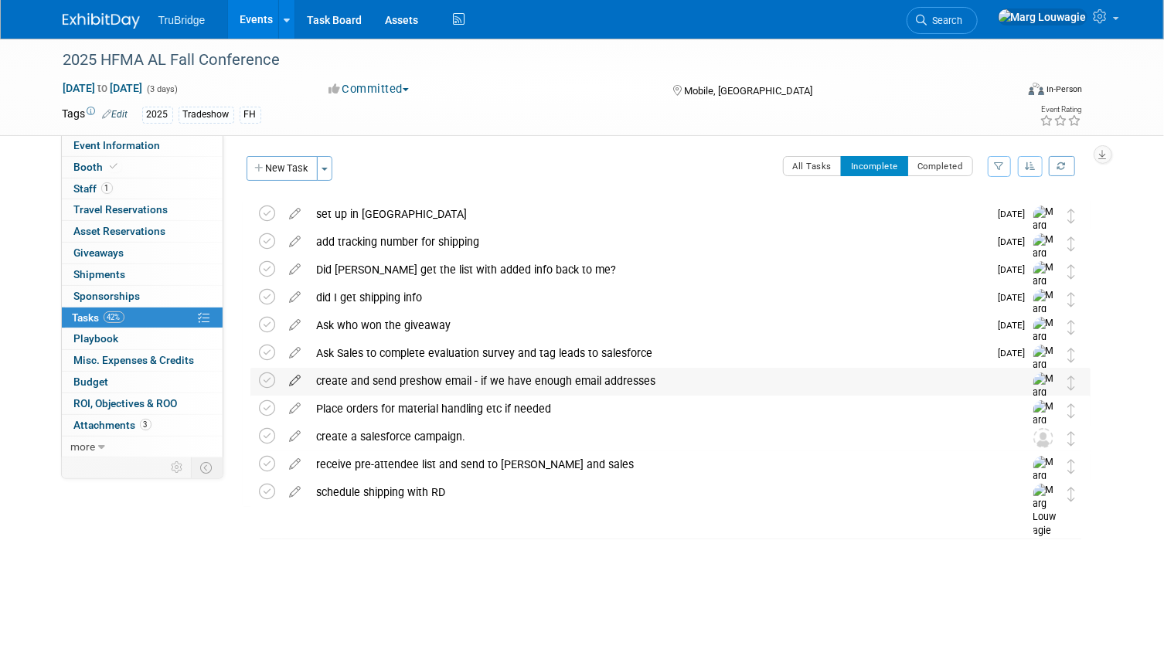
click at [295, 386] on icon at bounding box center [295, 377] width 27 height 19
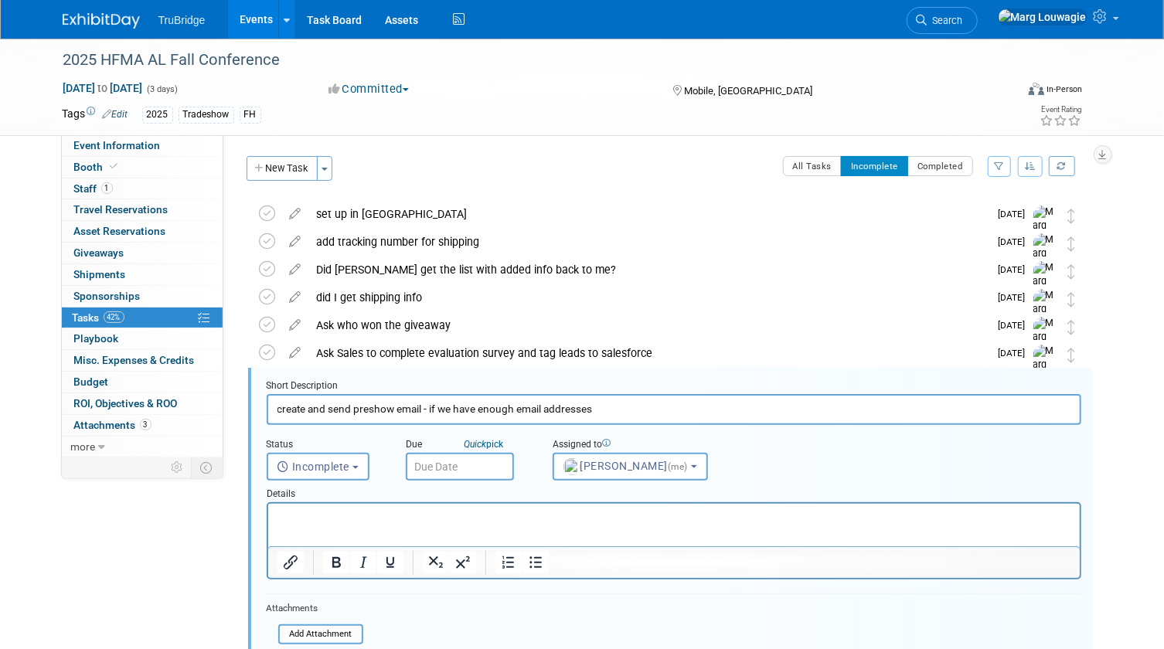
scroll to position [141, 0]
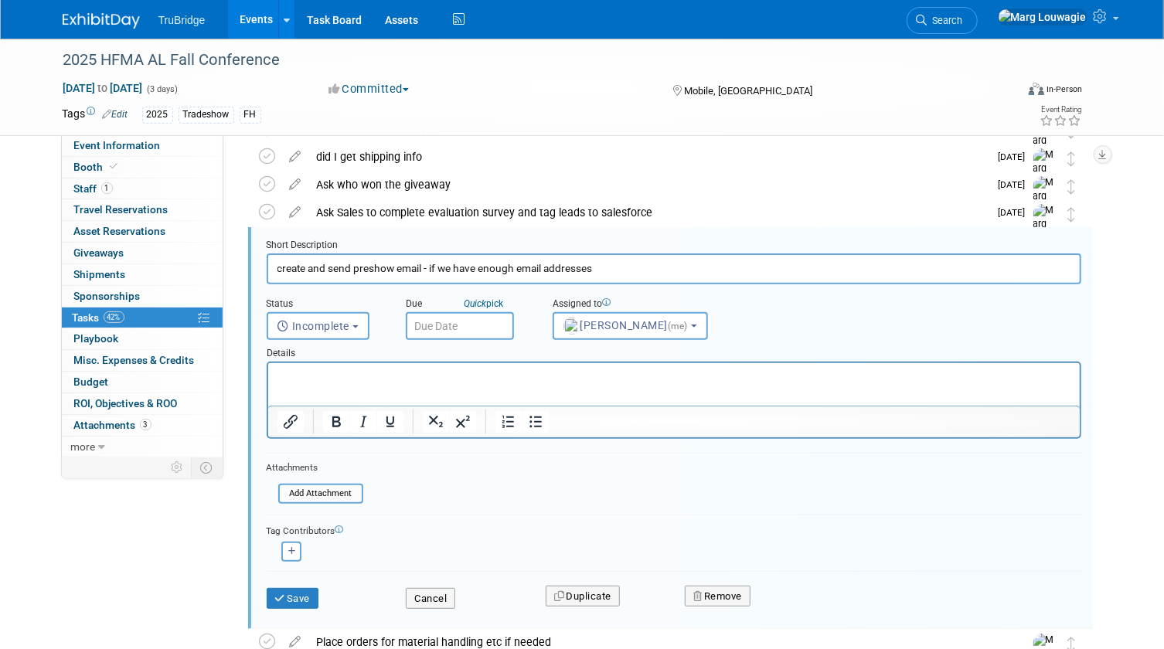
click at [456, 325] on input "text" at bounding box center [460, 326] width 108 height 28
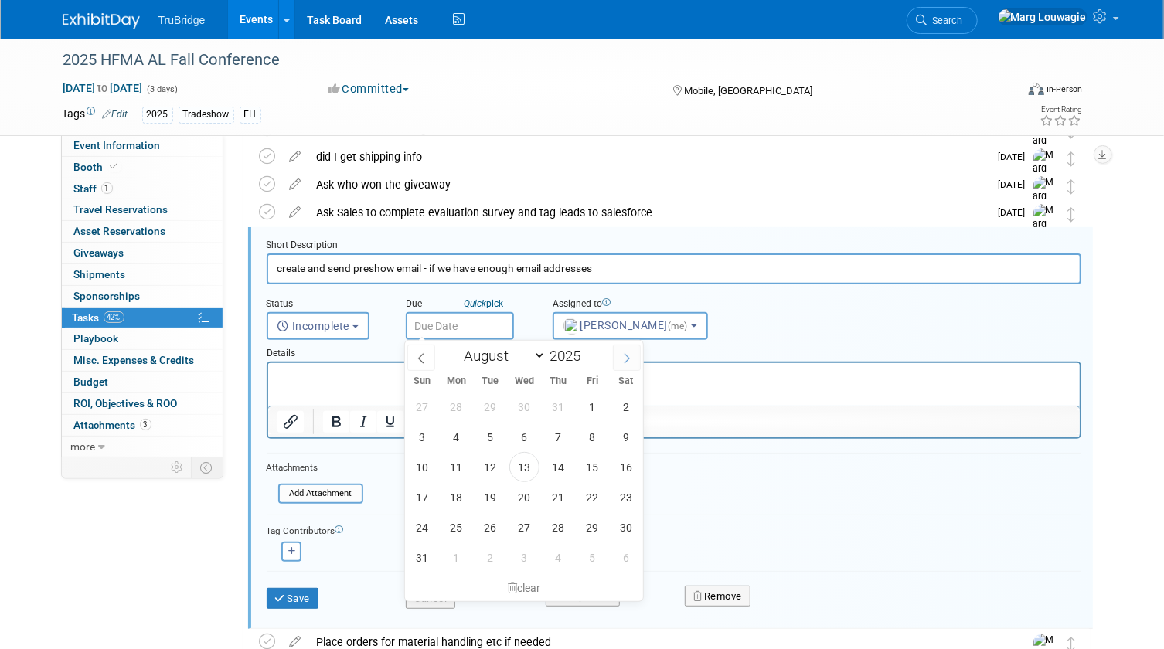
click at [623, 354] on icon at bounding box center [626, 358] width 11 height 11
click at [418, 363] on span at bounding box center [421, 358] width 28 height 26
select select "8"
click at [452, 499] on span "22" at bounding box center [456, 497] width 30 height 30
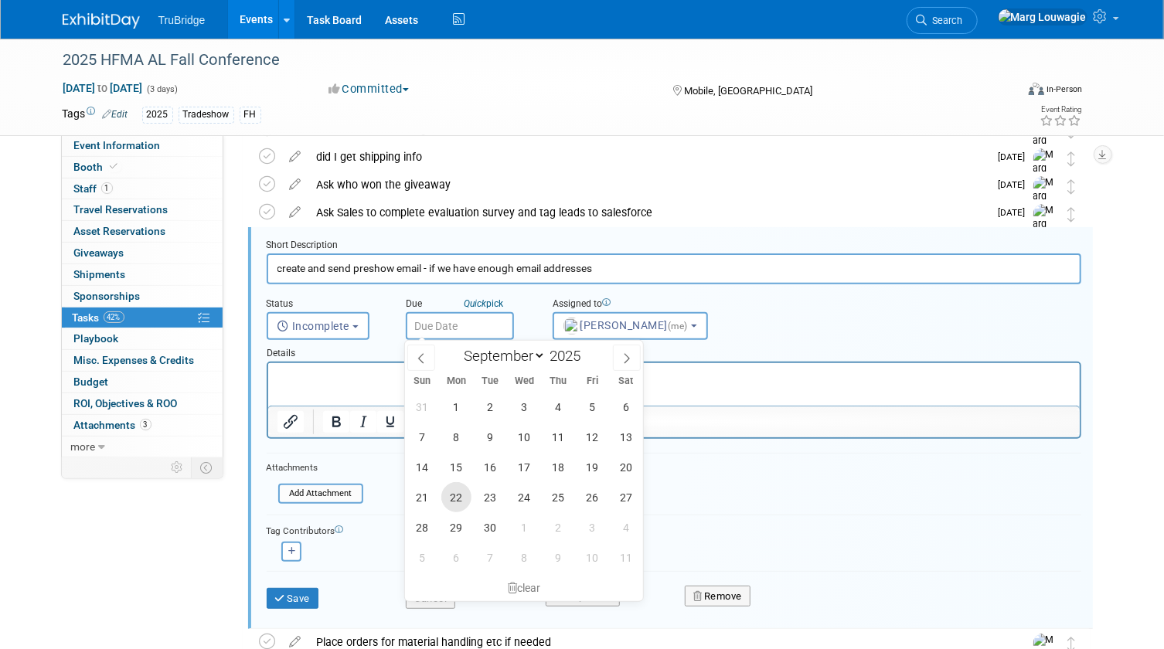
type input "Sep 22, 2025"
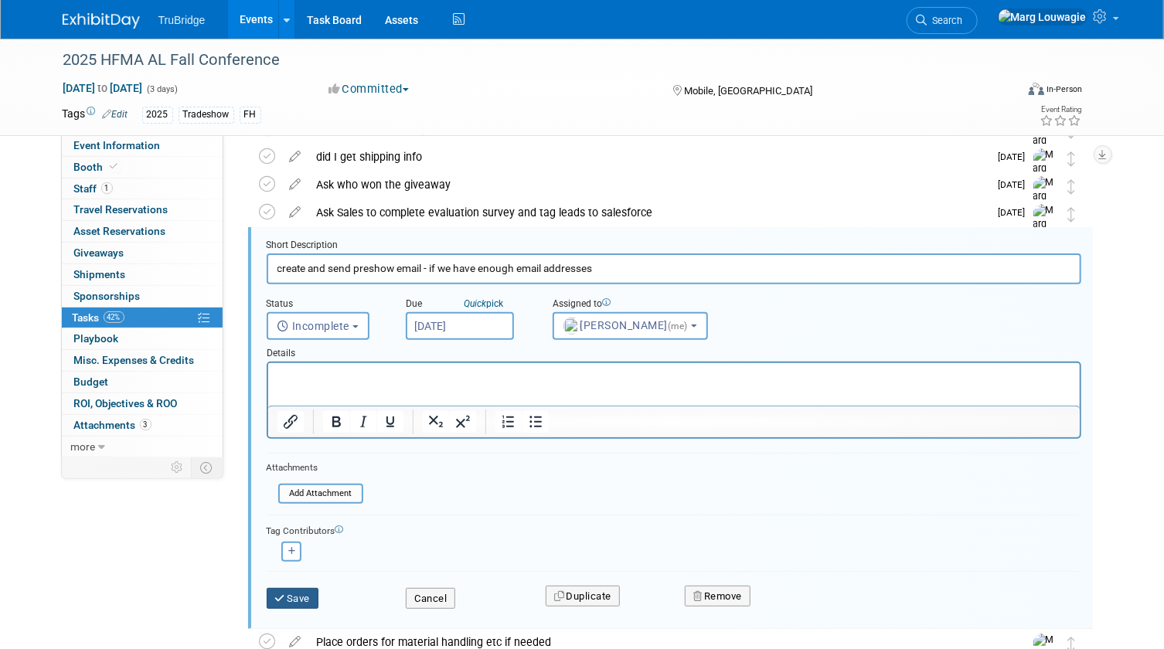
click at [306, 591] on button "Save" at bounding box center [293, 599] width 53 height 22
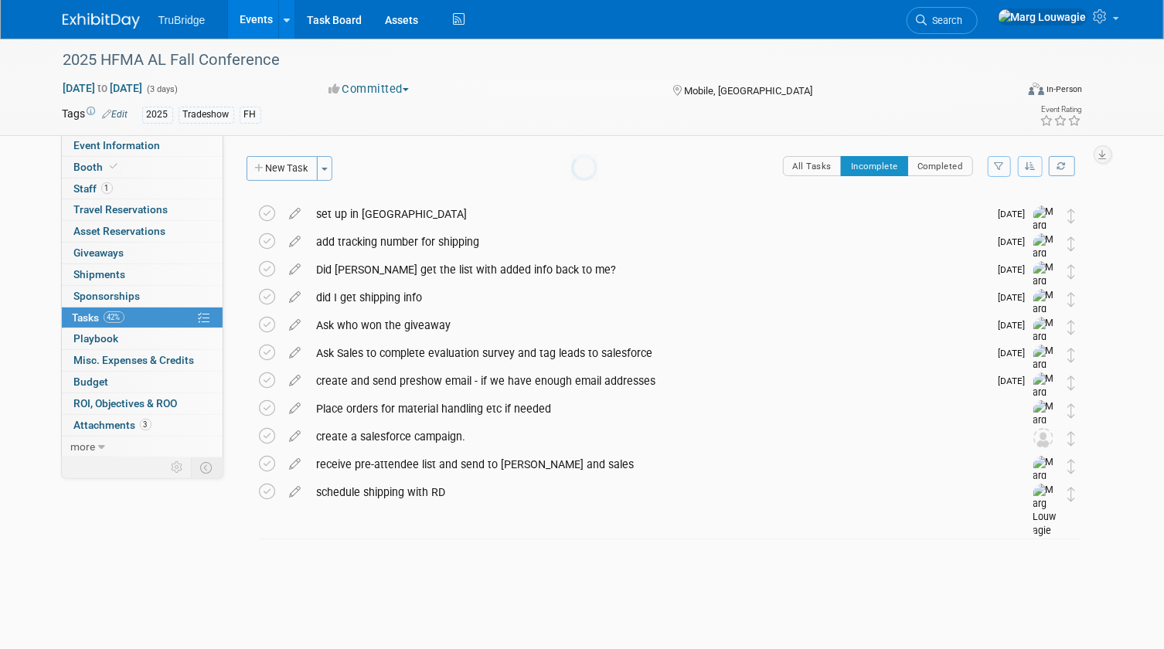
scroll to position [0, 0]
click at [295, 409] on icon at bounding box center [295, 405] width 27 height 19
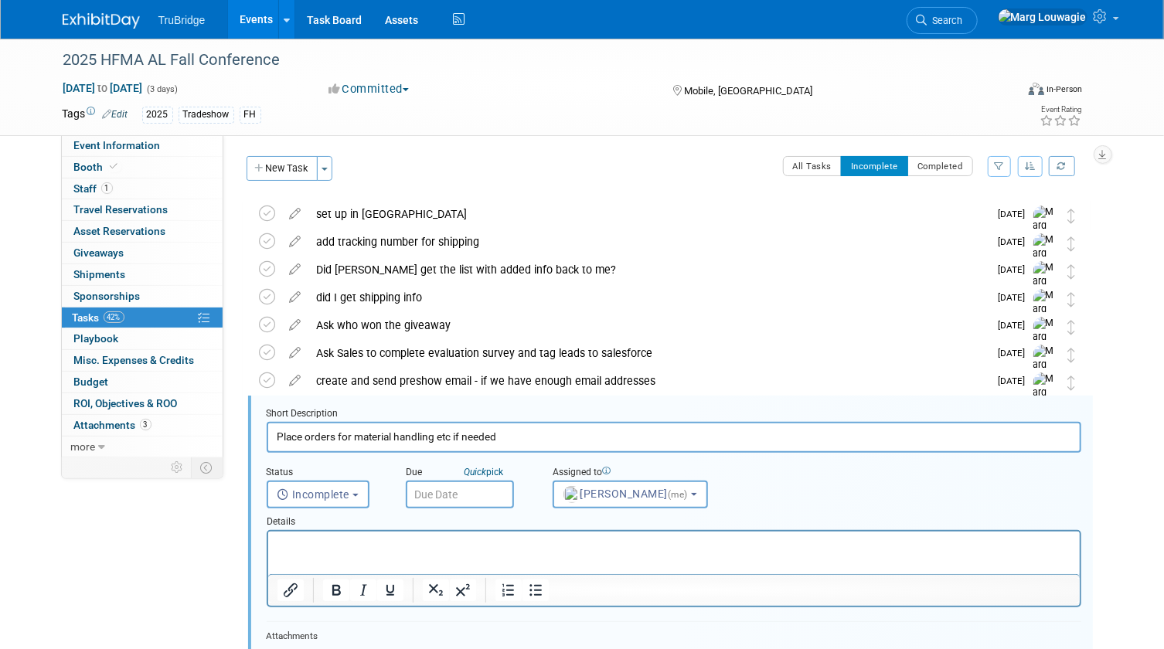
scroll to position [169, 0]
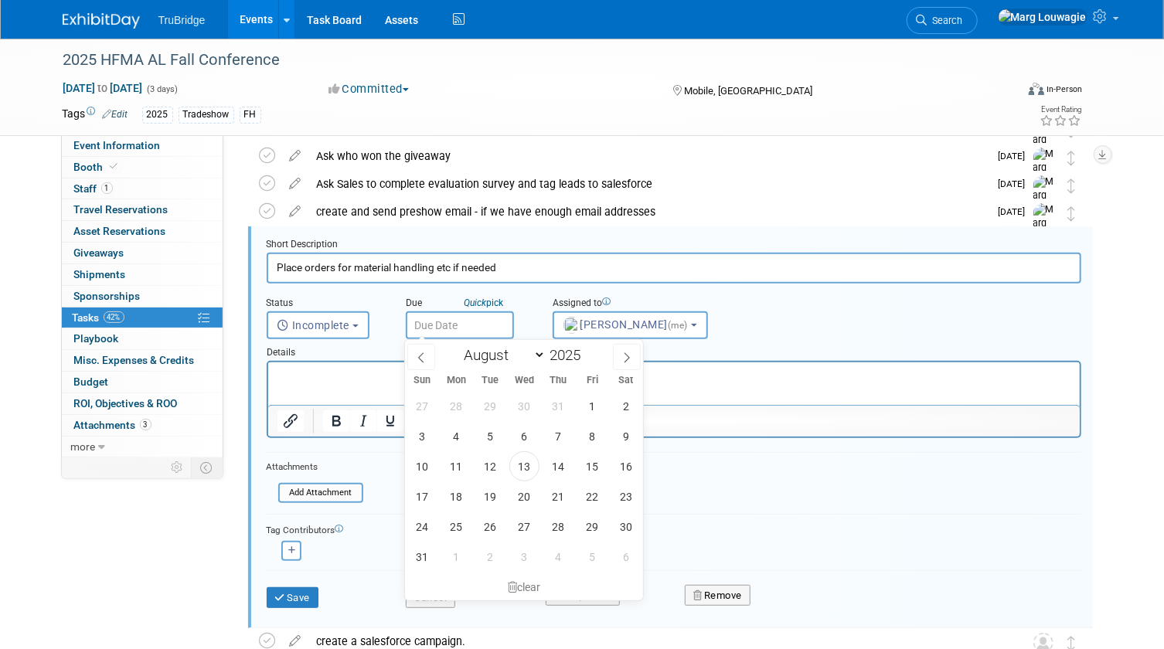
click at [471, 326] on input "text" at bounding box center [460, 326] width 108 height 28
click at [620, 360] on span at bounding box center [627, 357] width 28 height 26
select select "8"
click at [461, 495] on span "22" at bounding box center [456, 497] width 30 height 30
type input "Sep 22, 2025"
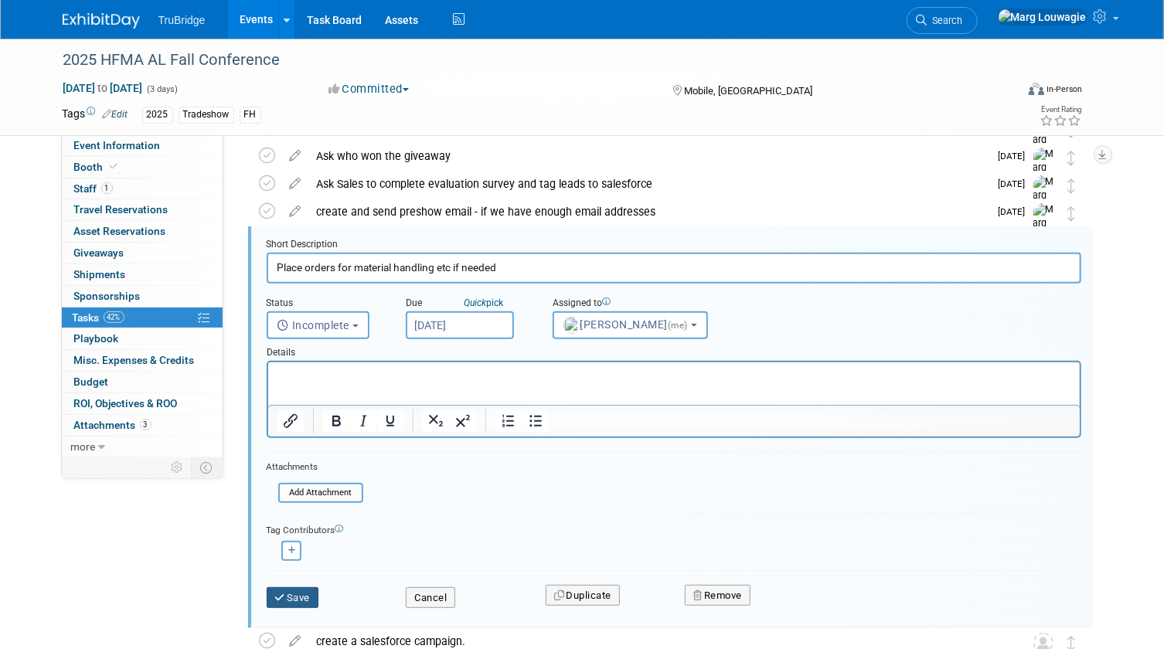
click at [302, 600] on button "Save" at bounding box center [293, 598] width 53 height 22
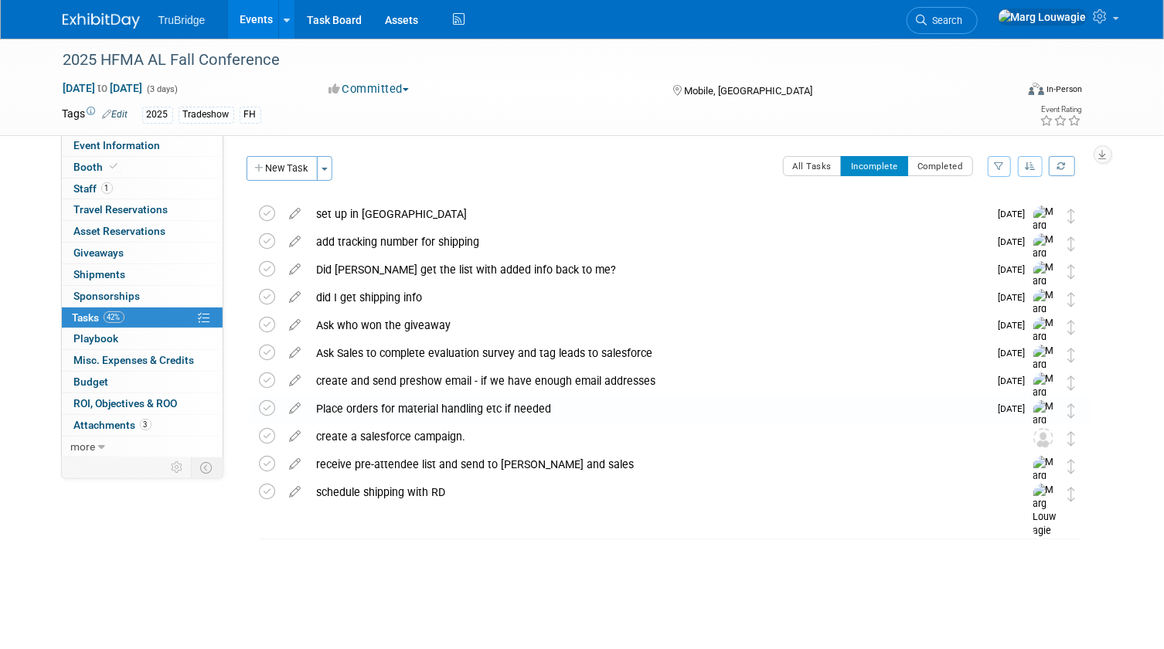
scroll to position [0, 0]
click at [271, 434] on icon at bounding box center [268, 436] width 16 height 16
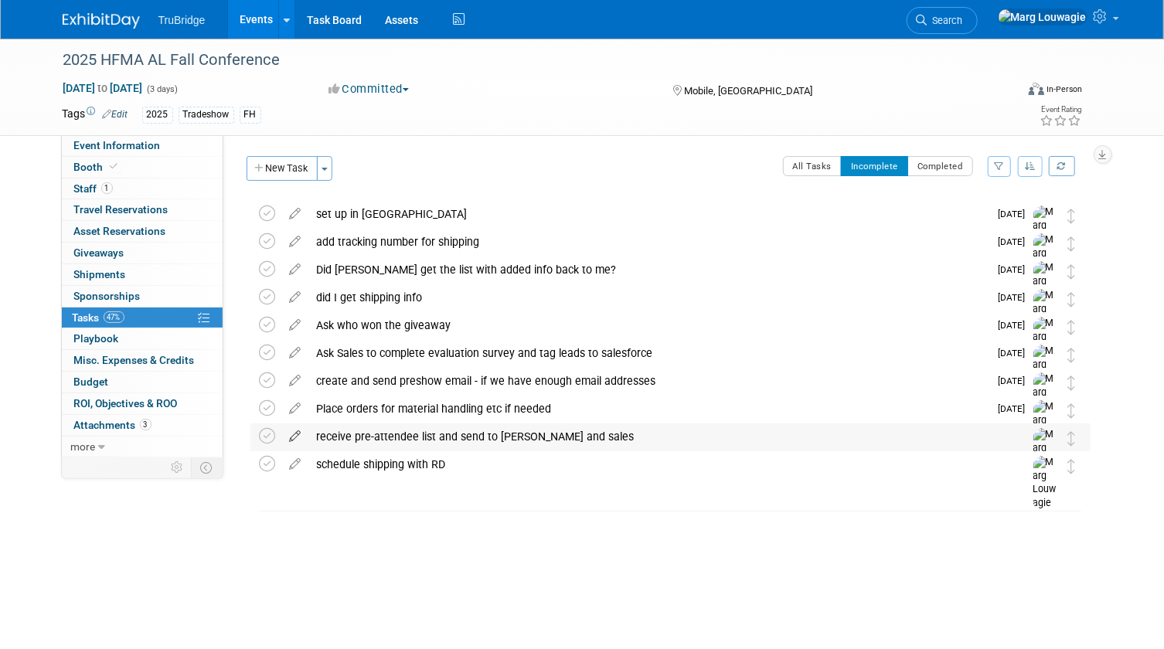
click at [299, 433] on icon at bounding box center [295, 433] width 27 height 19
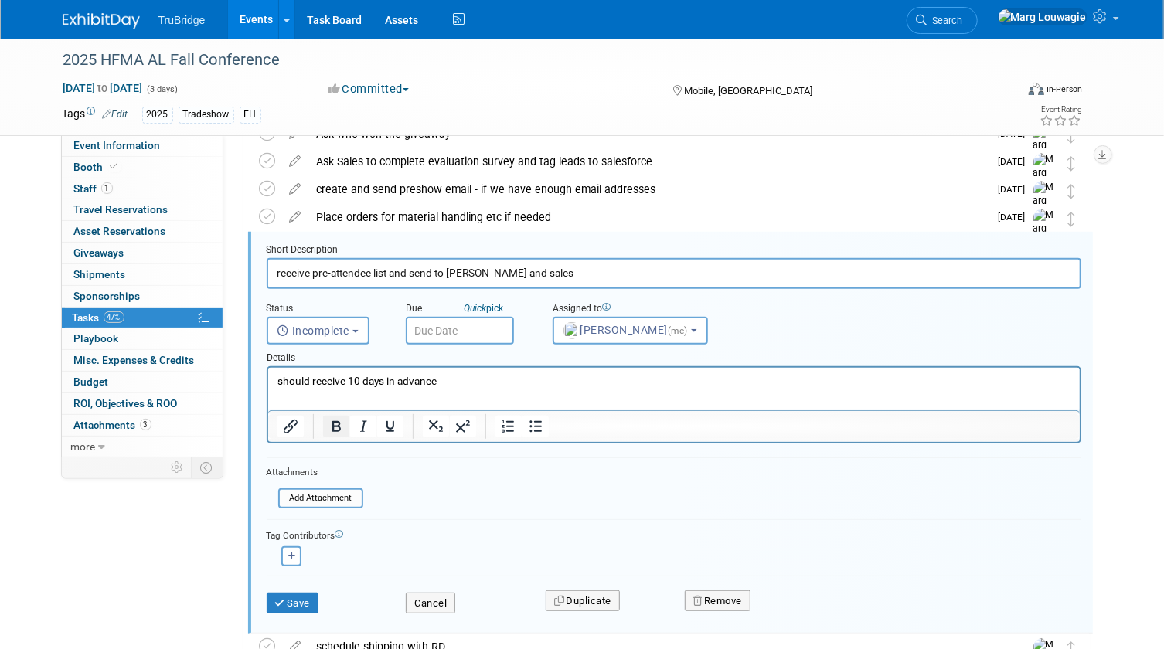
scroll to position [196, 0]
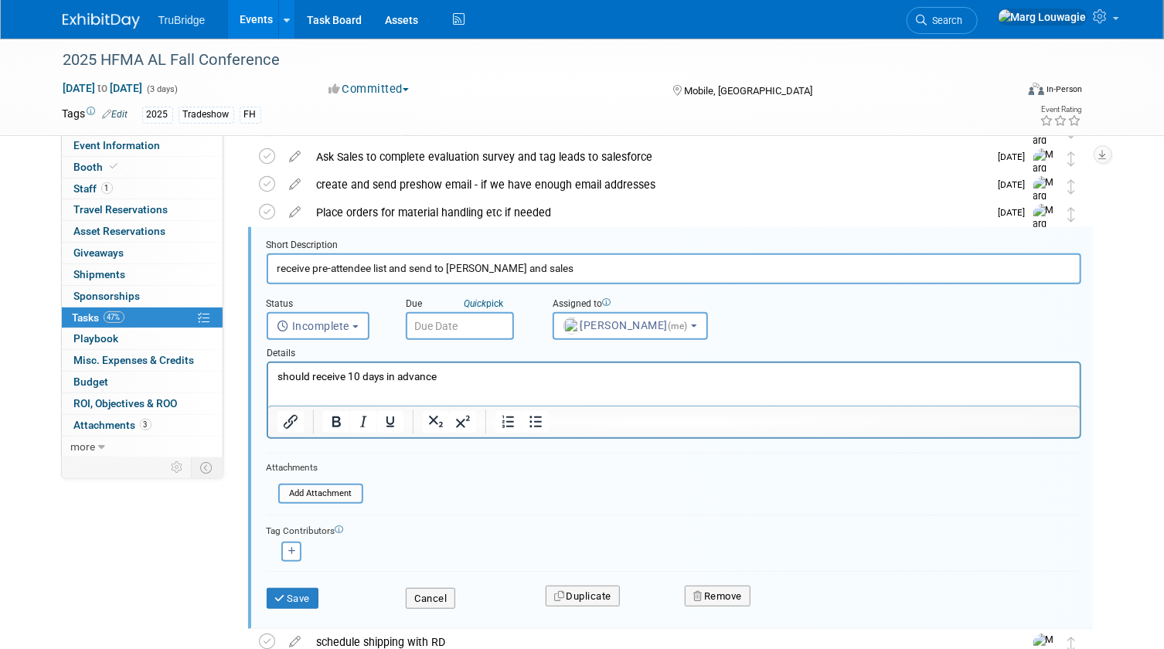
click at [464, 325] on input "text" at bounding box center [460, 326] width 108 height 28
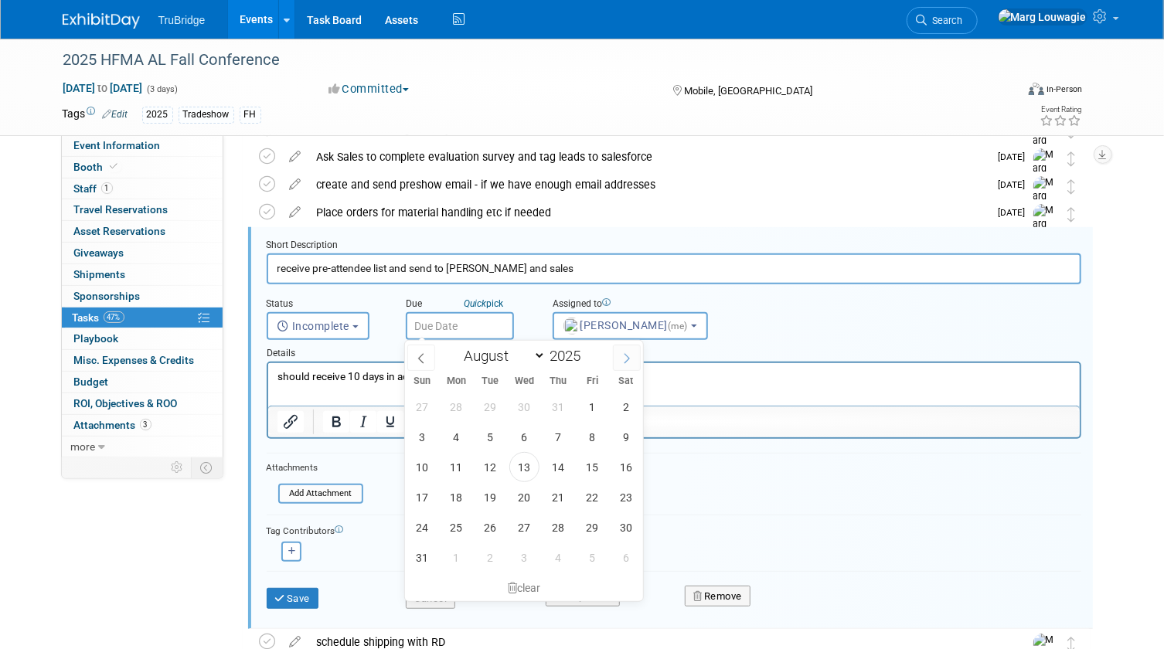
click at [634, 359] on span at bounding box center [627, 358] width 28 height 26
select select "9"
click at [455, 411] on span "29" at bounding box center [456, 407] width 30 height 30
type input "Sep 29, 2025"
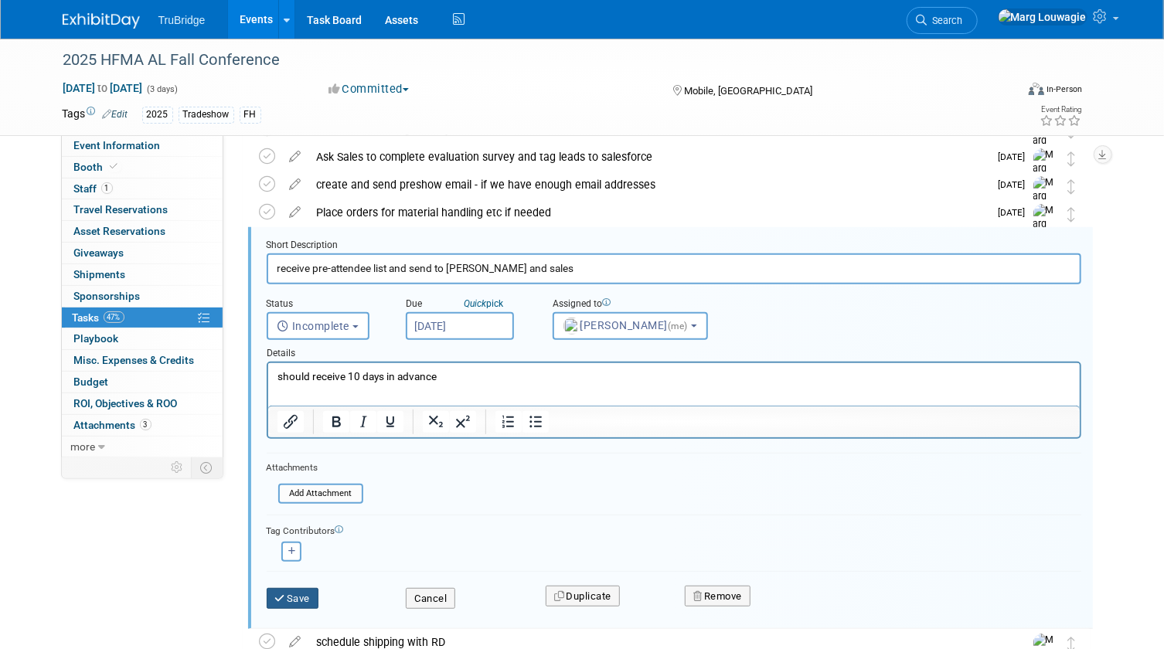
click at [313, 600] on button "Save" at bounding box center [293, 599] width 53 height 22
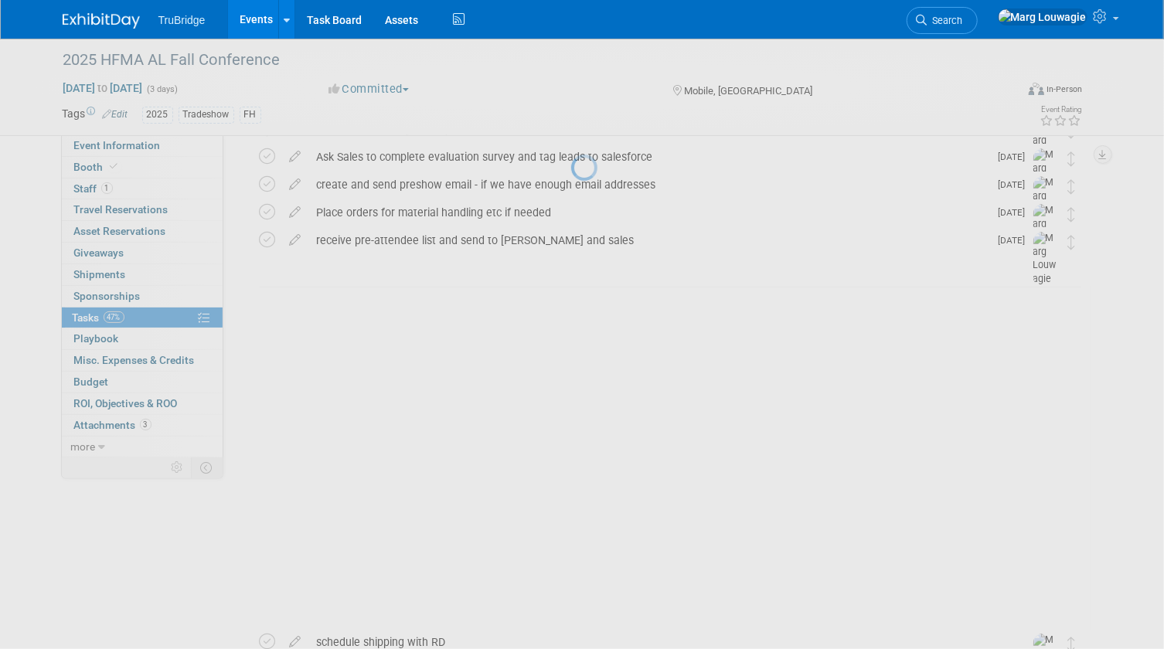
scroll to position [0, 0]
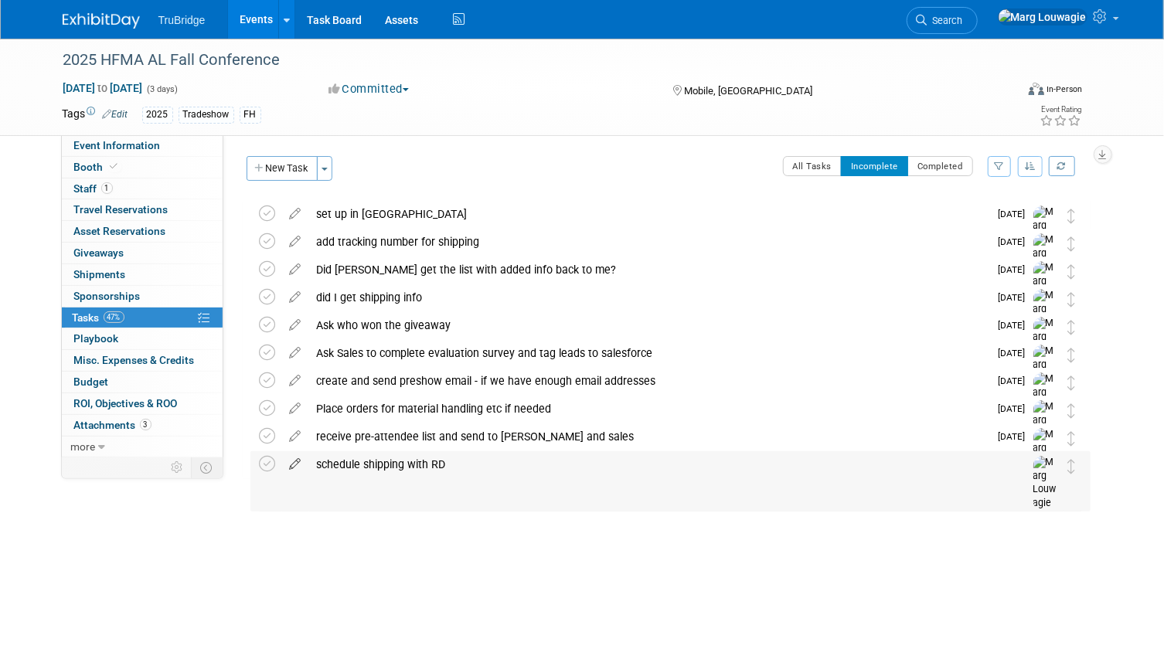
click at [291, 465] on icon at bounding box center [295, 460] width 27 height 19
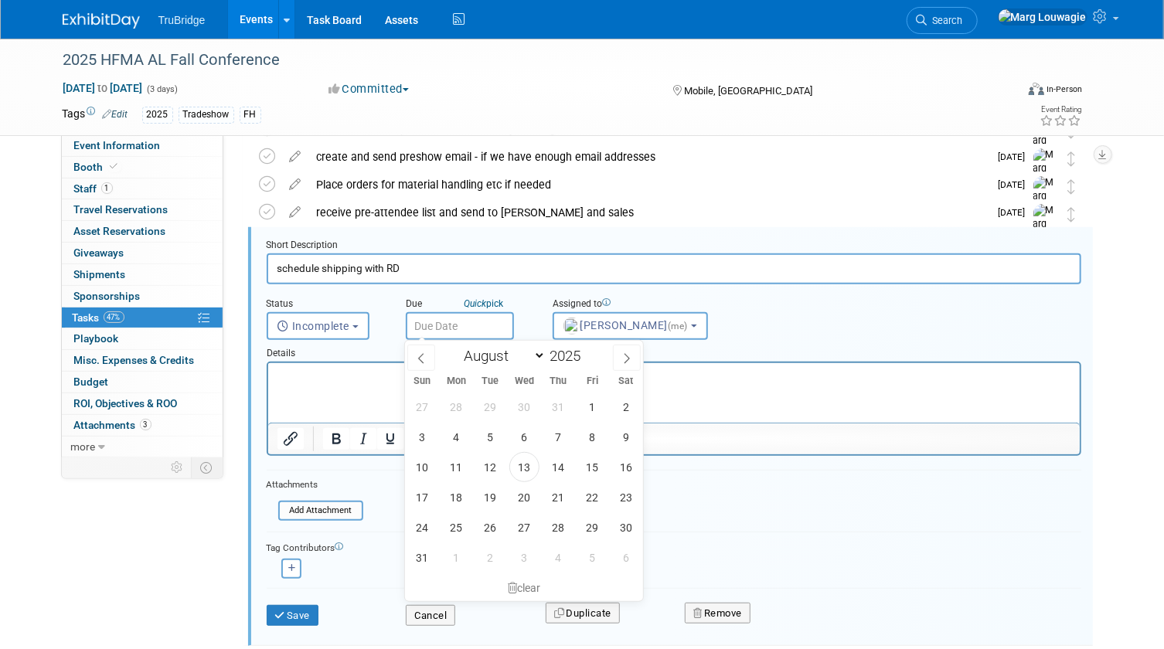
click at [485, 332] on input "text" at bounding box center [460, 326] width 108 height 28
click at [620, 355] on span at bounding box center [627, 358] width 28 height 26
select select "8"
click at [461, 452] on span "15" at bounding box center [456, 467] width 30 height 30
type input "Sep 15, 2025"
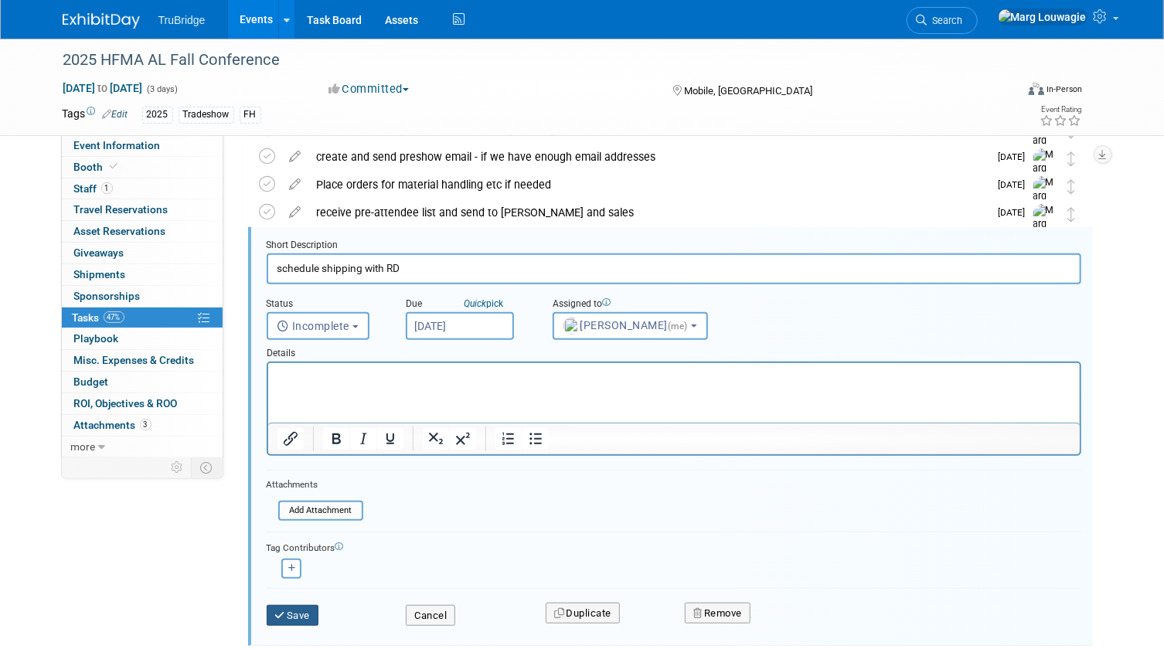
click at [296, 611] on button "Save" at bounding box center [293, 616] width 53 height 22
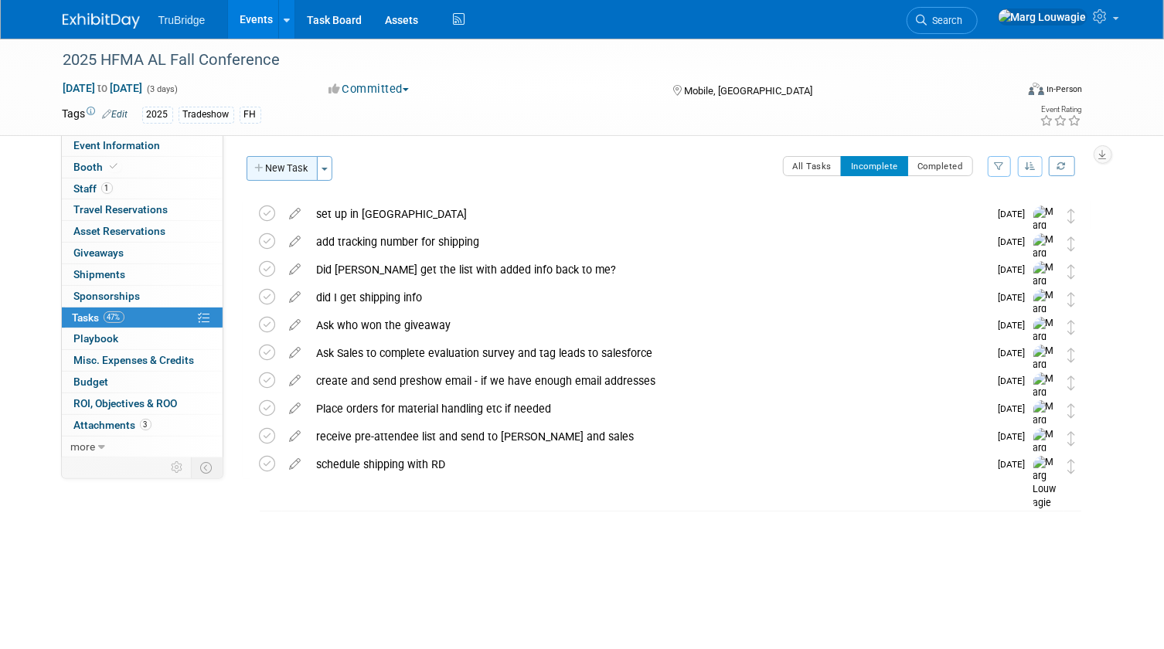
click at [301, 169] on button "New Task" at bounding box center [282, 168] width 71 height 25
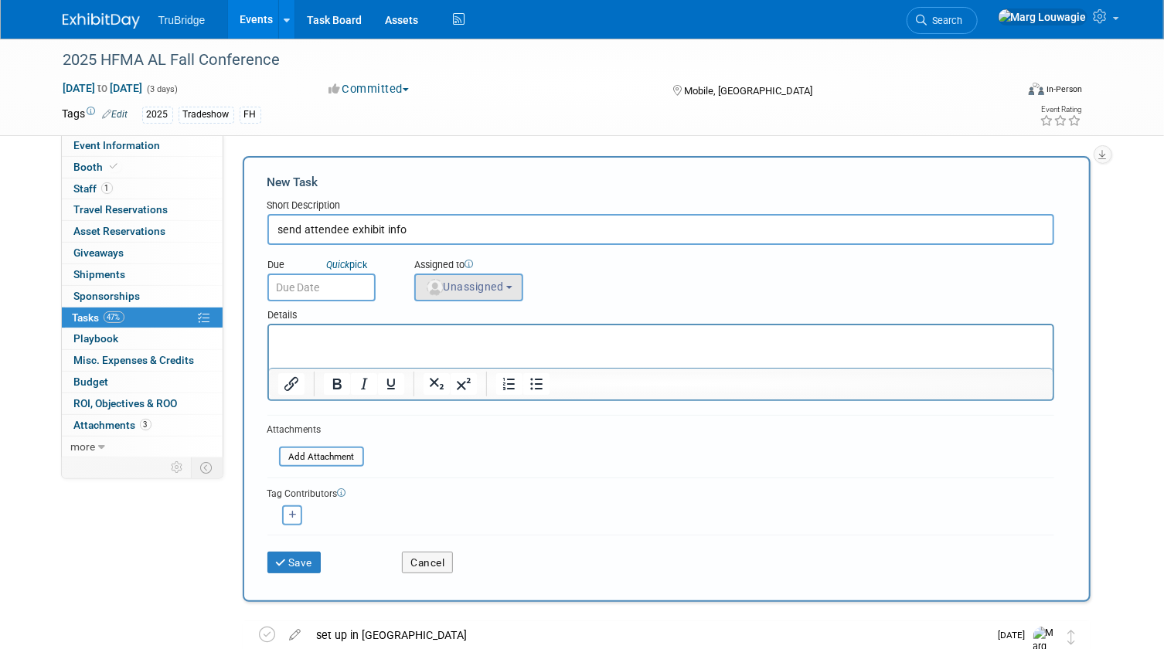
type input "send attendee exhibit info"
click at [489, 286] on span "Unassigned" at bounding box center [464, 287] width 79 height 12
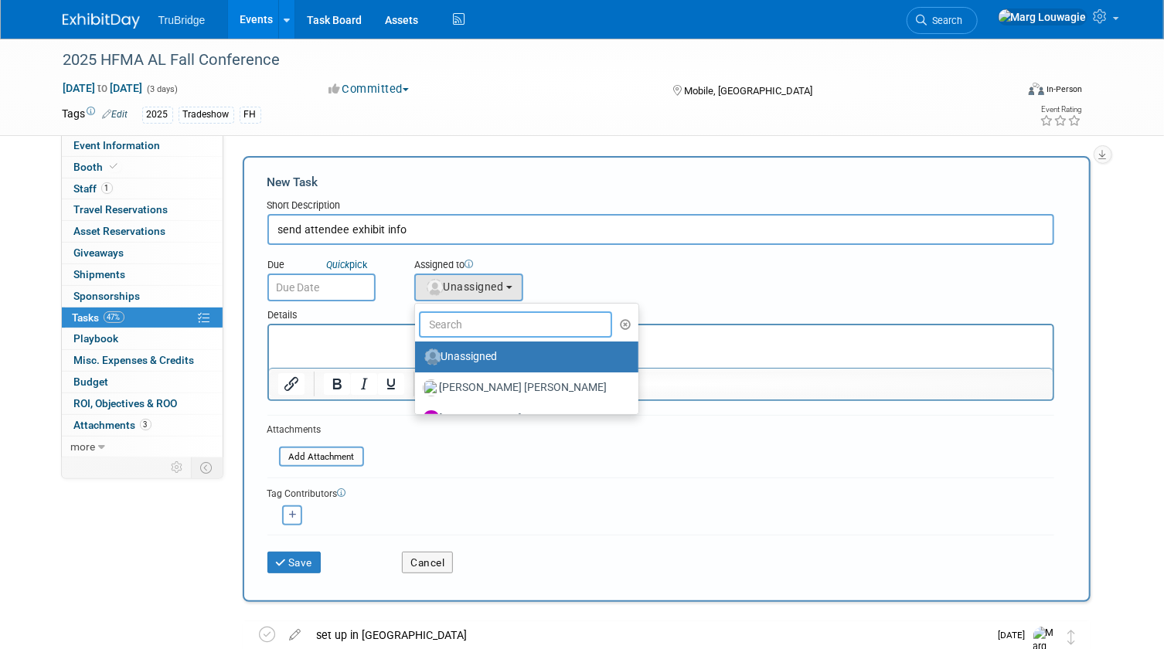
click at [489, 324] on input "text" at bounding box center [516, 325] width 194 height 26
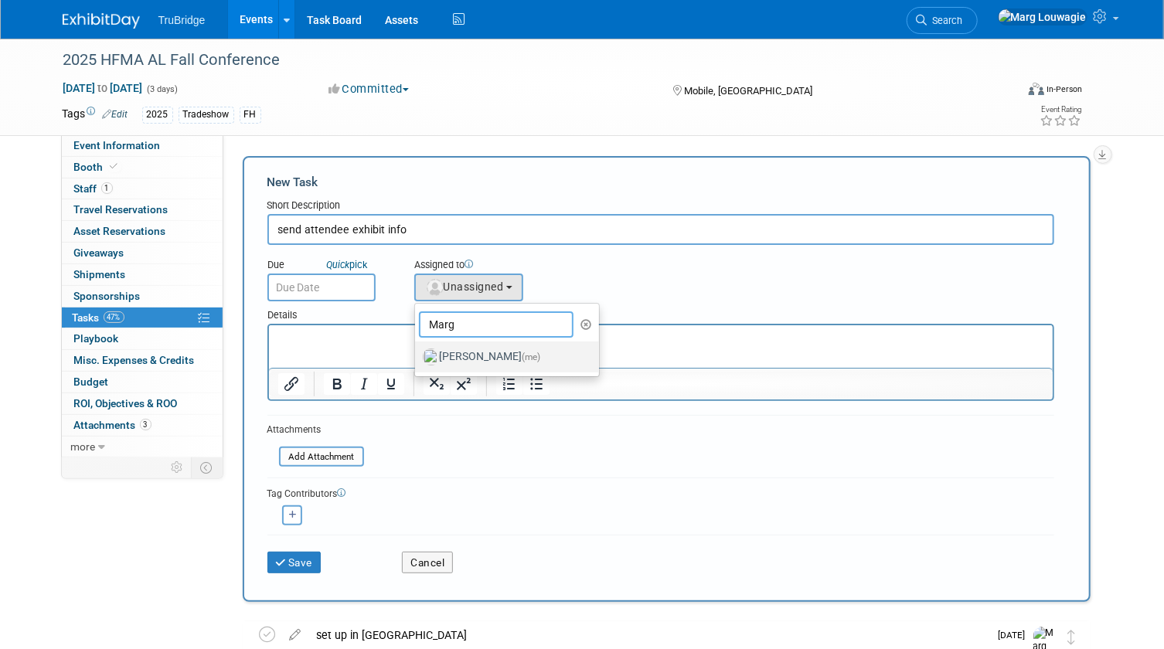
type input "Marg"
drag, startPoint x: 487, startPoint y: 347, endPoint x: 146, endPoint y: 6, distance: 482.1
click at [487, 347] on label "Marg Louwagie (me)" at bounding box center [504, 357] width 162 height 25
click at [417, 350] on input "Marg Louwagie (me)" at bounding box center [412, 355] width 10 height 10
select select "0abee163-1570-438d-a0ea-e9129f2ffbd7"
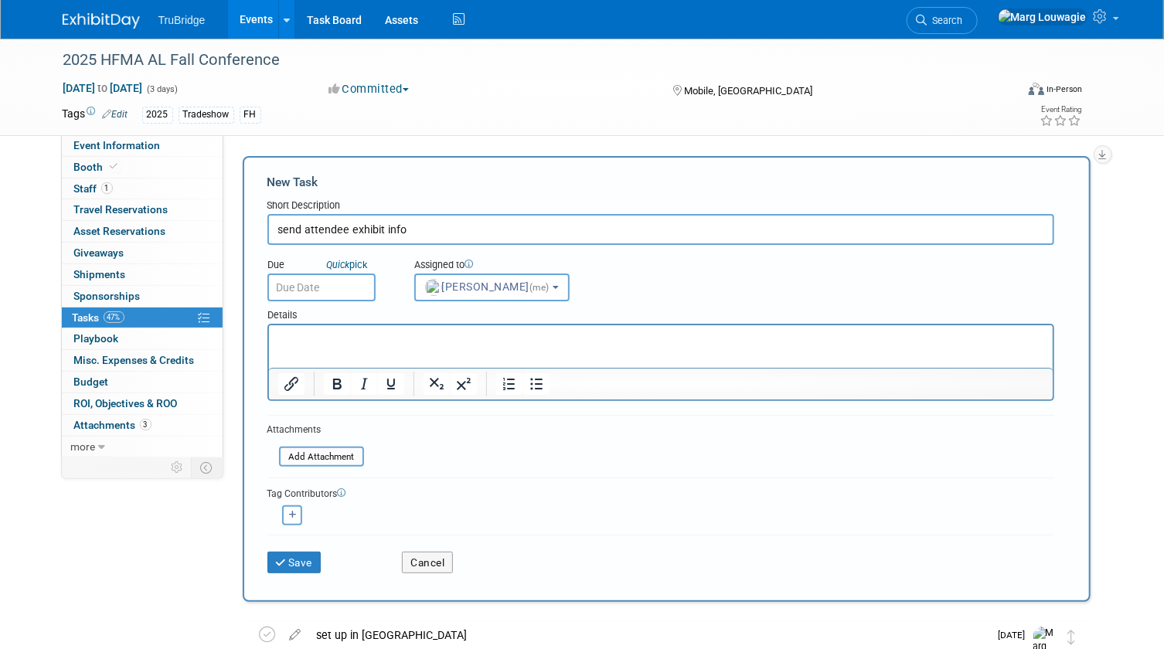
click at [325, 285] on input "text" at bounding box center [321, 288] width 108 height 28
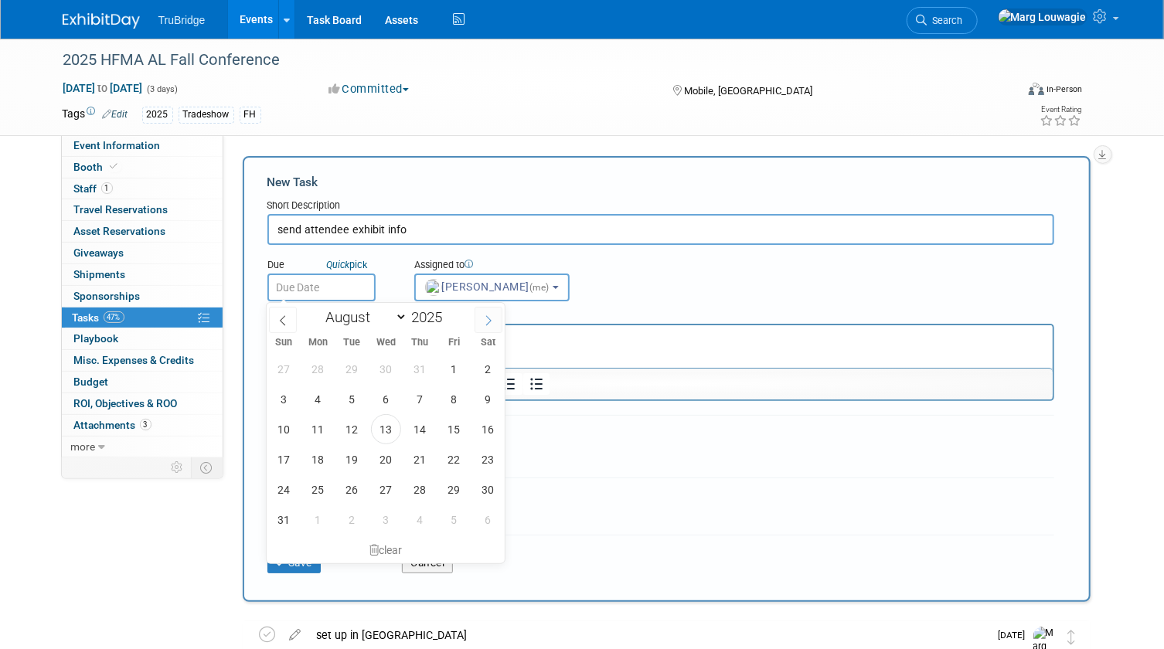
click at [487, 311] on span at bounding box center [489, 320] width 28 height 26
select select "8"
click at [455, 364] on span "5" at bounding box center [454, 369] width 30 height 30
type input "Sep 5, 2025"
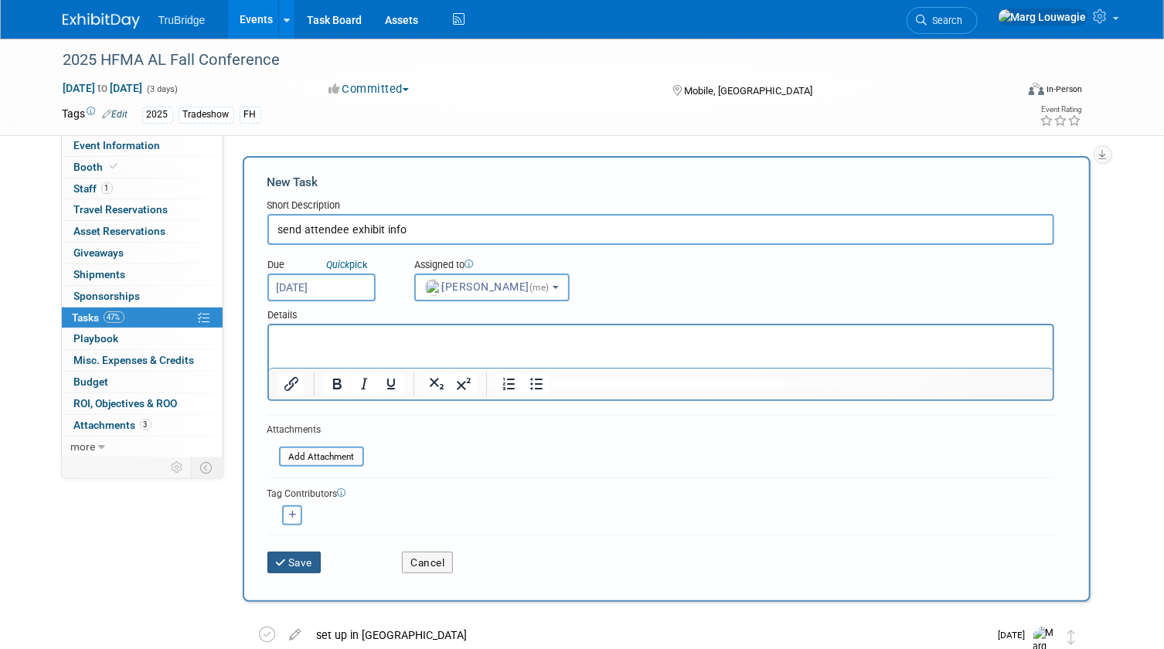
click at [305, 552] on button "Save" at bounding box center [294, 563] width 54 height 22
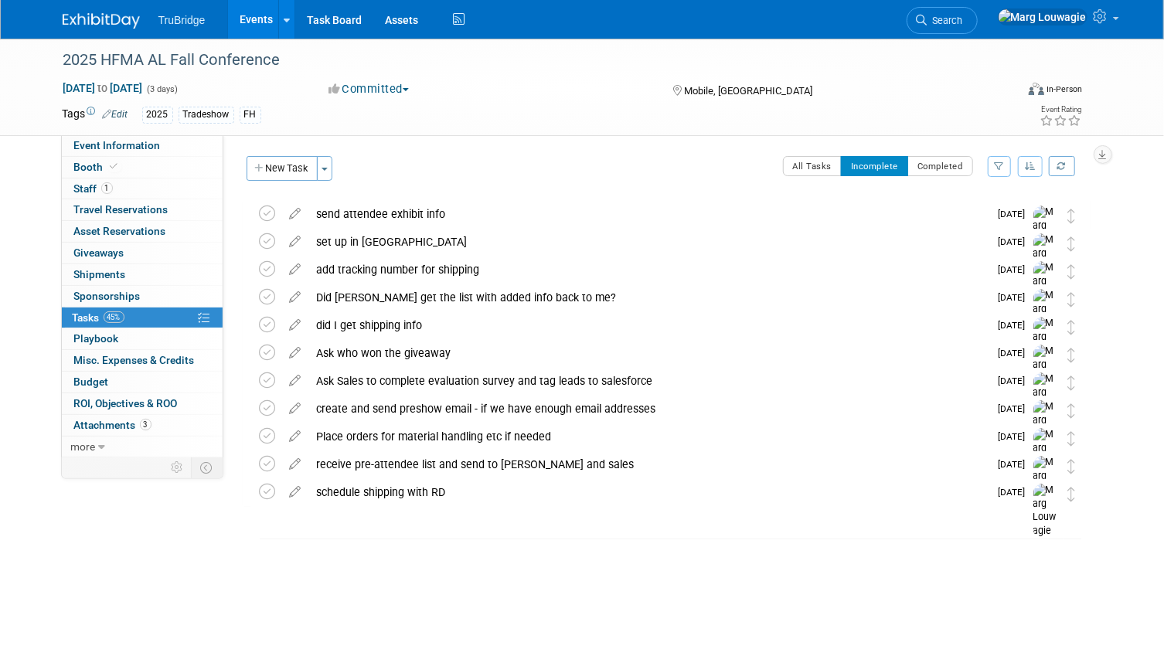
click at [928, 22] on icon at bounding box center [922, 20] width 11 height 11
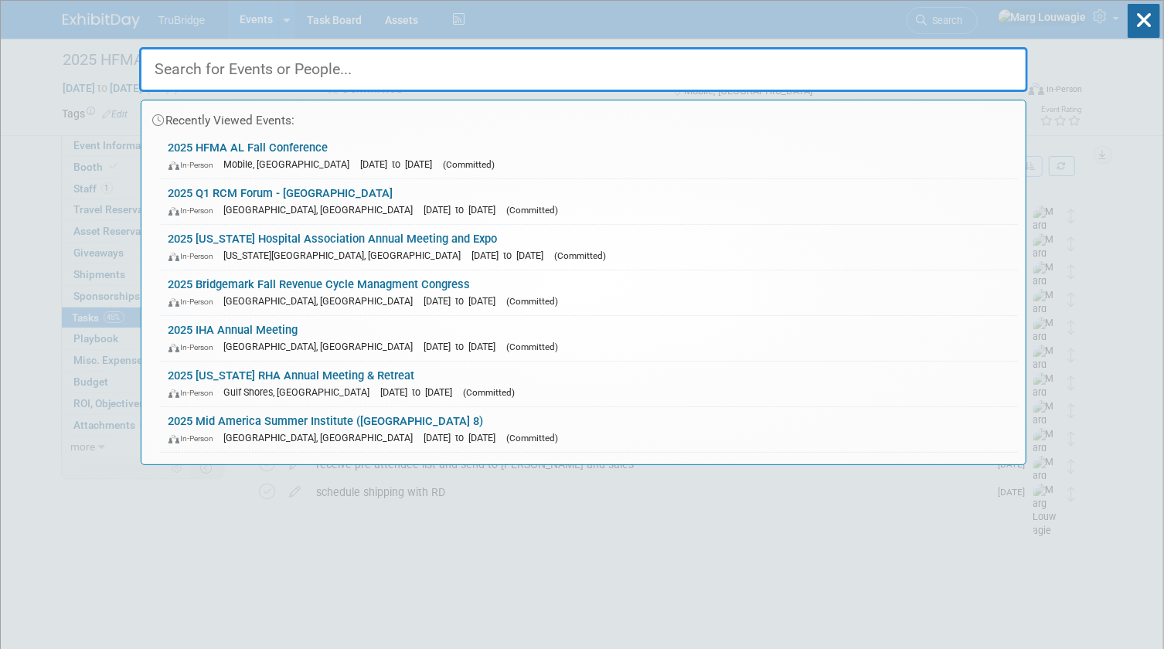
click at [954, 70] on input "text" at bounding box center [583, 69] width 889 height 45
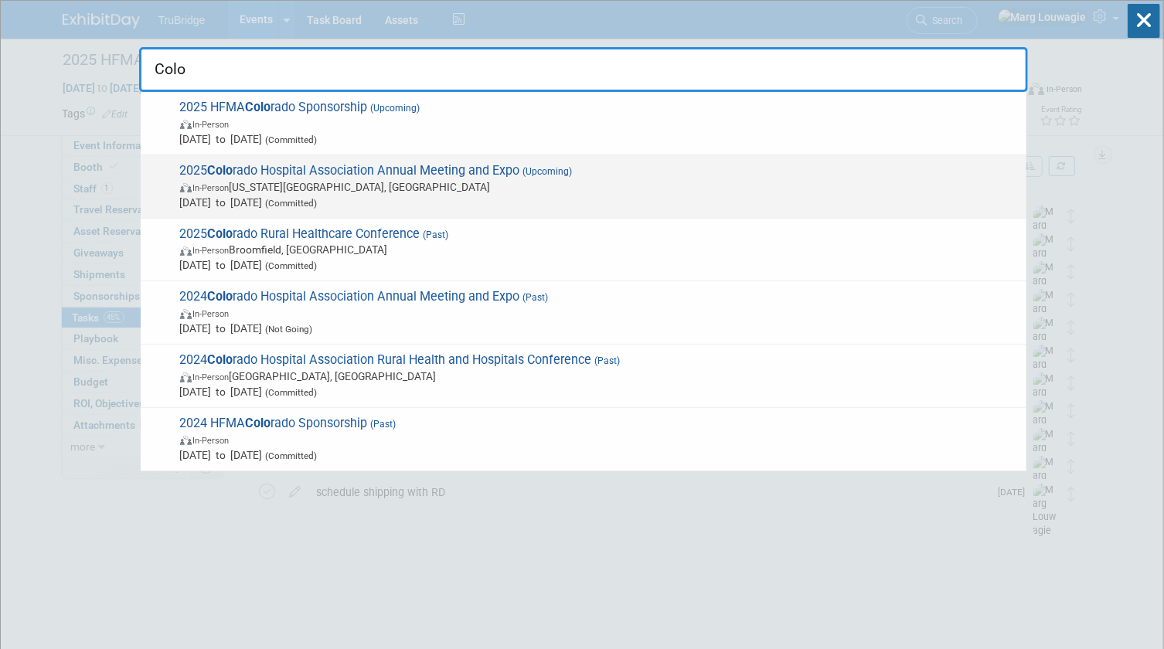
type input "Colo"
click at [299, 198] on span "Sep 24, 2025 to Sep 26, 2025 (Committed)" at bounding box center [599, 202] width 839 height 15
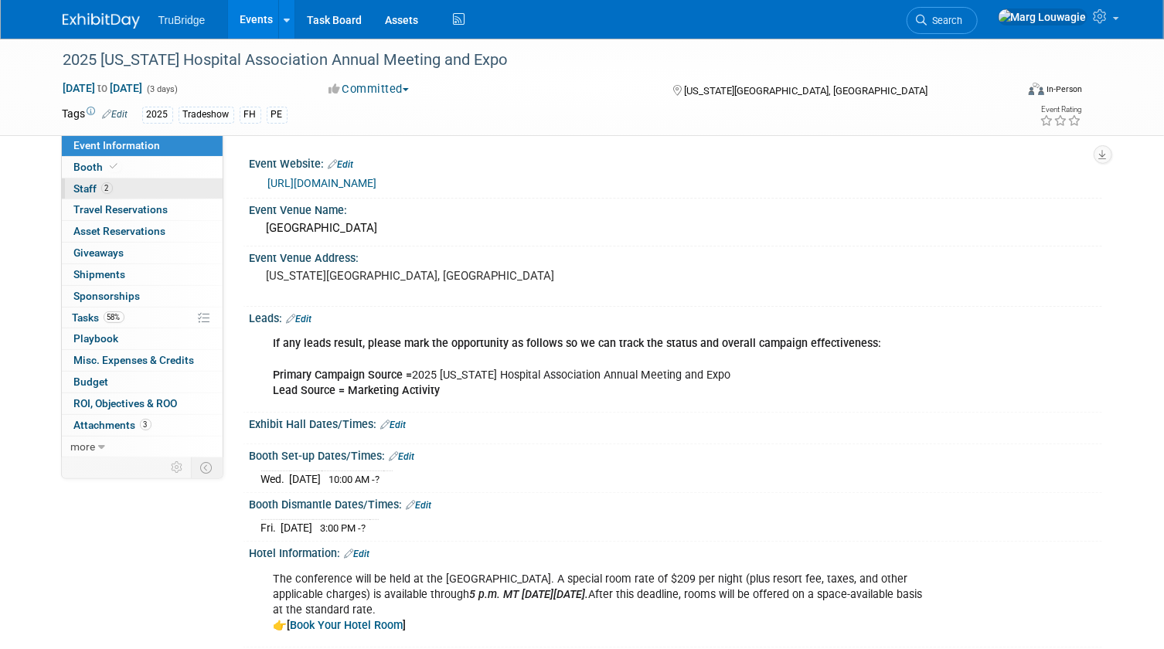
click at [117, 189] on link "2 Staff 2" at bounding box center [142, 189] width 161 height 21
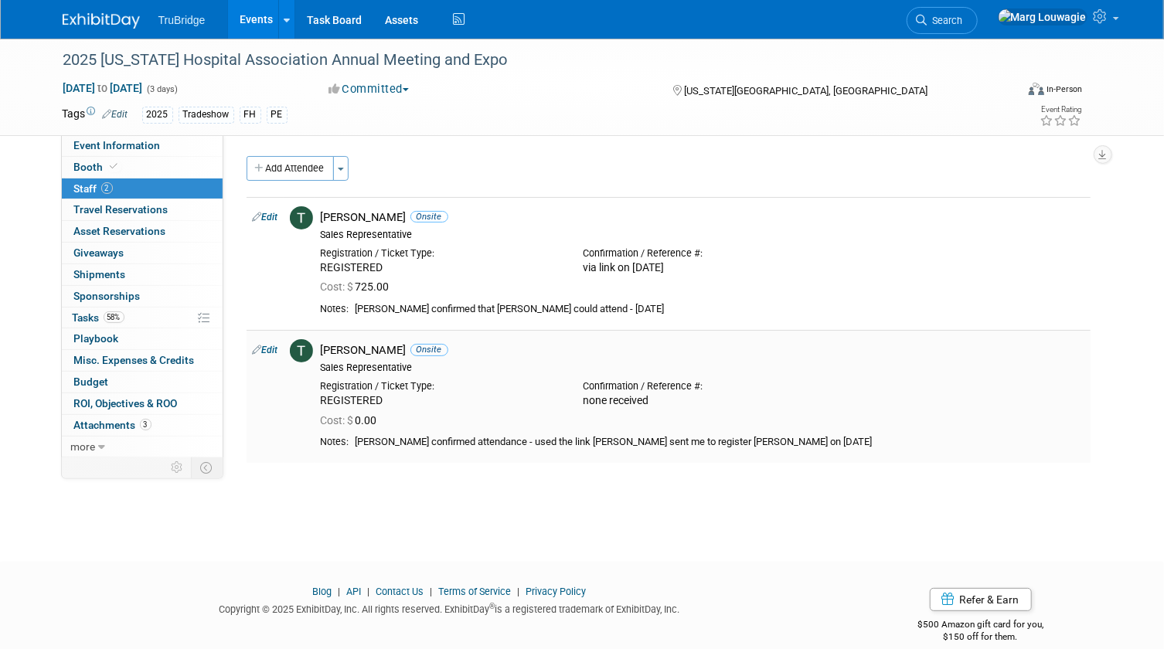
click at [277, 347] on link "Edit" at bounding box center [266, 350] width 26 height 11
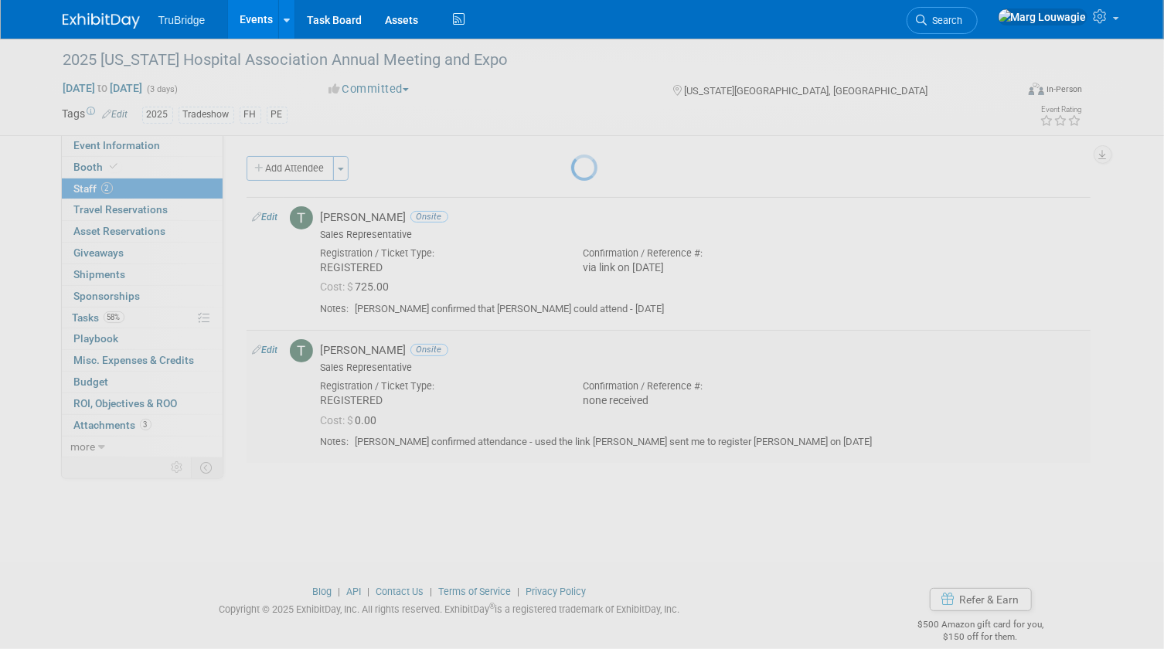
select select "572895f2-9996-4f05-b626-dbdf9f7a8d15"
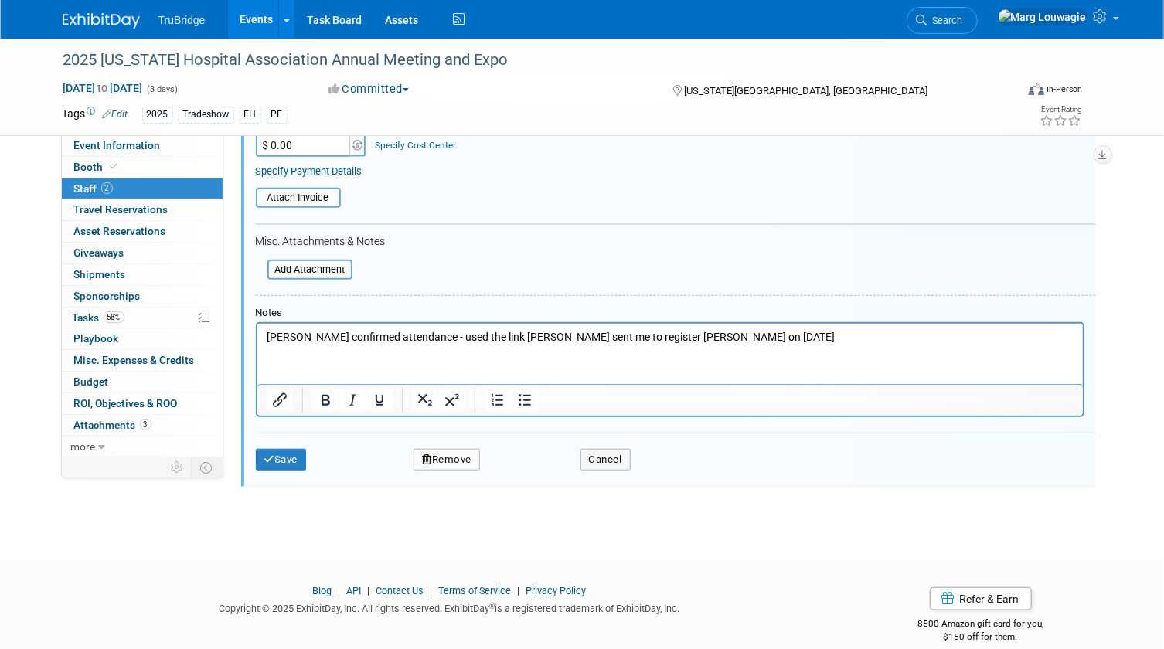
scroll to position [466, 0]
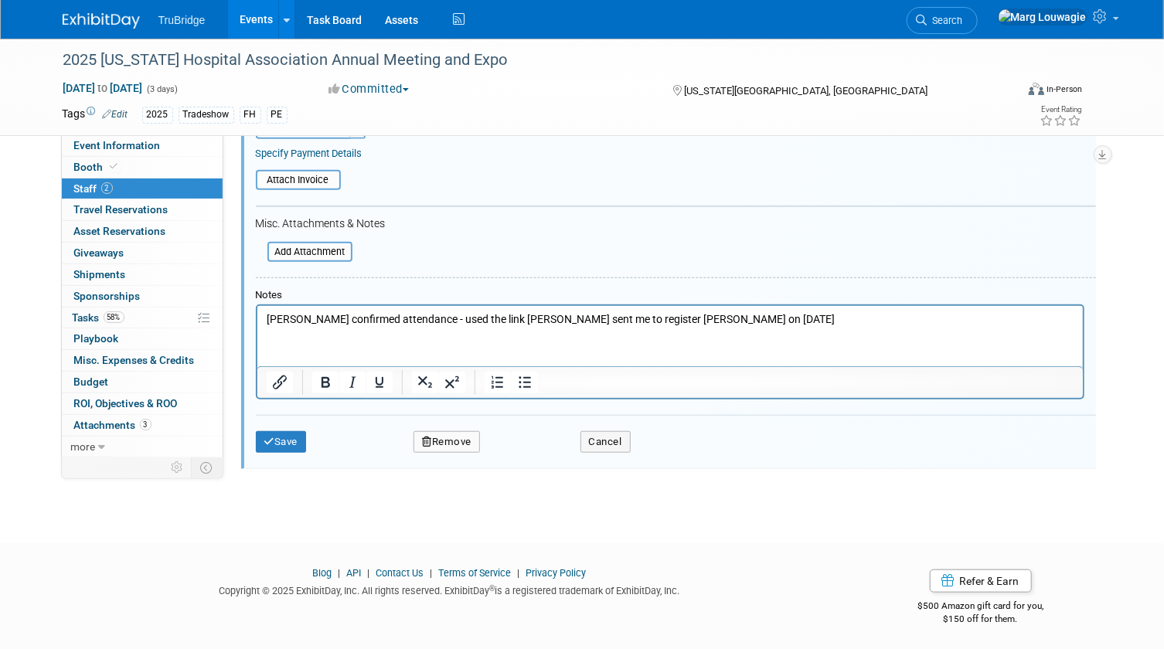
click at [700, 318] on p "Tony confirmed attendance - used the link Valerie sent me to register Tony on 8…" at bounding box center [670, 319] width 808 height 15
click at [296, 431] on button "Save" at bounding box center [281, 442] width 51 height 22
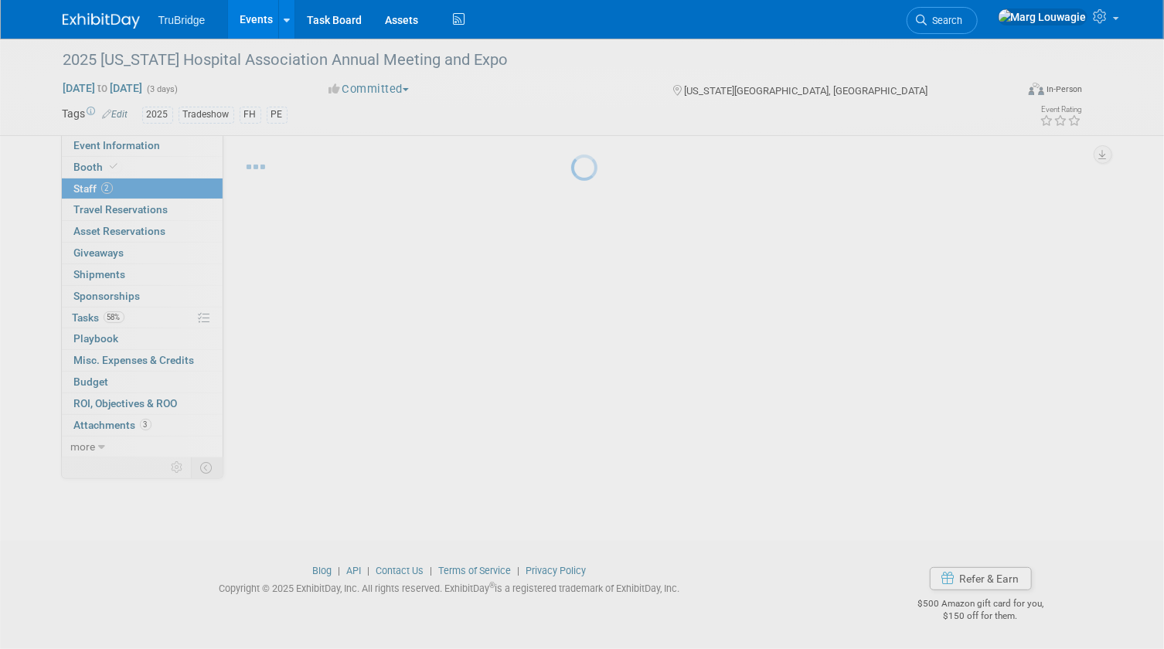
scroll to position [20, 0]
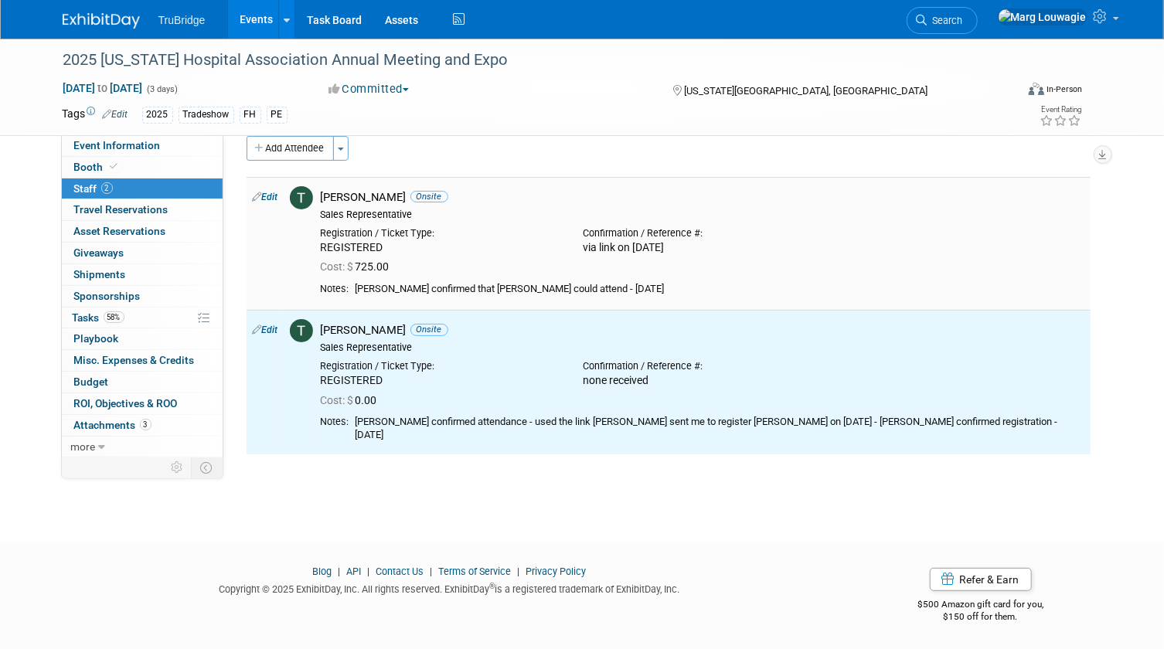
click at [270, 195] on link "Edit" at bounding box center [266, 197] width 26 height 11
click at [0, 0] on div at bounding box center [0, 0] width 0 height 0
select select "cb910e78-176c-4165-a7f7-ba5bce9b6d97"
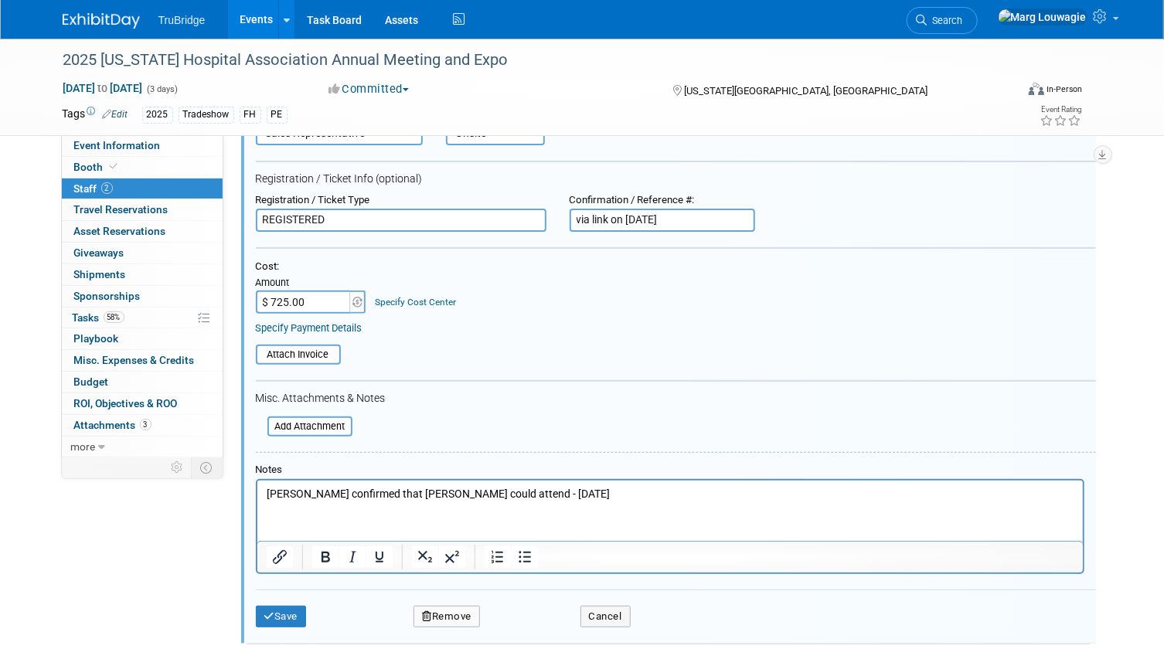
scroll to position [162, 0]
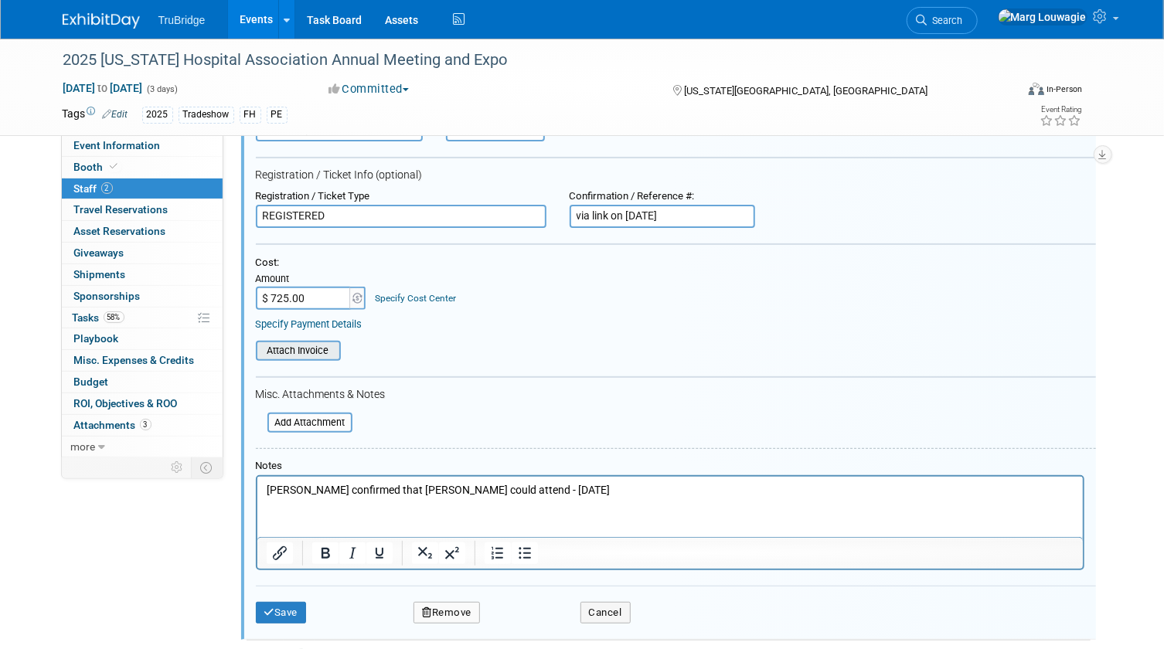
click at [292, 351] on input "file" at bounding box center [247, 350] width 184 height 17
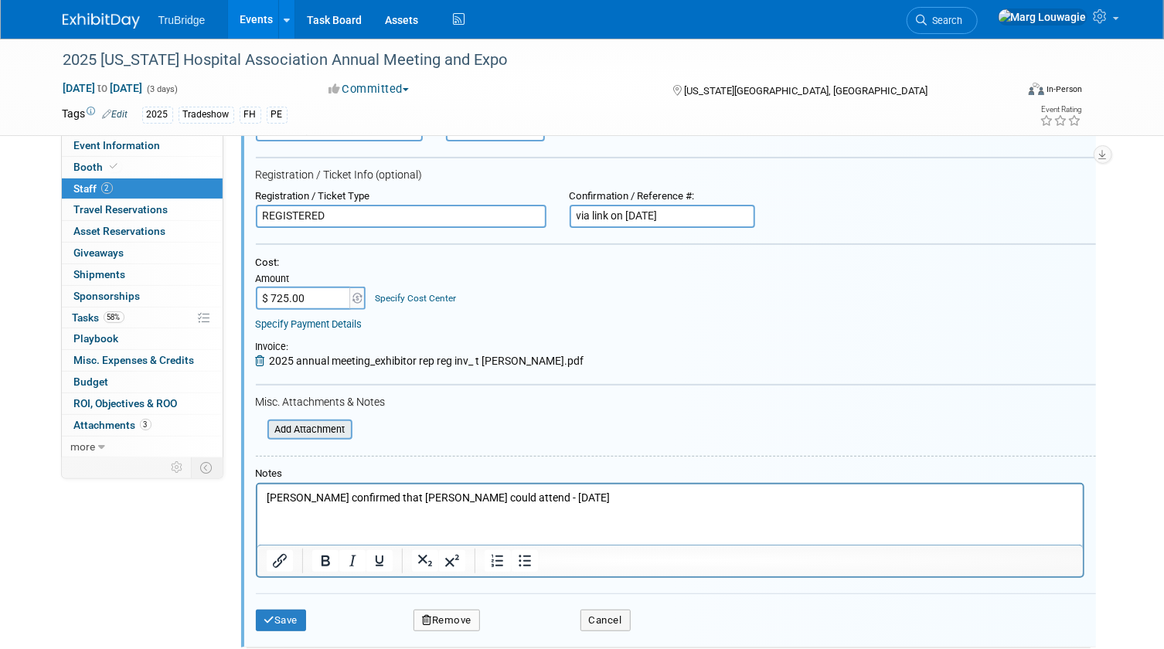
click at [318, 429] on input "file" at bounding box center [259, 429] width 184 height 17
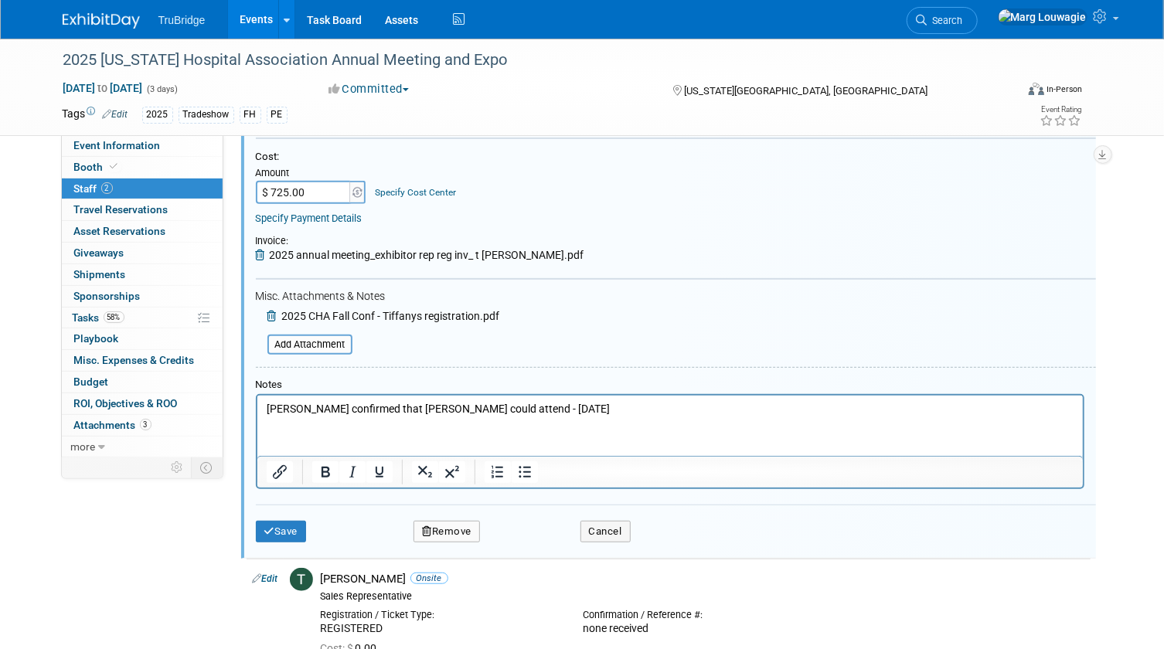
scroll to position [302, 0]
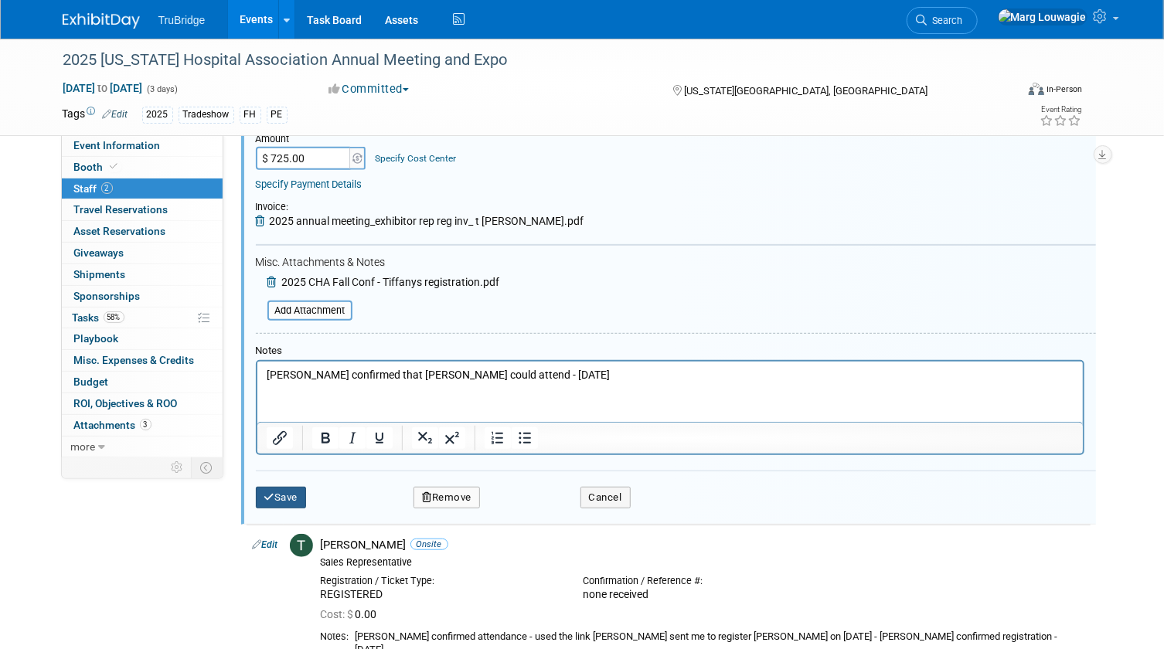
click at [296, 495] on button "Save" at bounding box center [281, 498] width 51 height 22
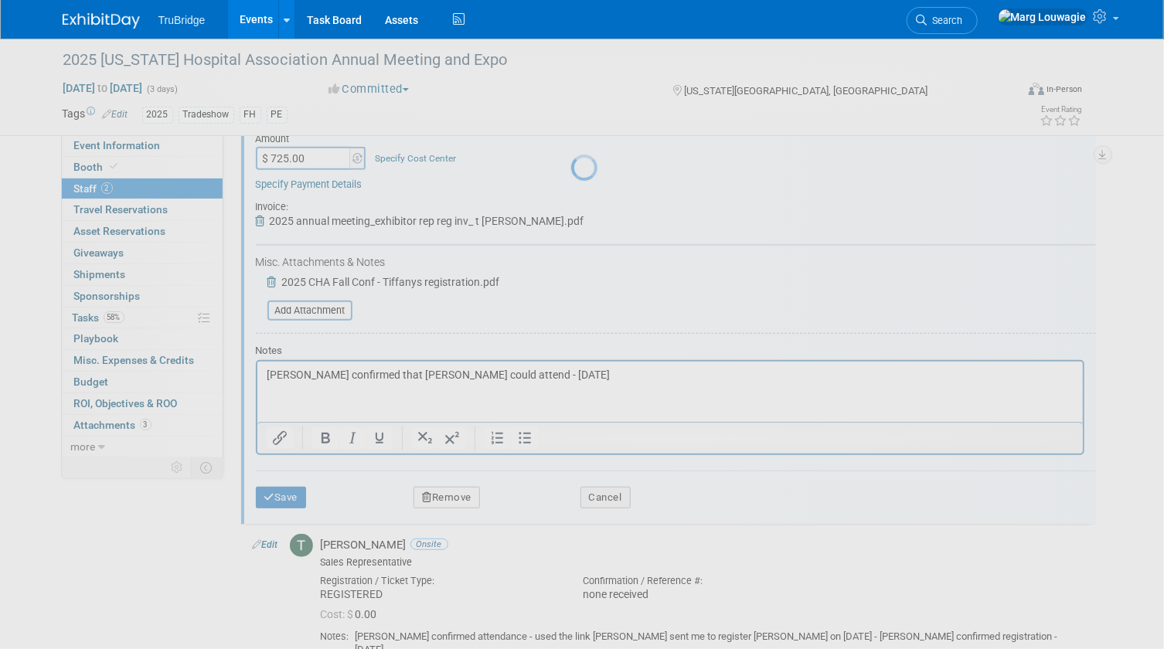
scroll to position [30, 0]
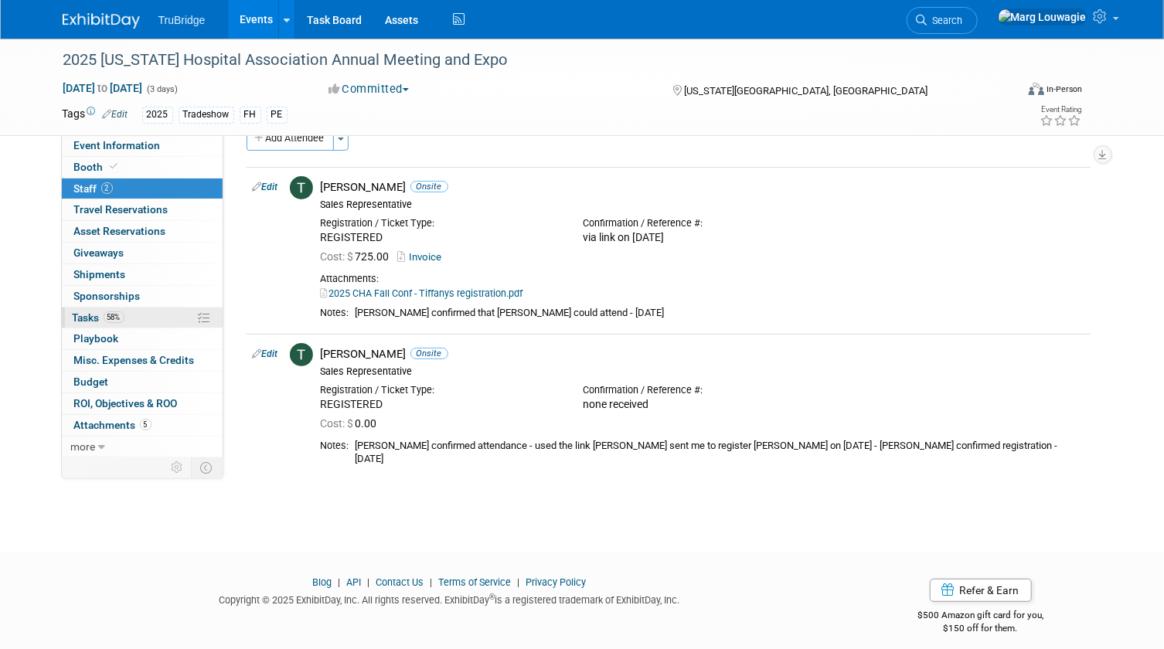
click at [83, 314] on span "Tasks 58%" at bounding box center [99, 318] width 52 height 12
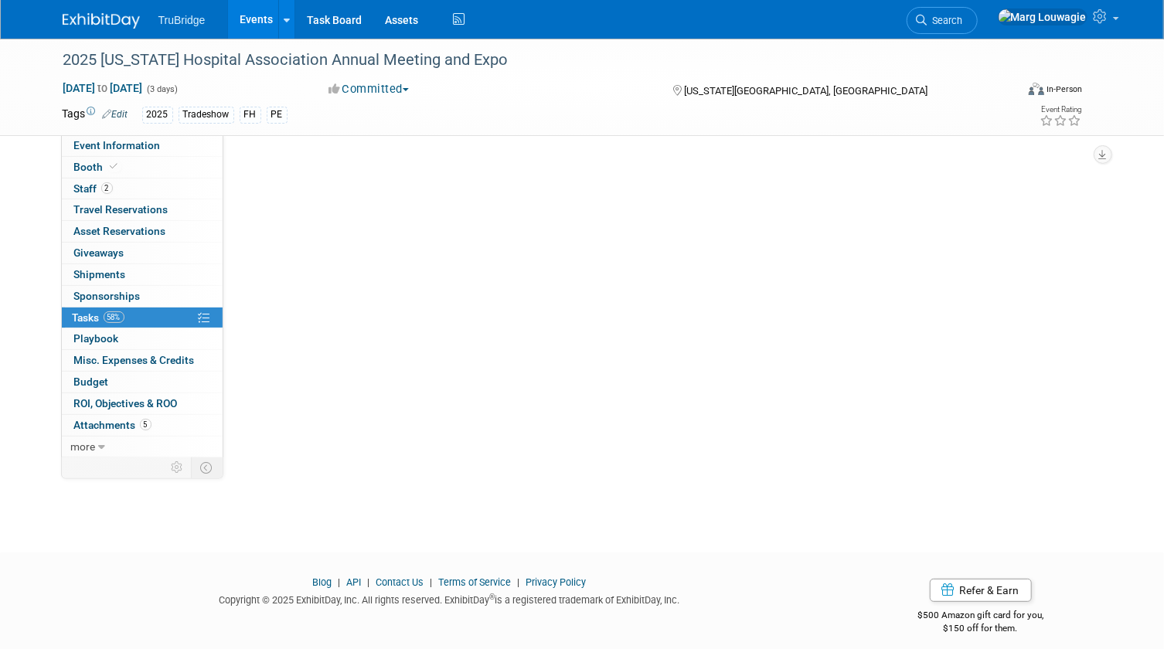
scroll to position [0, 0]
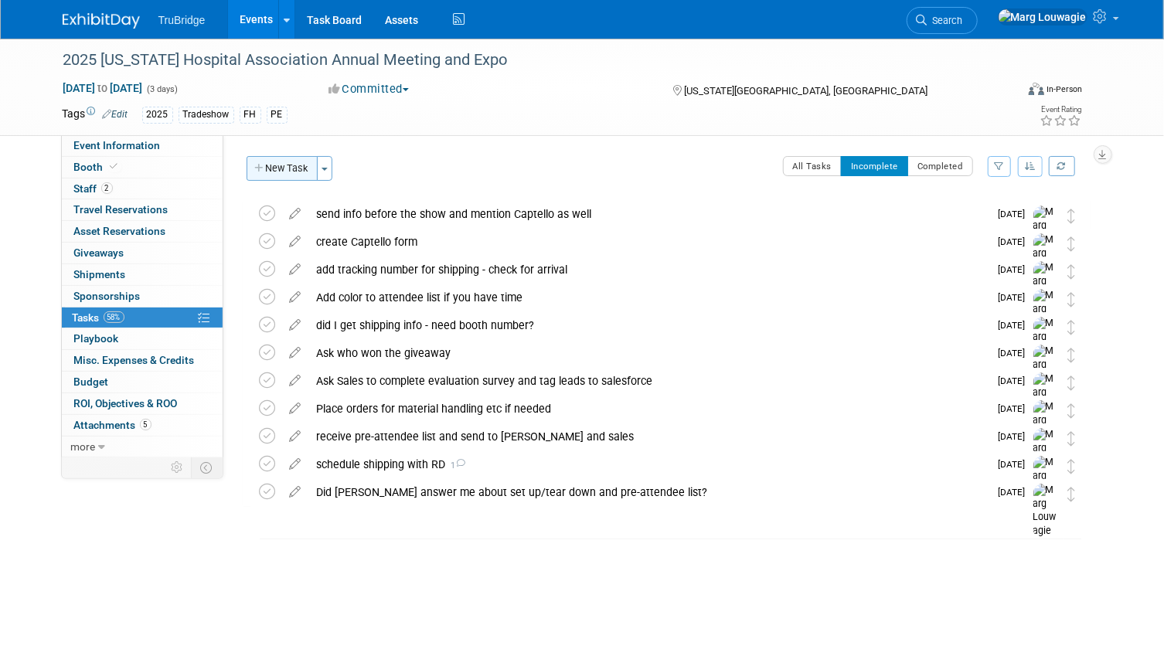
click at [302, 172] on button "New Task" at bounding box center [282, 168] width 71 height 25
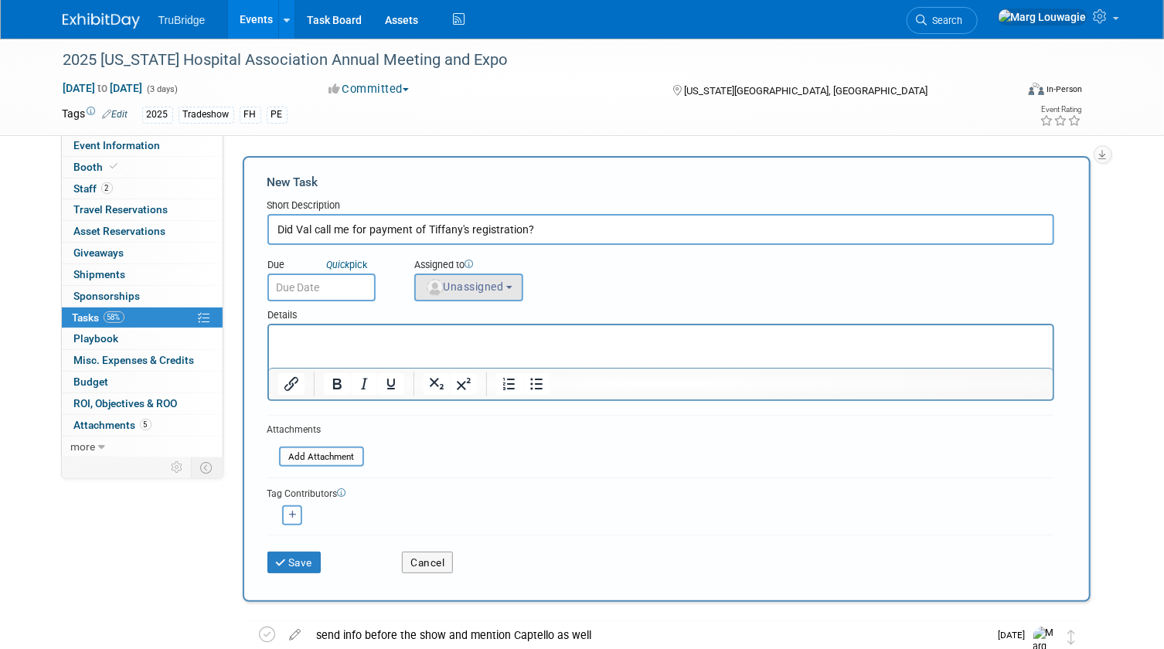
type input "Did Val call me for payment of Tiffany's registration?"
click at [468, 282] on span "Unassigned" at bounding box center [464, 287] width 79 height 12
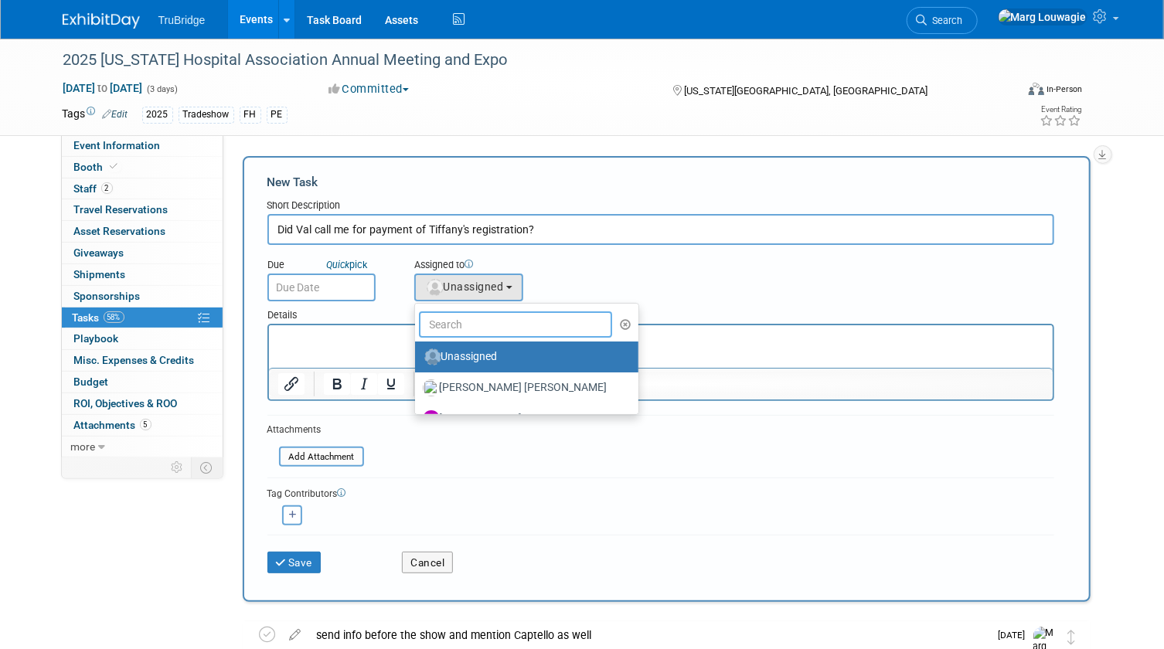
click at [492, 328] on input "text" at bounding box center [516, 325] width 194 height 26
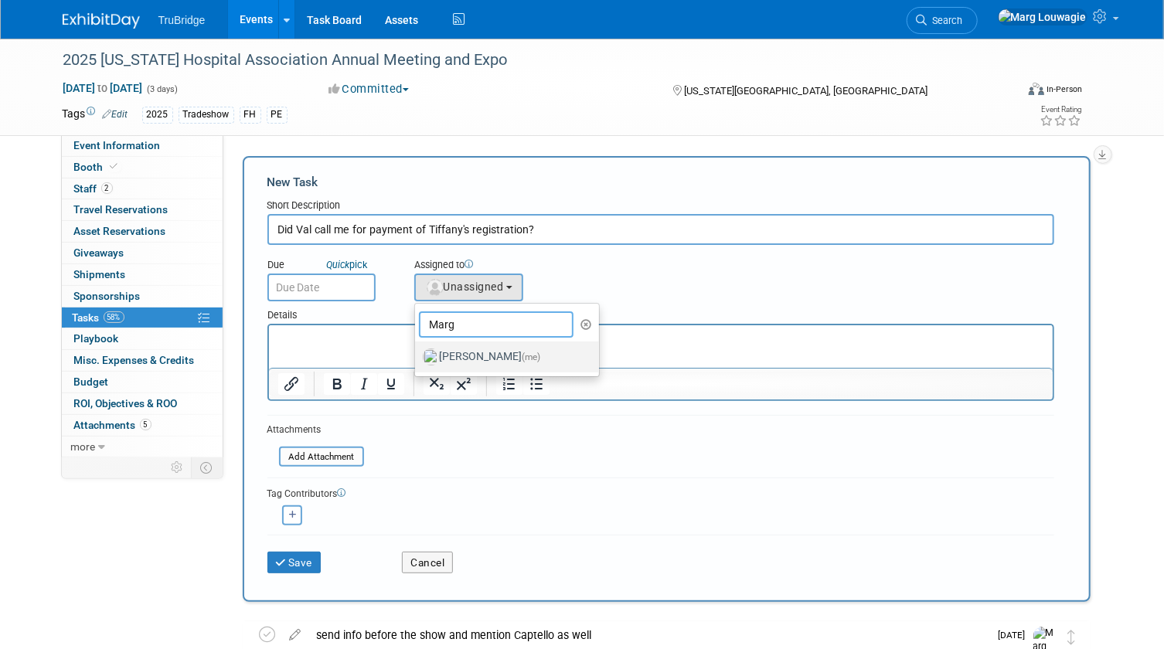
type input "Marg"
click at [487, 360] on label "Marg Louwagie (me)" at bounding box center [504, 357] width 162 height 25
click at [417, 360] on input "Marg Louwagie (me)" at bounding box center [412, 355] width 10 height 10
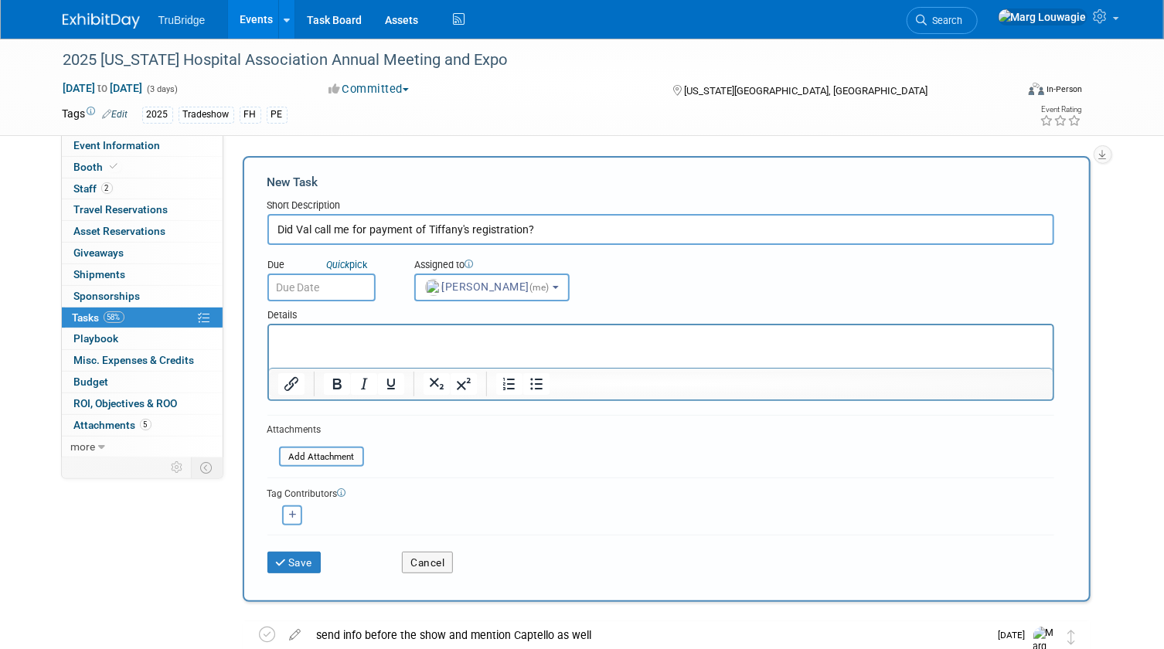
select select "0abee163-1570-438d-a0ea-e9129f2ffbd7"
click at [342, 292] on input "text" at bounding box center [321, 288] width 108 height 28
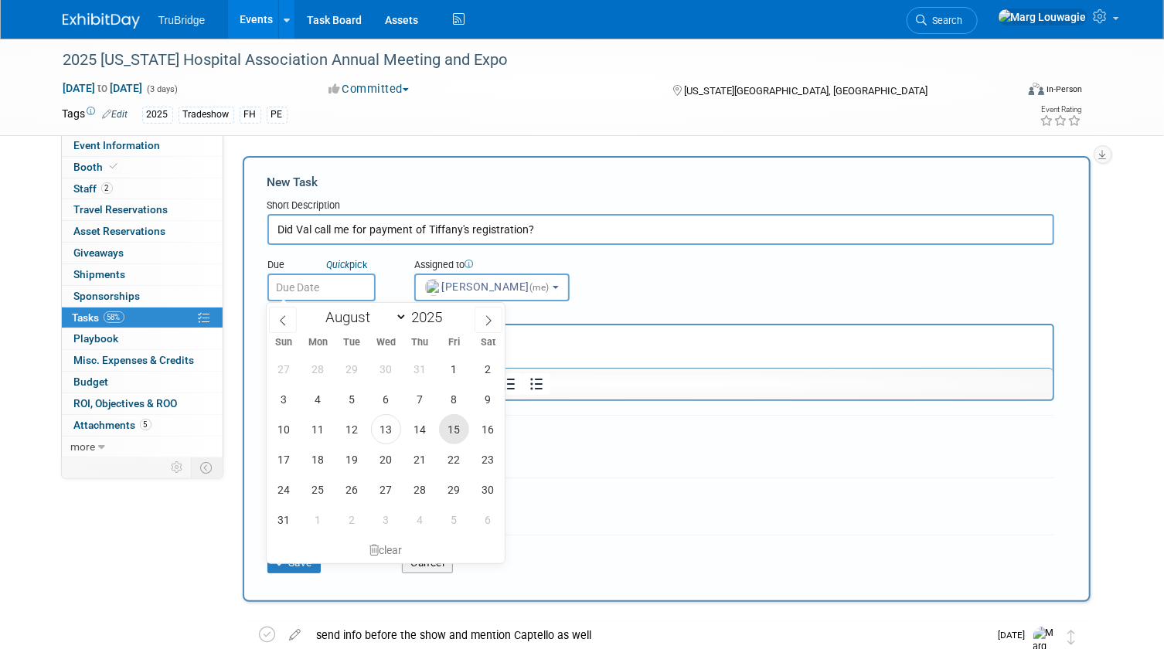
click at [450, 432] on span "15" at bounding box center [454, 429] width 30 height 30
type input "Aug 15, 2025"
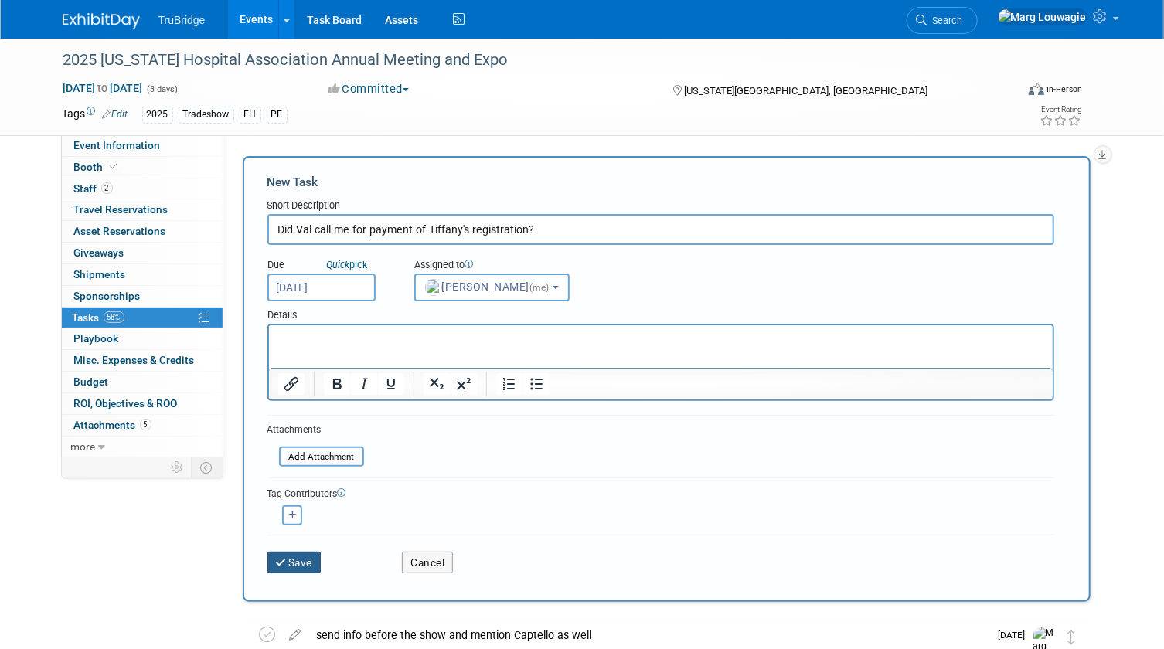
click at [300, 563] on button "Save" at bounding box center [294, 563] width 54 height 22
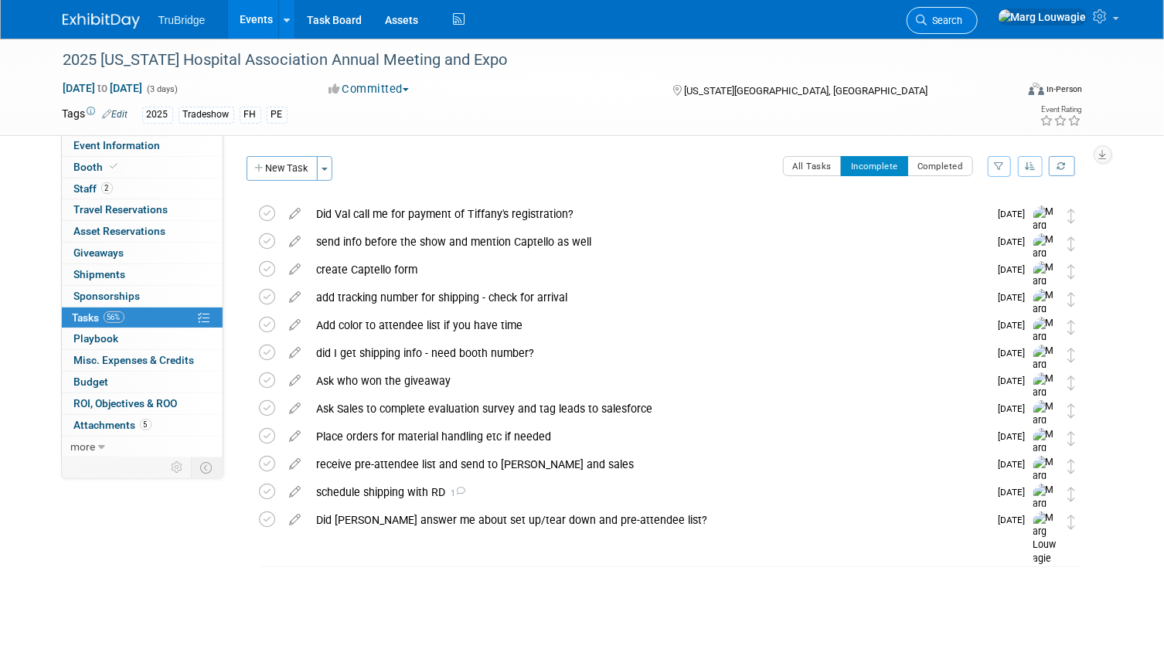
click at [928, 16] on icon at bounding box center [922, 20] width 11 height 11
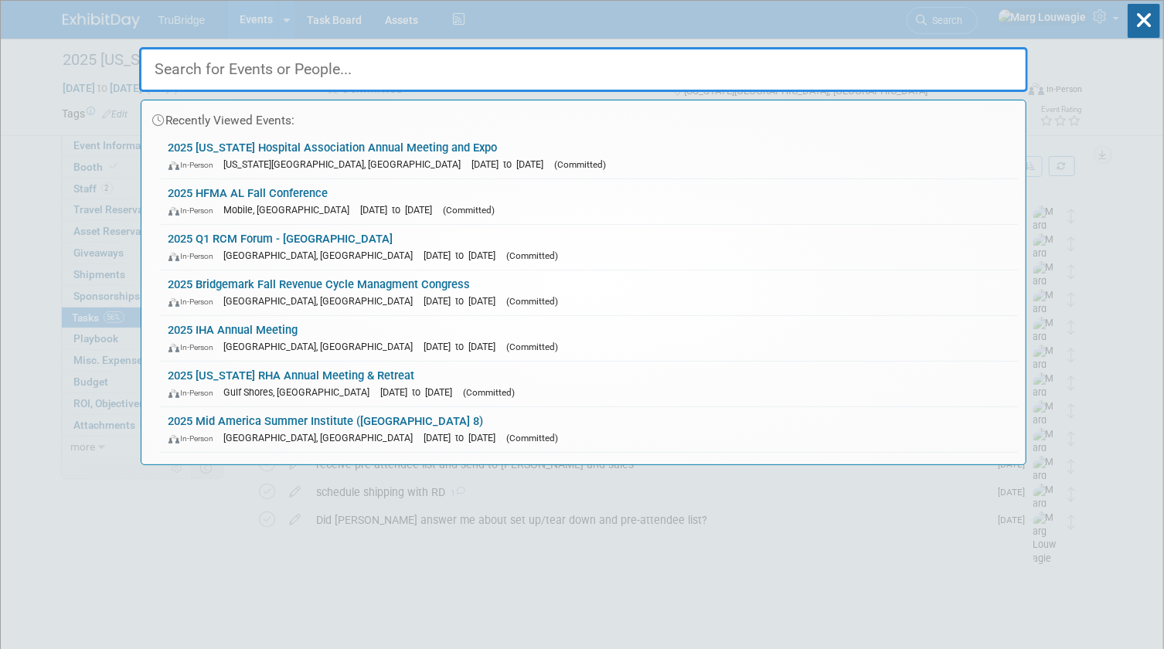
click at [975, 63] on input "text" at bounding box center [583, 69] width 889 height 45
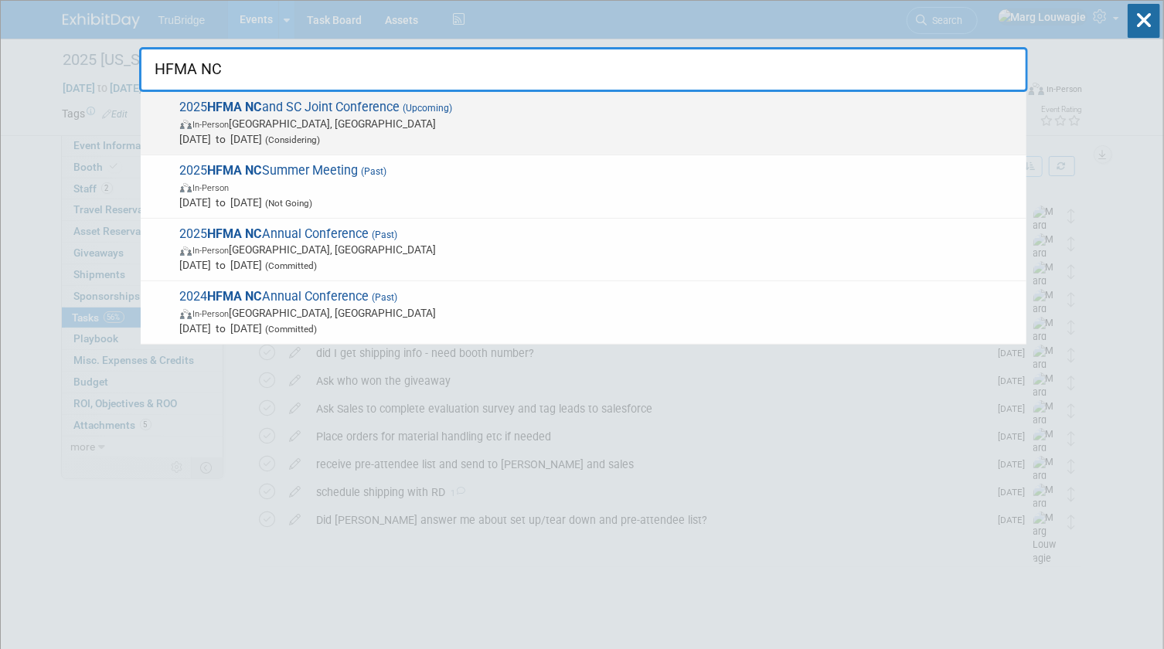
type input "HFMA NC"
click at [477, 119] on span "In-Person Greenville, SC" at bounding box center [599, 123] width 839 height 15
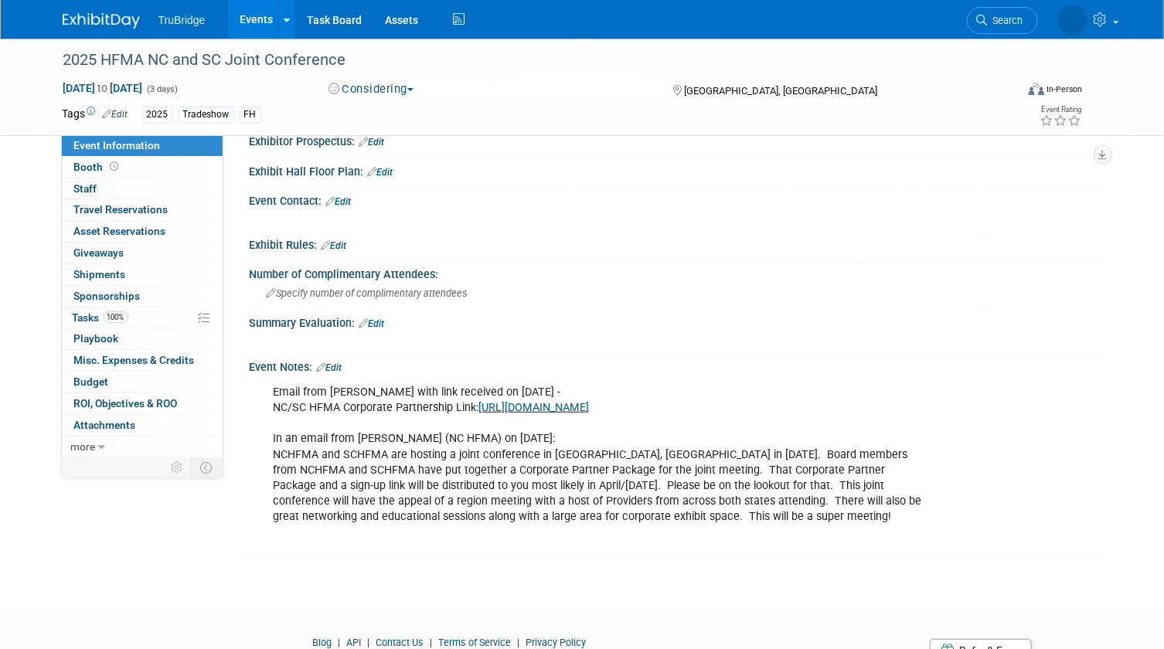
scroll to position [421, 0]
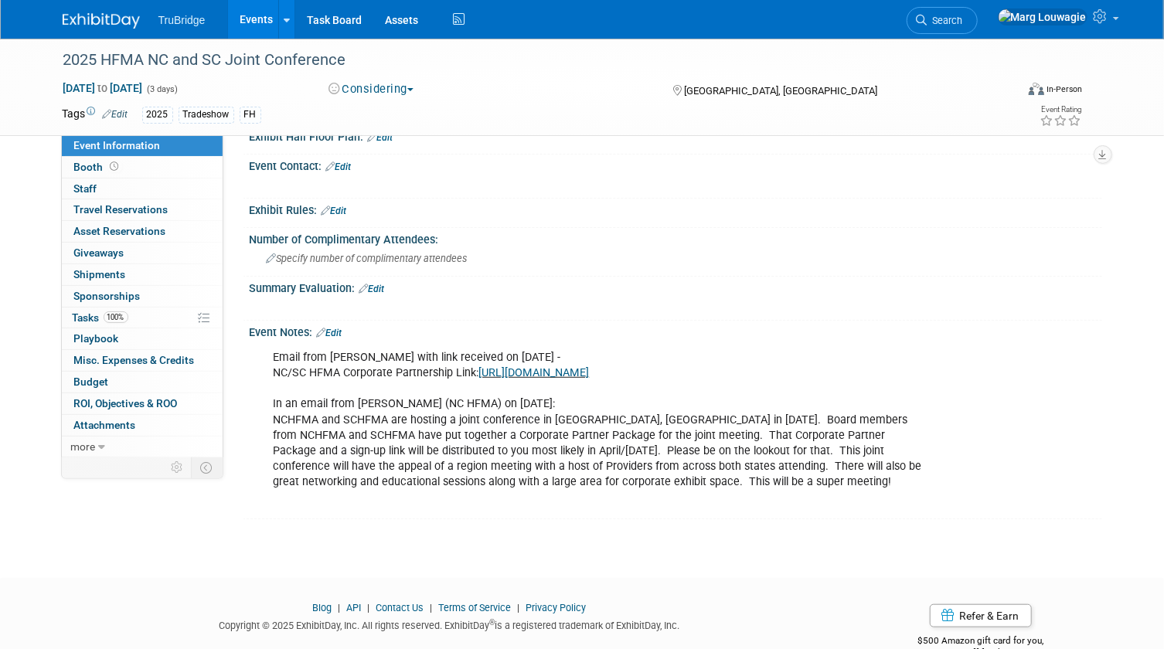
click at [339, 328] on link "Edit" at bounding box center [330, 333] width 26 height 11
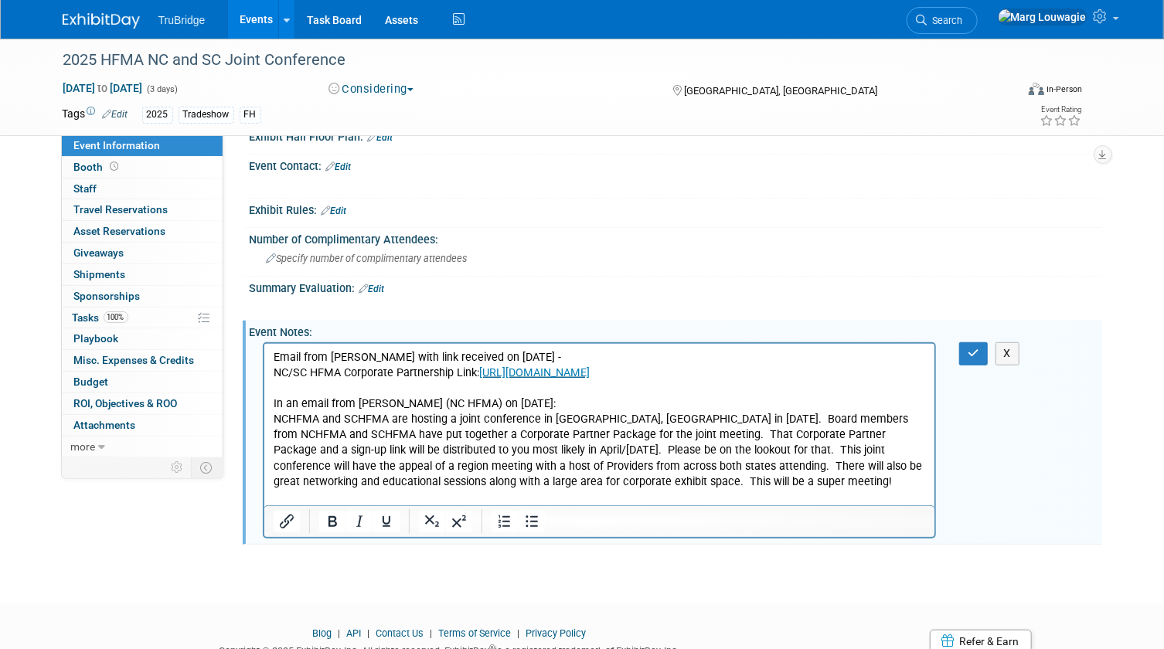
scroll to position [0, 0]
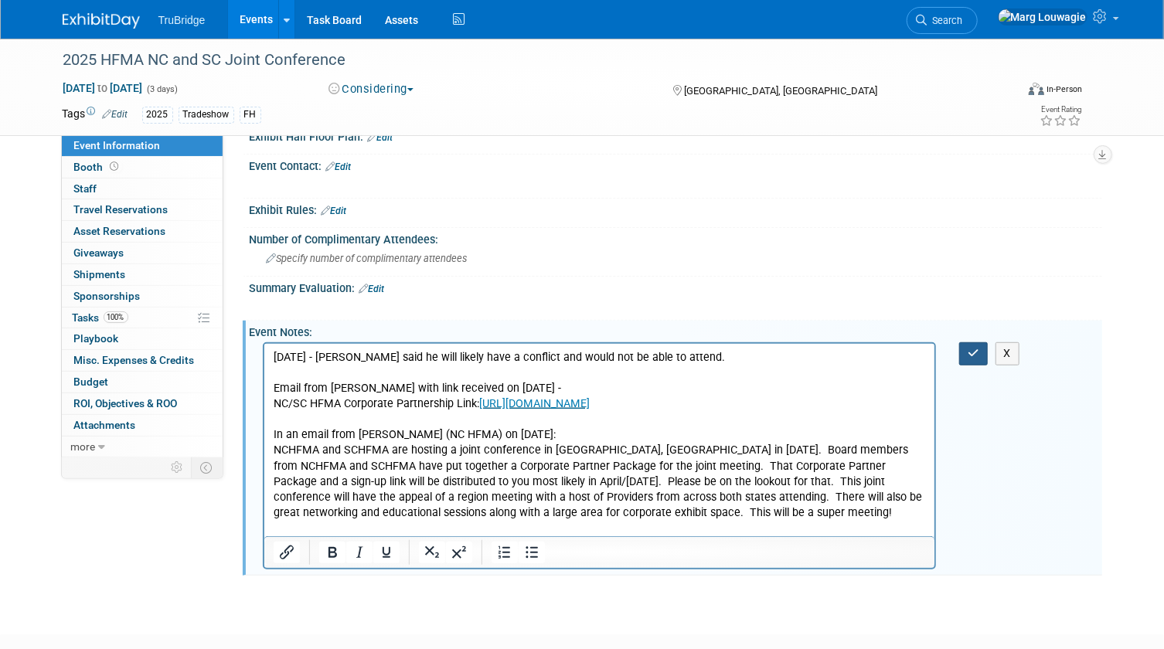
click at [974, 359] on button "button" at bounding box center [973, 353] width 29 height 22
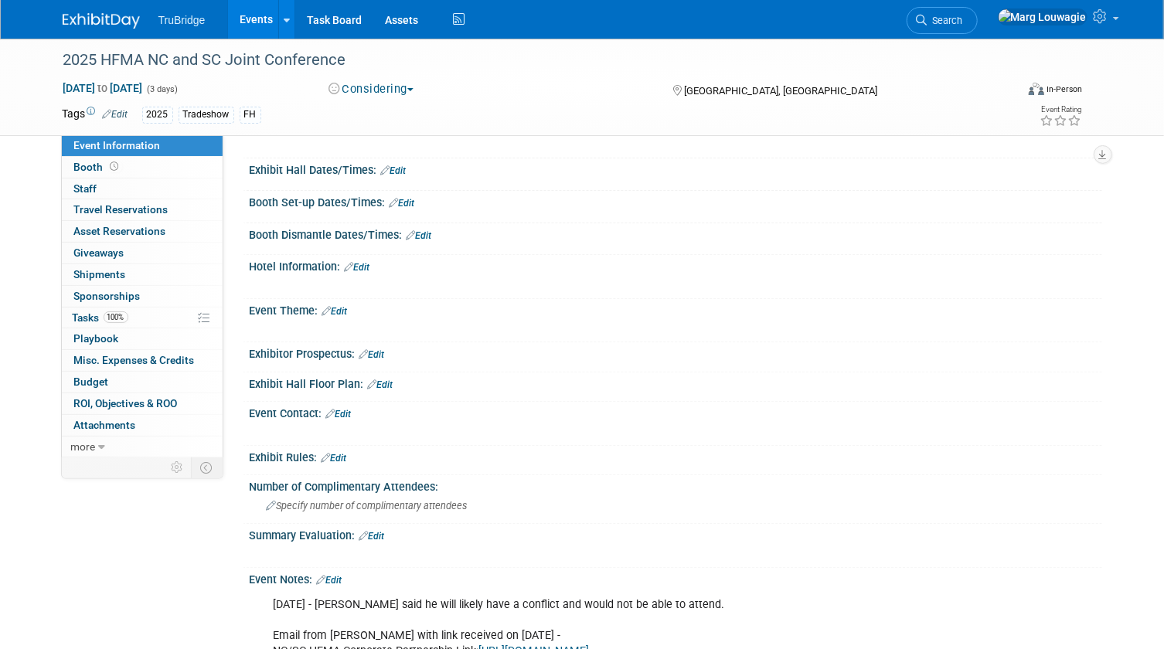
scroll to position [140, 0]
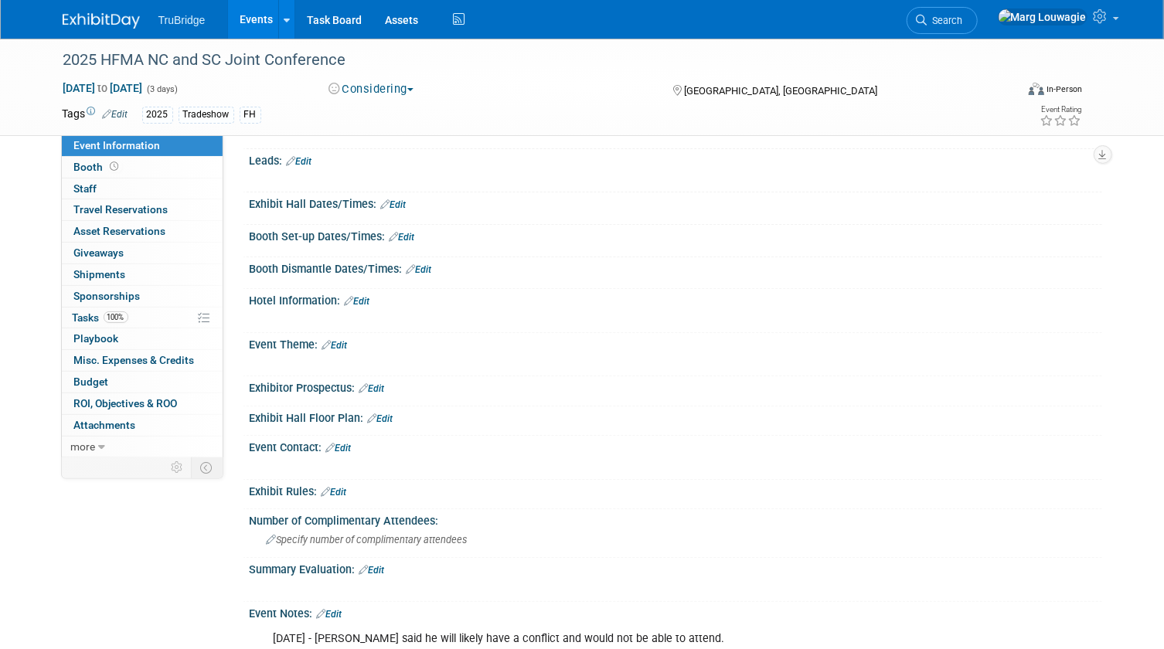
drag, startPoint x: 1017, startPoint y: 12, endPoint x: 997, endPoint y: 31, distance: 27.9
click at [978, 12] on link "Search" at bounding box center [942, 20] width 71 height 27
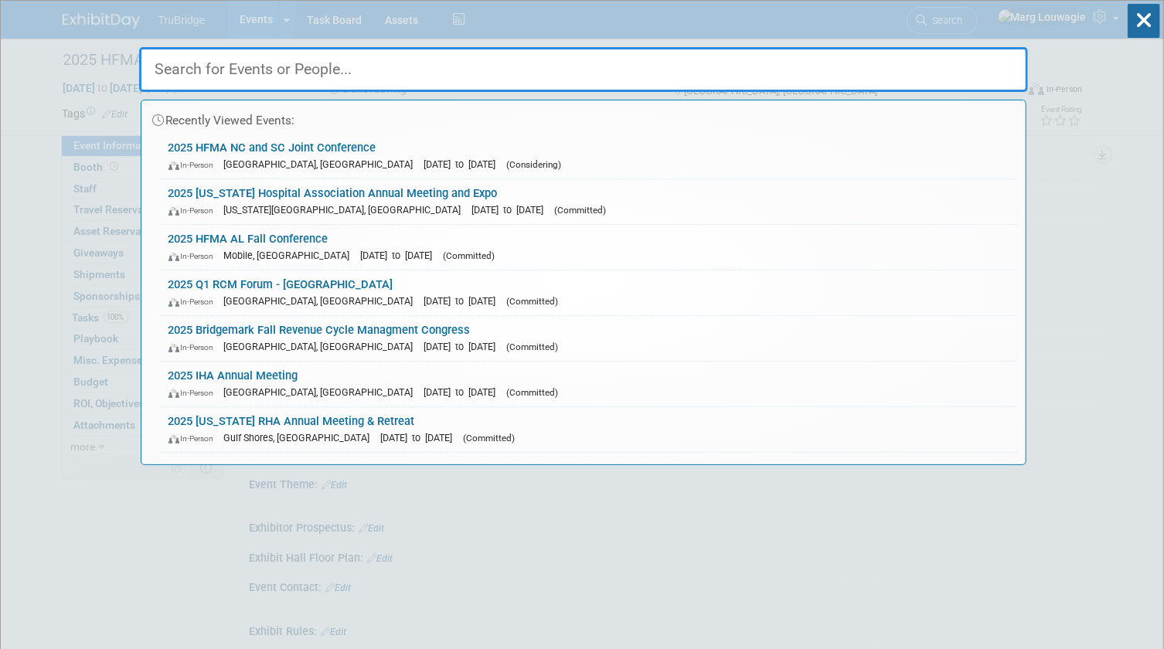
click at [964, 61] on input "text" at bounding box center [583, 69] width 889 height 45
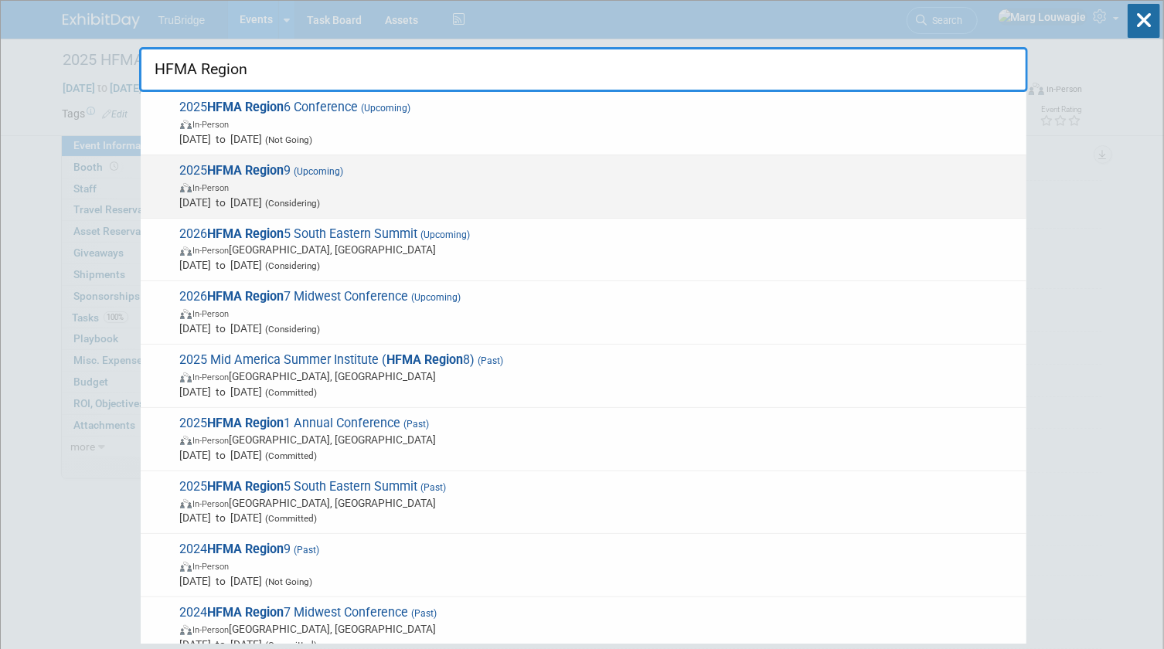
type input "HFMA Region"
click at [252, 181] on span "In-Person" at bounding box center [599, 186] width 839 height 15
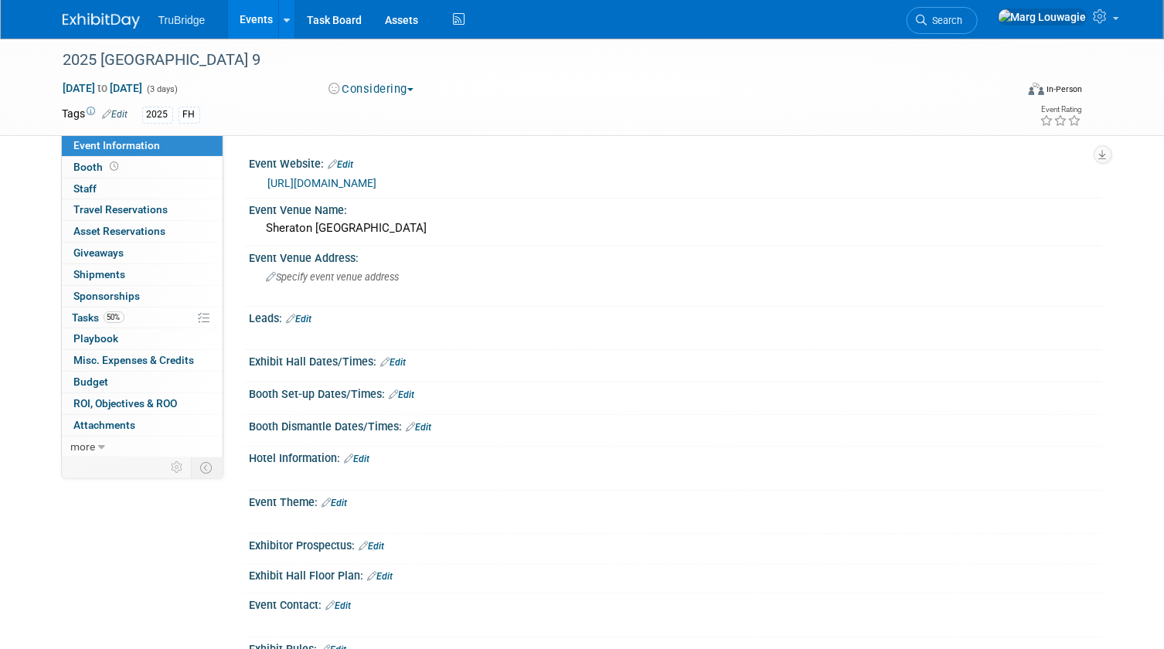
click at [325, 180] on link "https://www.hfma.org/region-9/" at bounding box center [322, 183] width 109 height 12
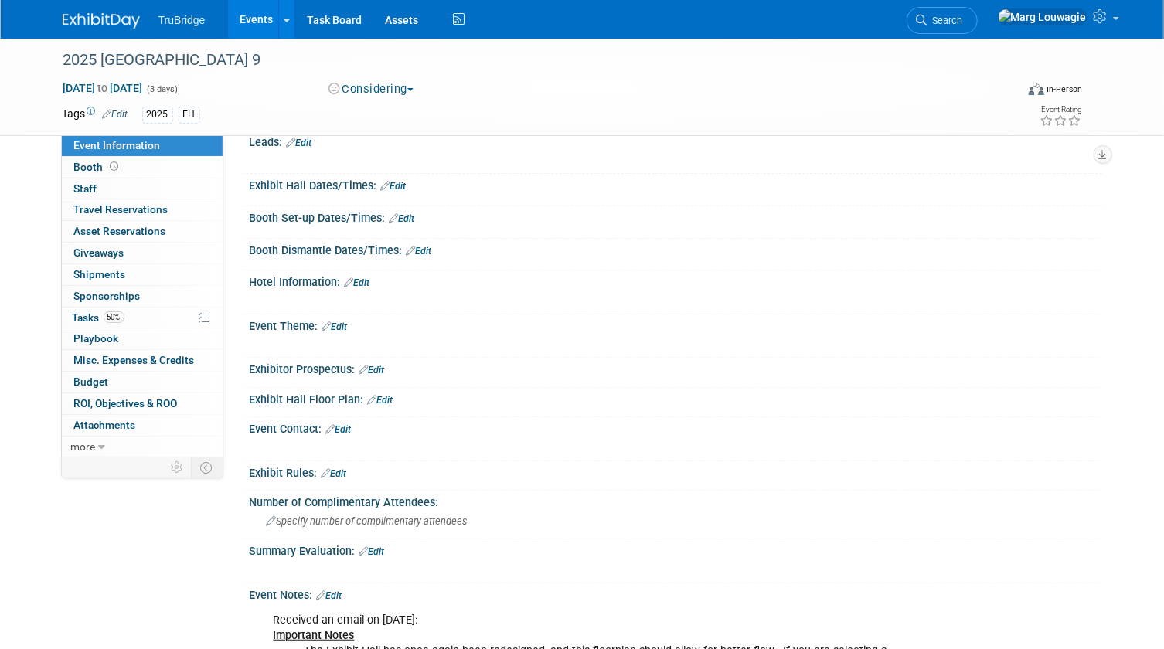
scroll to position [210, 0]
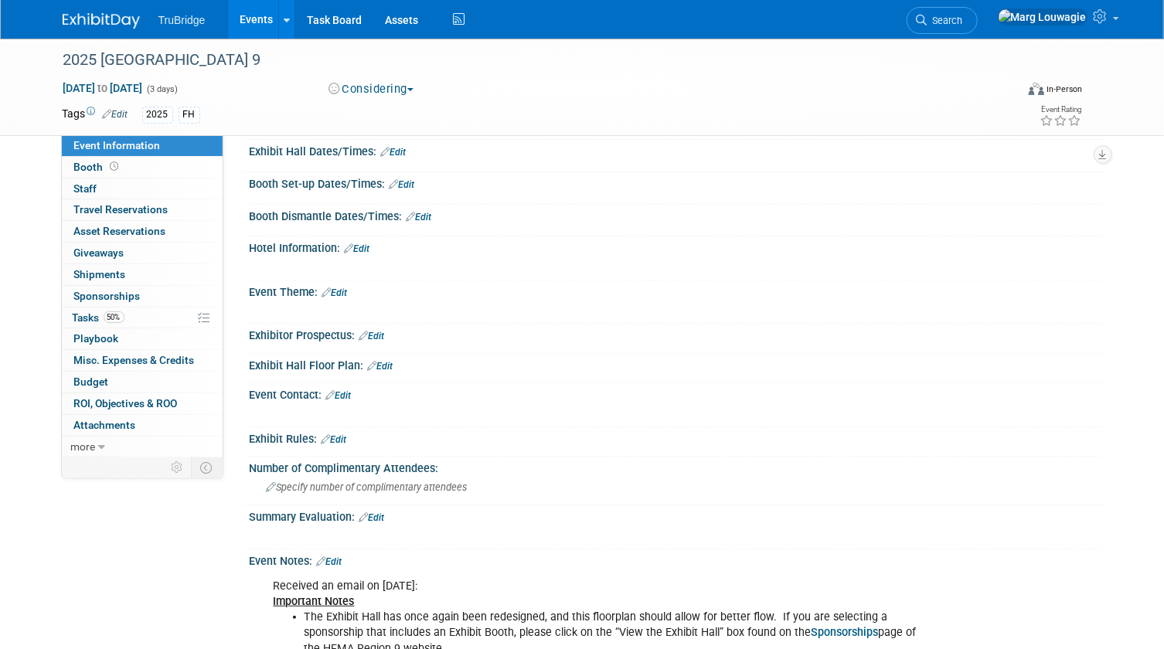
click at [390, 361] on link "Edit" at bounding box center [381, 366] width 26 height 11
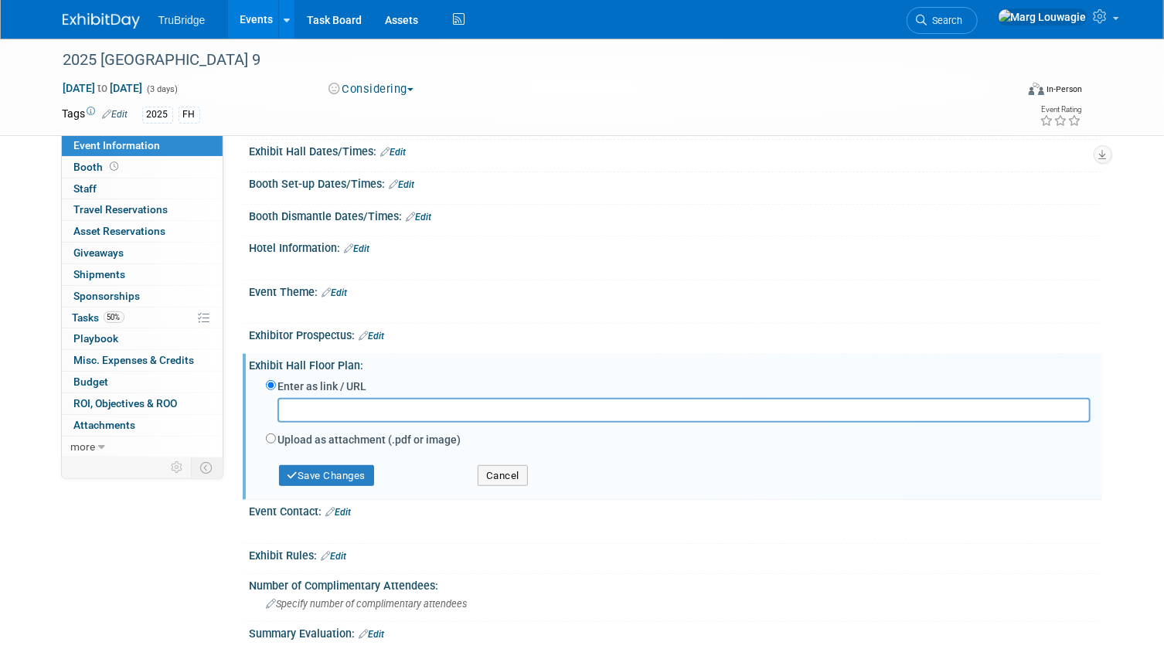
type input "http://www.hfmaregion9.org/uploads/7/8/8/1/78812872/hfma_region_9_2025_exhibit_…"
click at [364, 470] on button "Save Changes" at bounding box center [327, 476] width 96 height 22
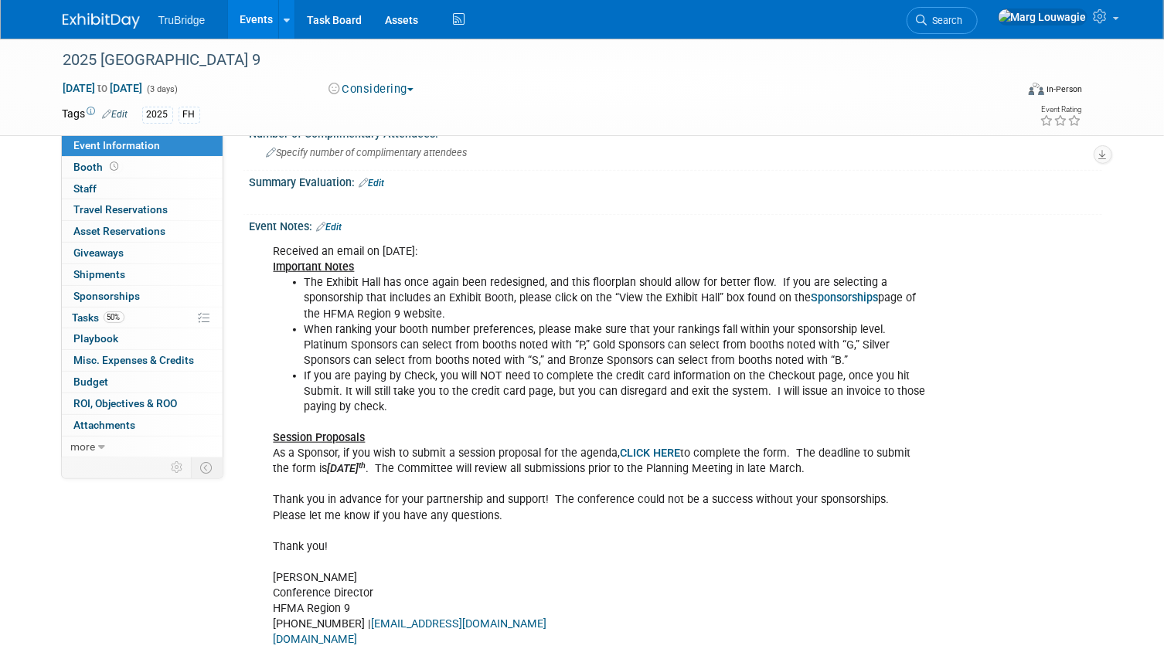
scroll to position [492, 0]
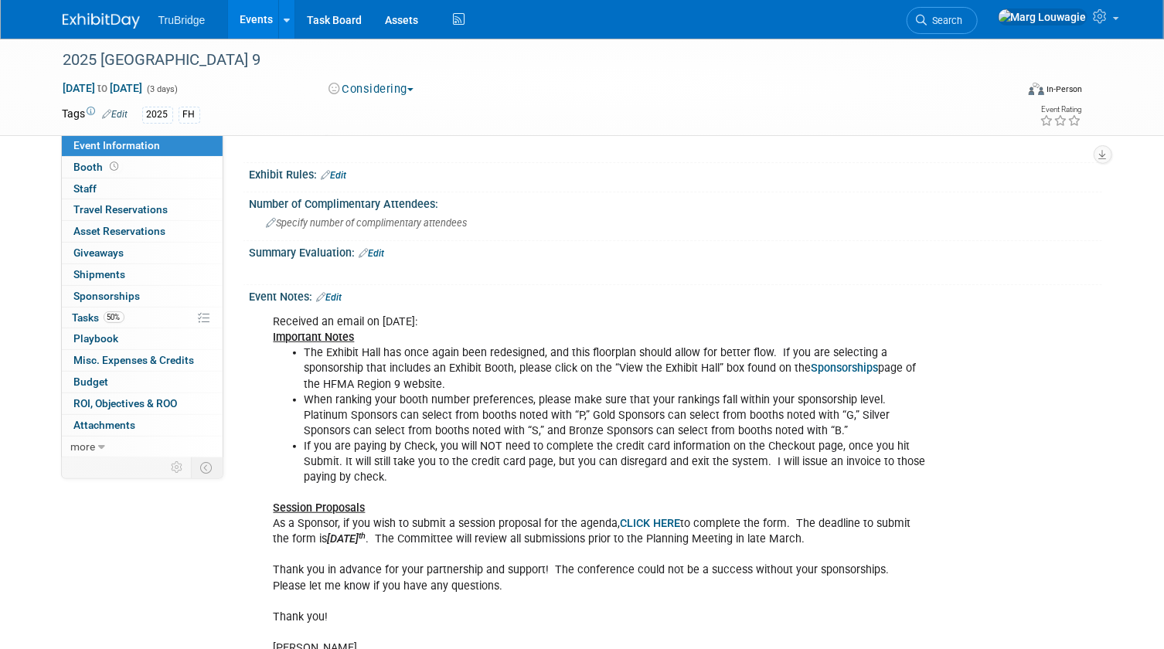
click at [339, 294] on link "Edit" at bounding box center [330, 297] width 26 height 11
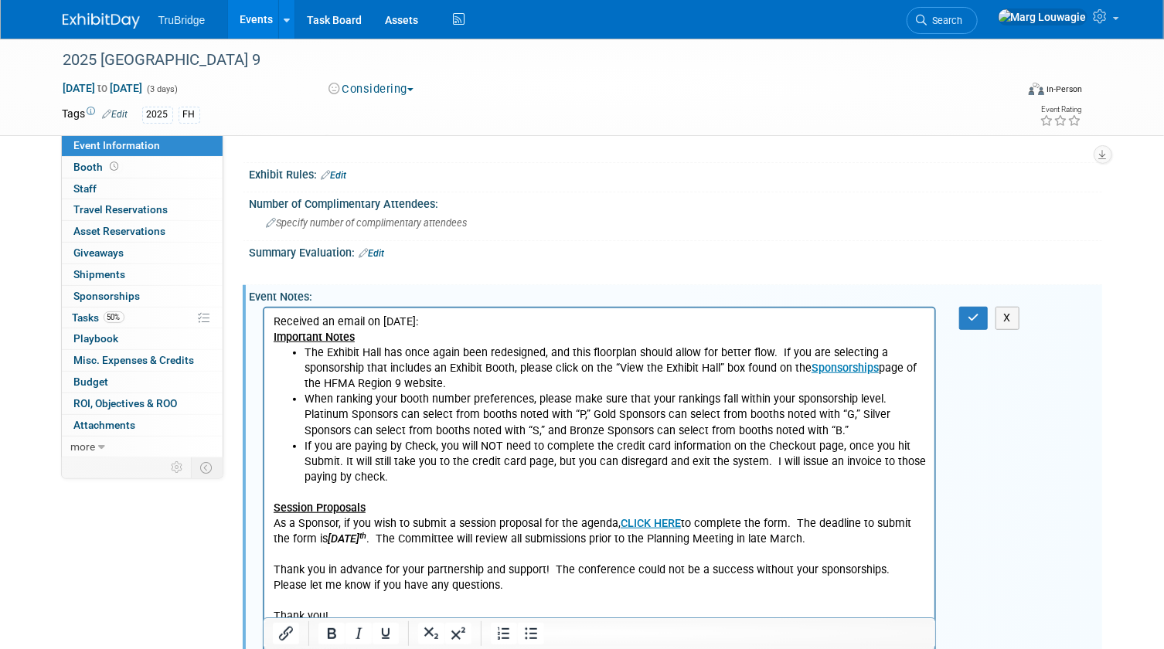
scroll to position [0, 0]
click at [441, 316] on p "Received an email on 2.21.25: Important Notes" at bounding box center [599, 330] width 653 height 31
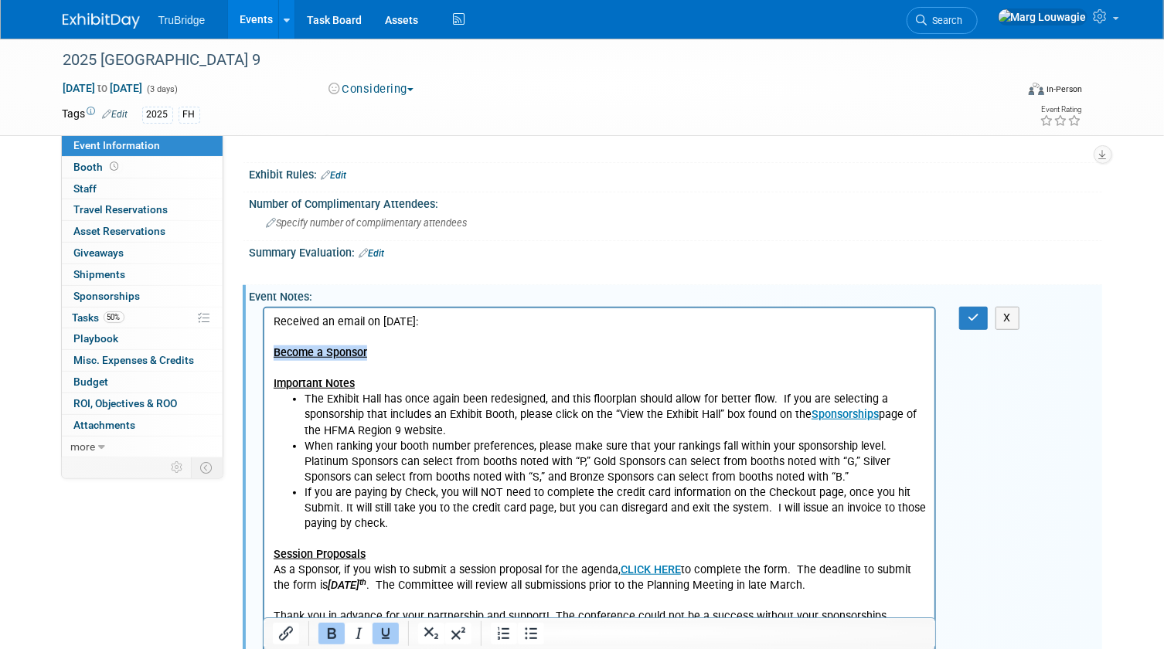
drag, startPoint x: 357, startPoint y: 356, endPoint x: 274, endPoint y: 353, distance: 82.7
click at [274, 353] on p "Become a Sponsor" at bounding box center [599, 353] width 653 height 15
click at [291, 633] on icon "Insert/edit link" at bounding box center [286, 634] width 19 height 19
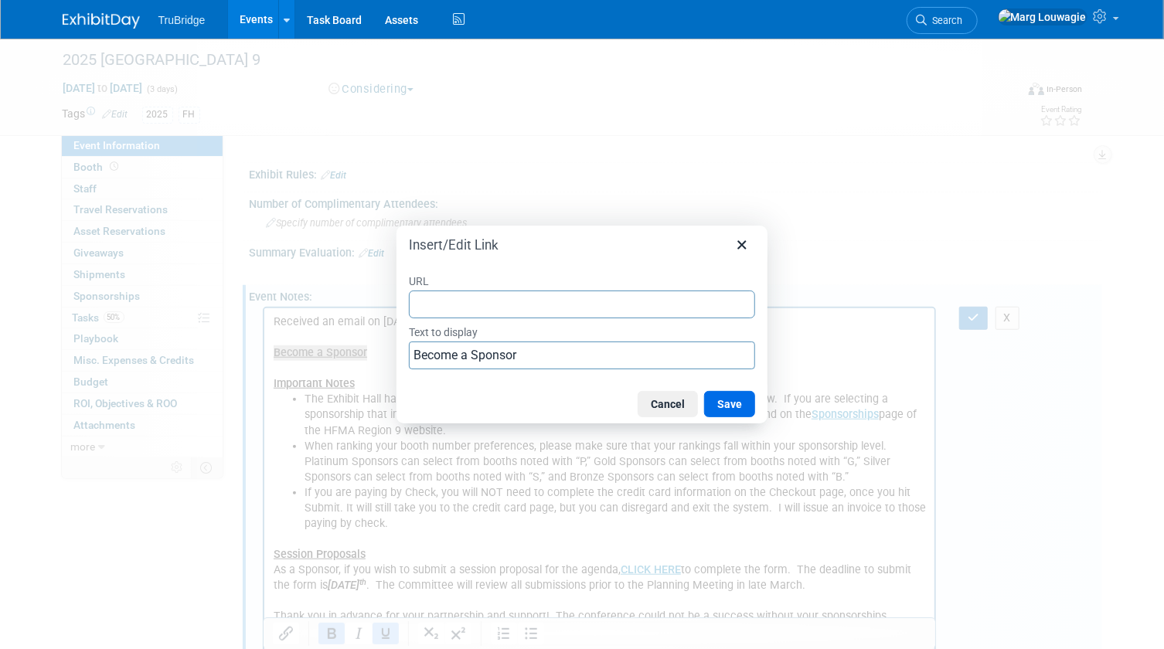
click at [461, 308] on input "URL" at bounding box center [582, 305] width 346 height 28
type input "https://cypressplanninggroup.wufoo.com/forms/hfma-region-9-2025-sponsorships/"
drag, startPoint x: 741, startPoint y: 402, endPoint x: 330, endPoint y: 101, distance: 508.8
click at [741, 402] on button "Save" at bounding box center [729, 404] width 51 height 26
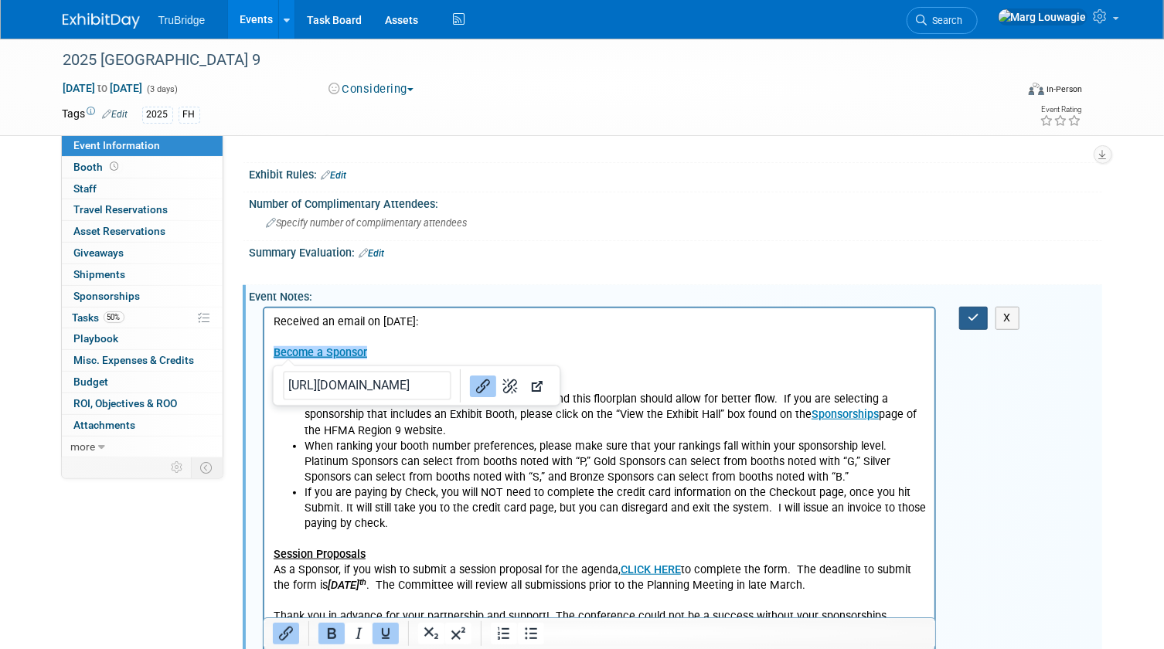
click at [972, 316] on icon "button" at bounding box center [974, 317] width 12 height 11
click at [972, 316] on div "Received an email on 2.21.25: Important Notes The Exhibit Hall has once again b…" at bounding box center [676, 570] width 853 height 534
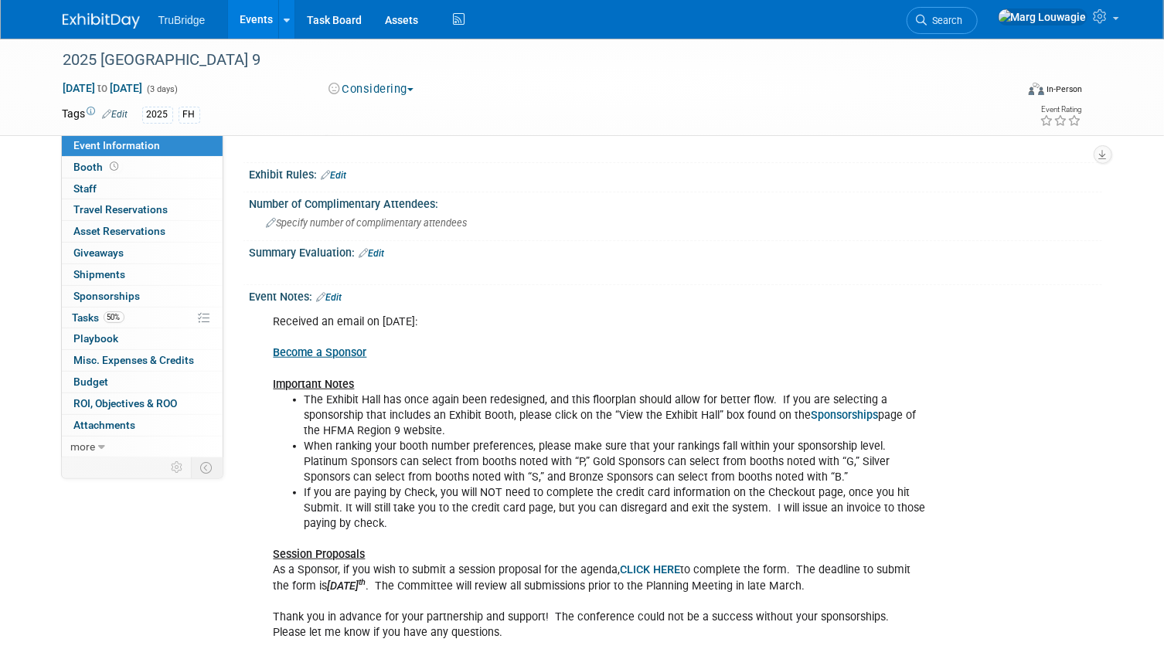
drag, startPoint x: 86, startPoint y: 319, endPoint x: 360, endPoint y: 279, distance: 277.3
click at [86, 319] on span "Tasks 50%" at bounding box center [99, 318] width 52 height 12
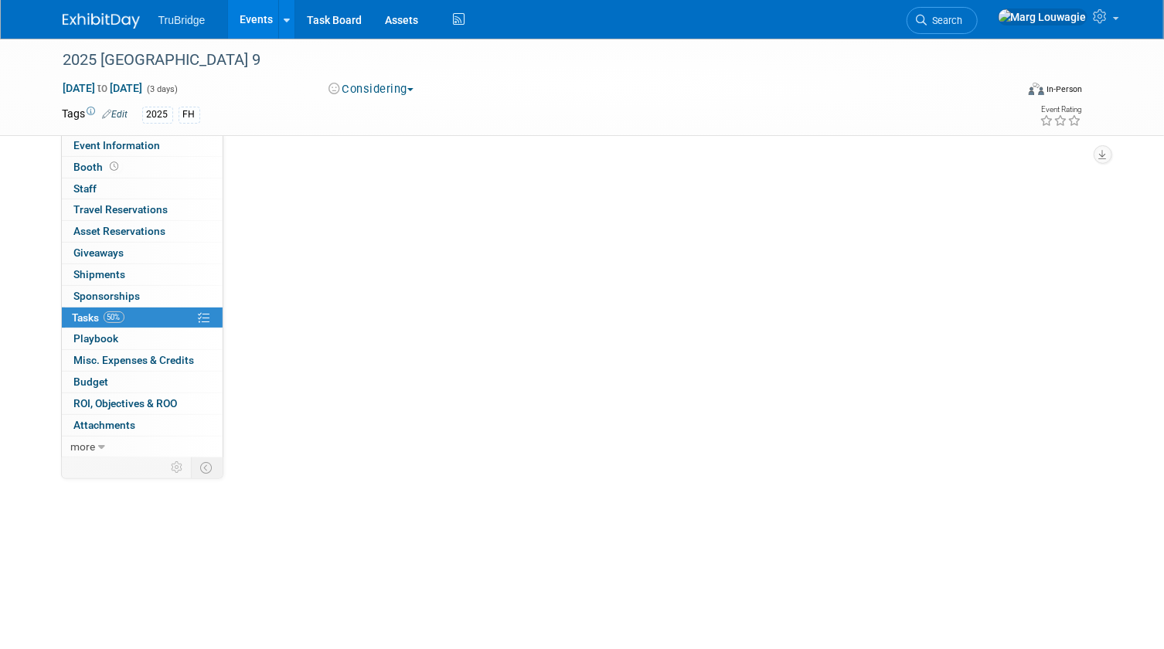
scroll to position [0, 0]
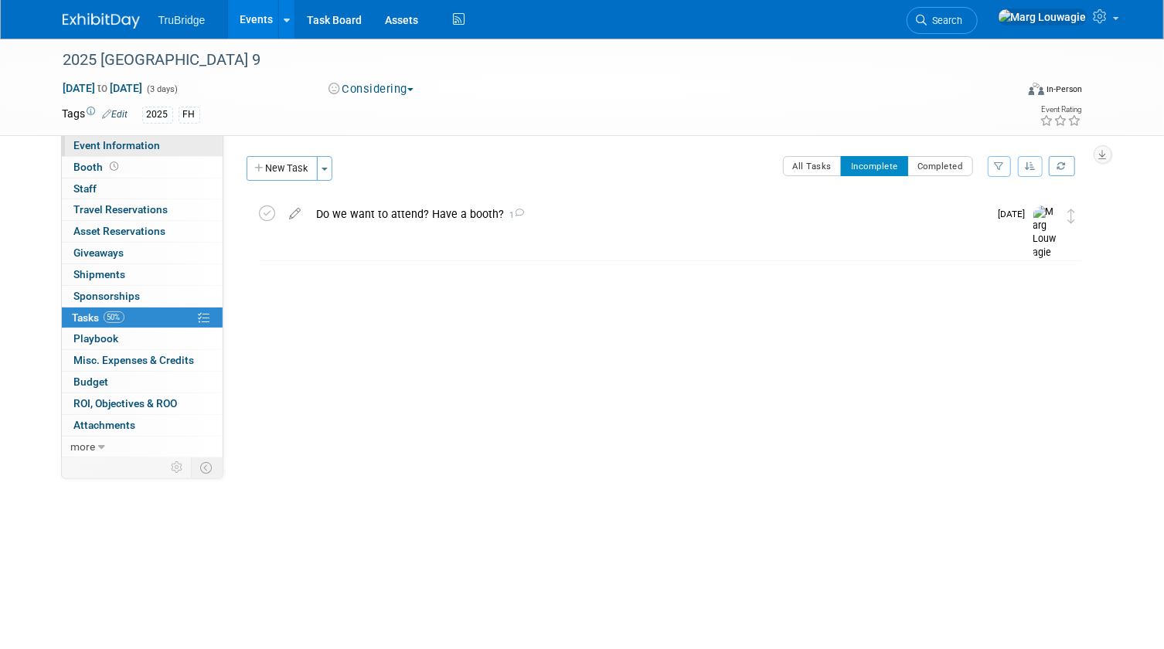
click at [185, 142] on link "Event Information" at bounding box center [142, 145] width 161 height 21
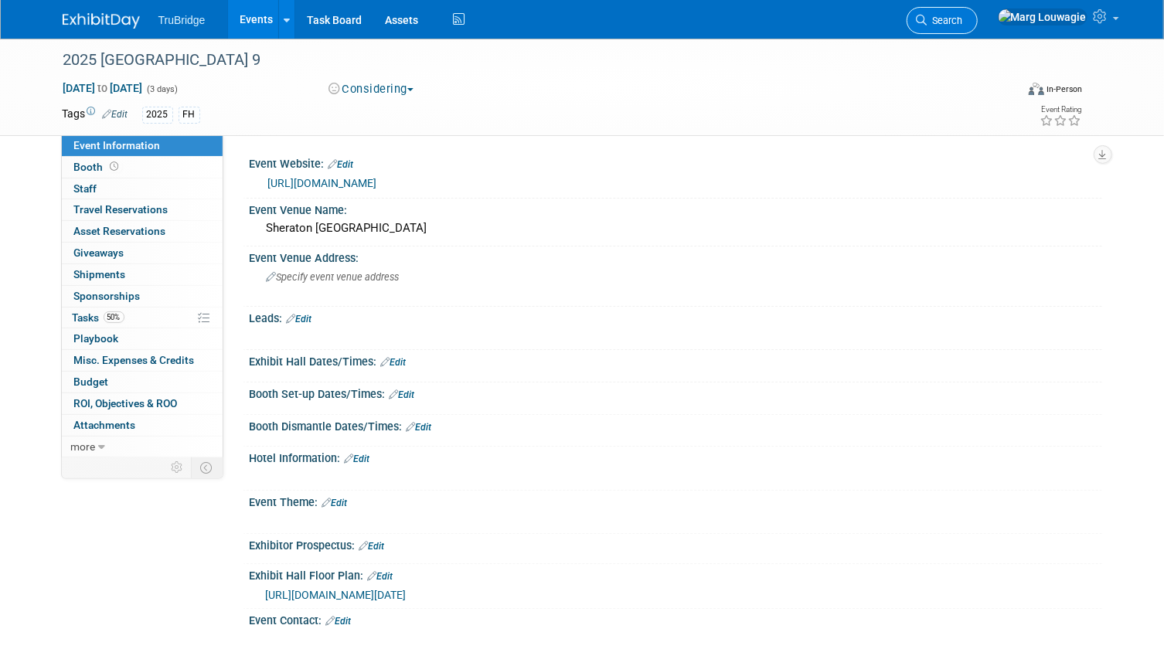
click at [928, 19] on icon at bounding box center [922, 20] width 11 height 11
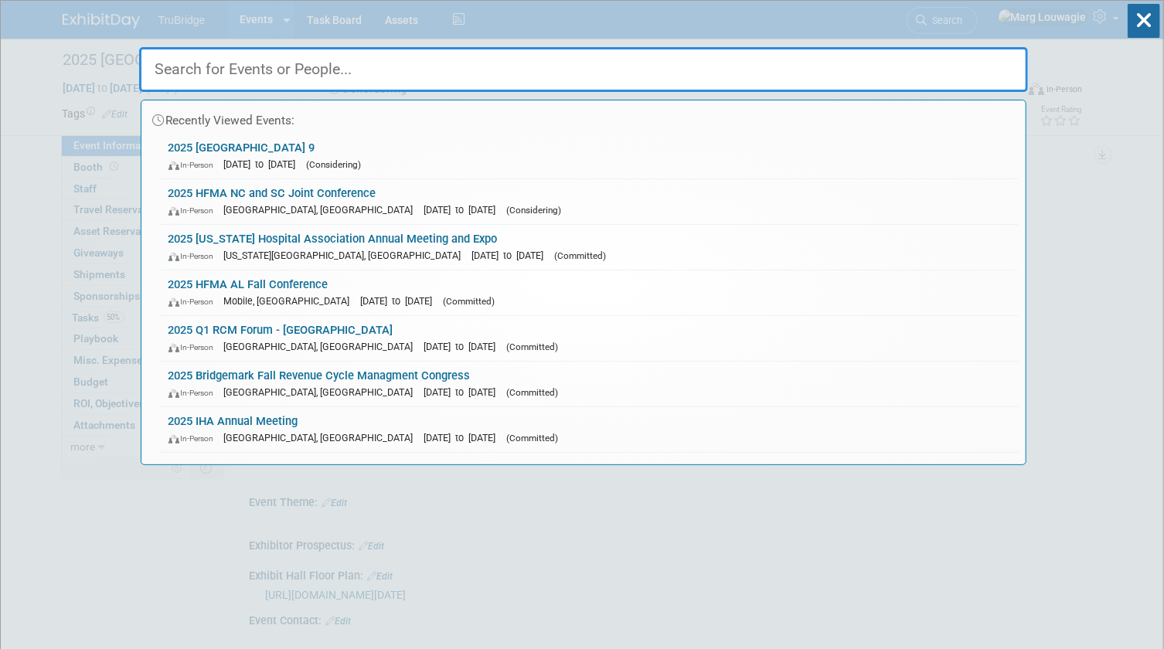
click at [969, 61] on input "text" at bounding box center [583, 69] width 889 height 45
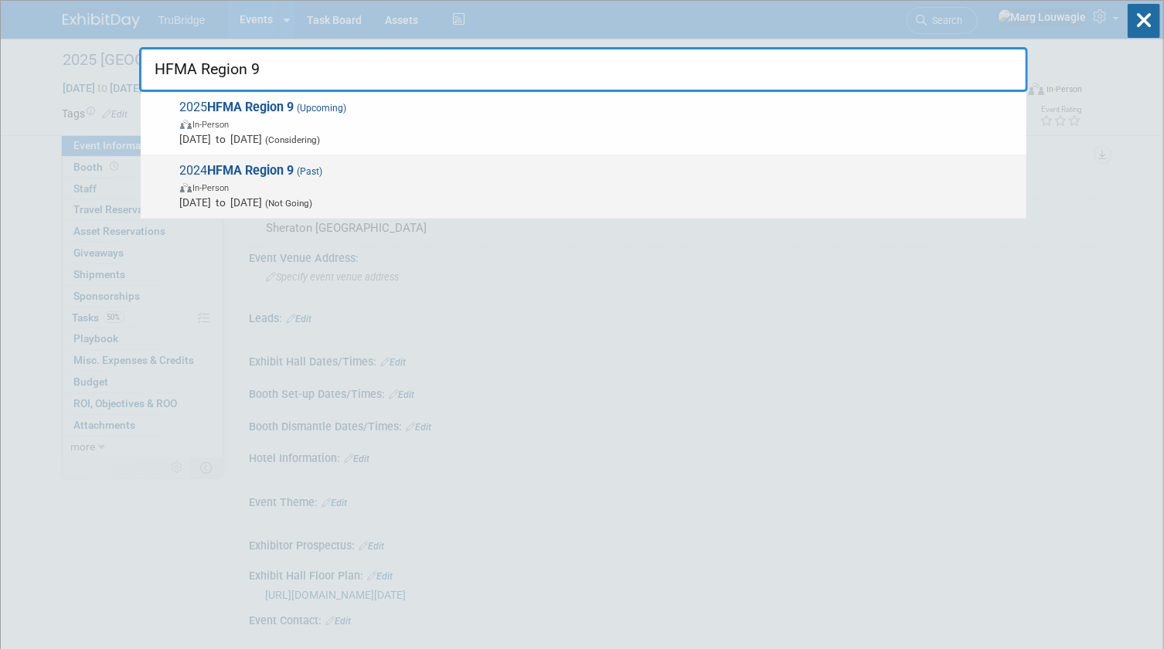
type input "HFMA Region 9"
click at [335, 184] on span "In-Person" at bounding box center [599, 186] width 839 height 15
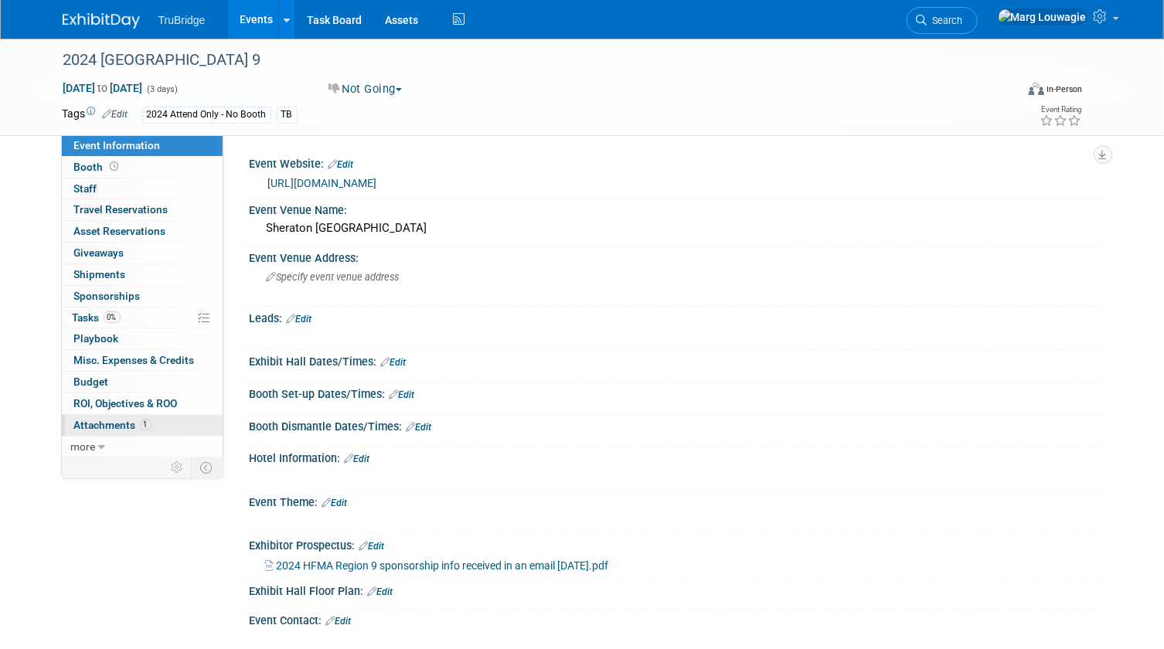
click at [116, 422] on span "Attachments 1" at bounding box center [112, 425] width 77 height 12
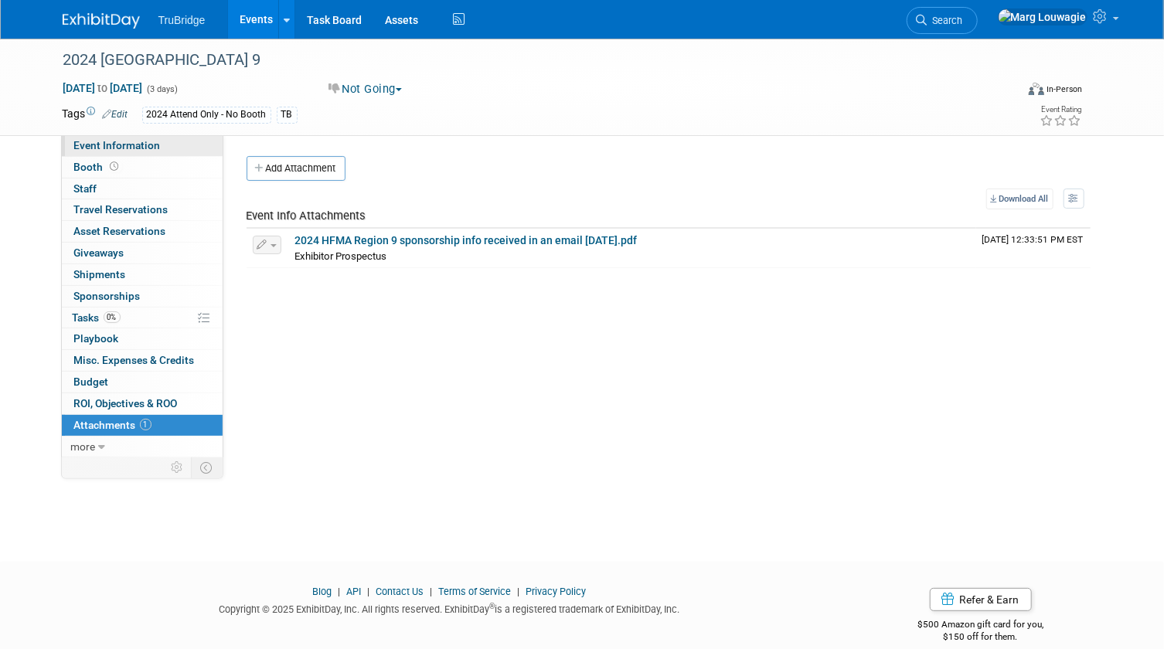
click at [169, 145] on link "Event Information" at bounding box center [142, 145] width 161 height 21
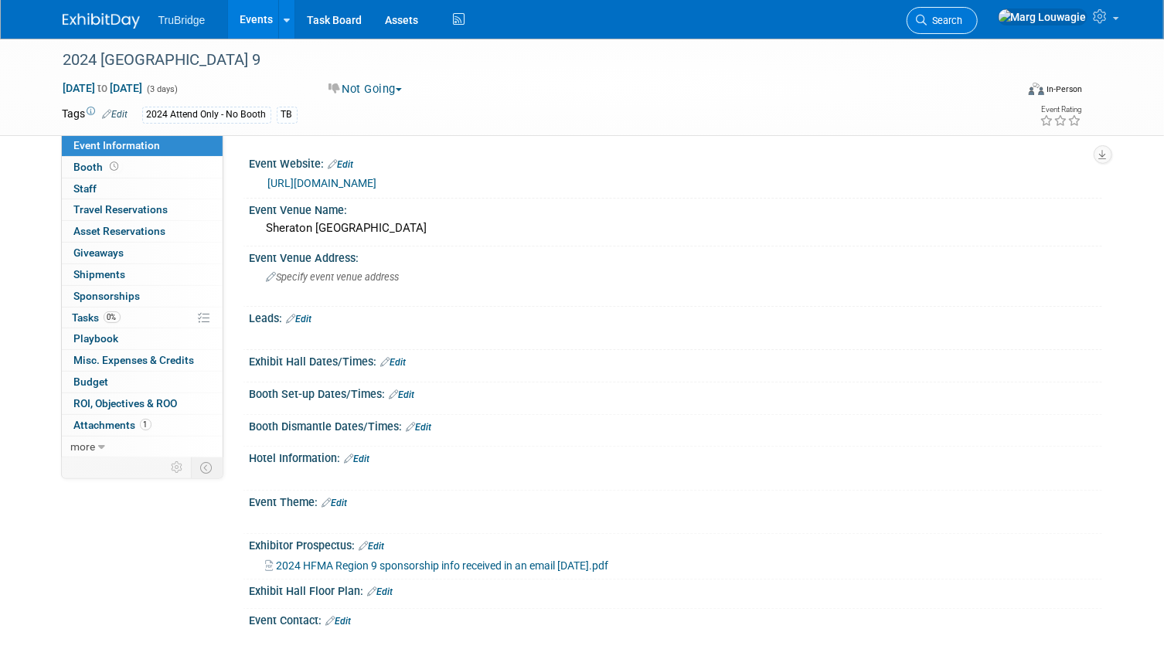
click at [963, 23] on span "Search" at bounding box center [946, 21] width 36 height 12
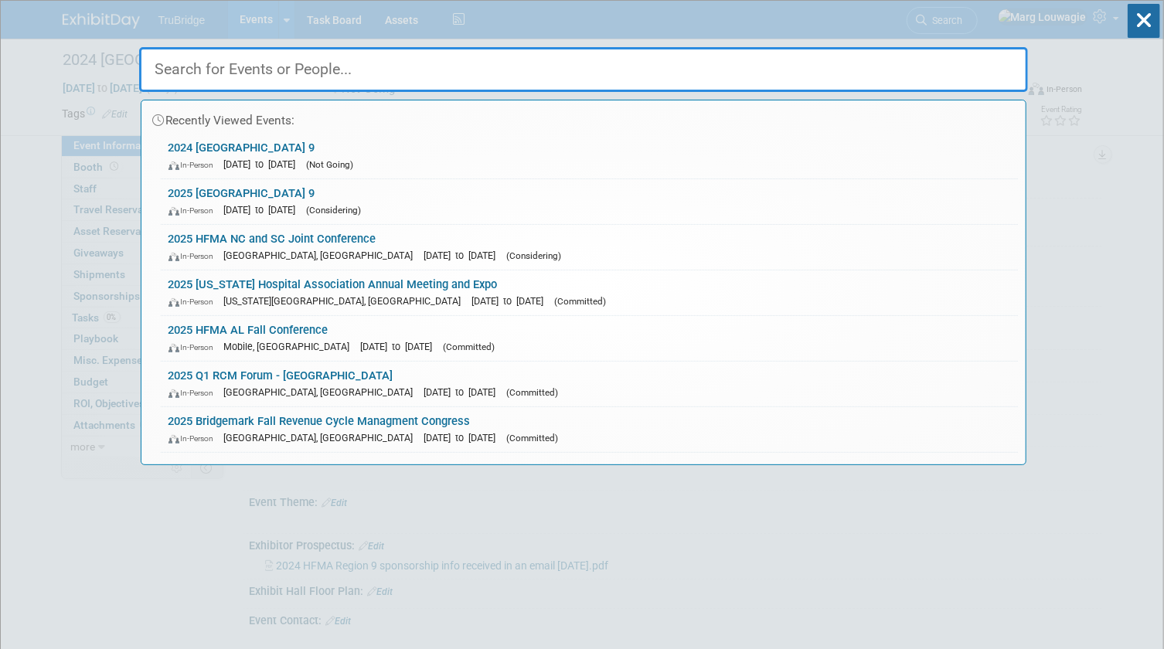
click at [927, 57] on input "text" at bounding box center [583, 69] width 889 height 45
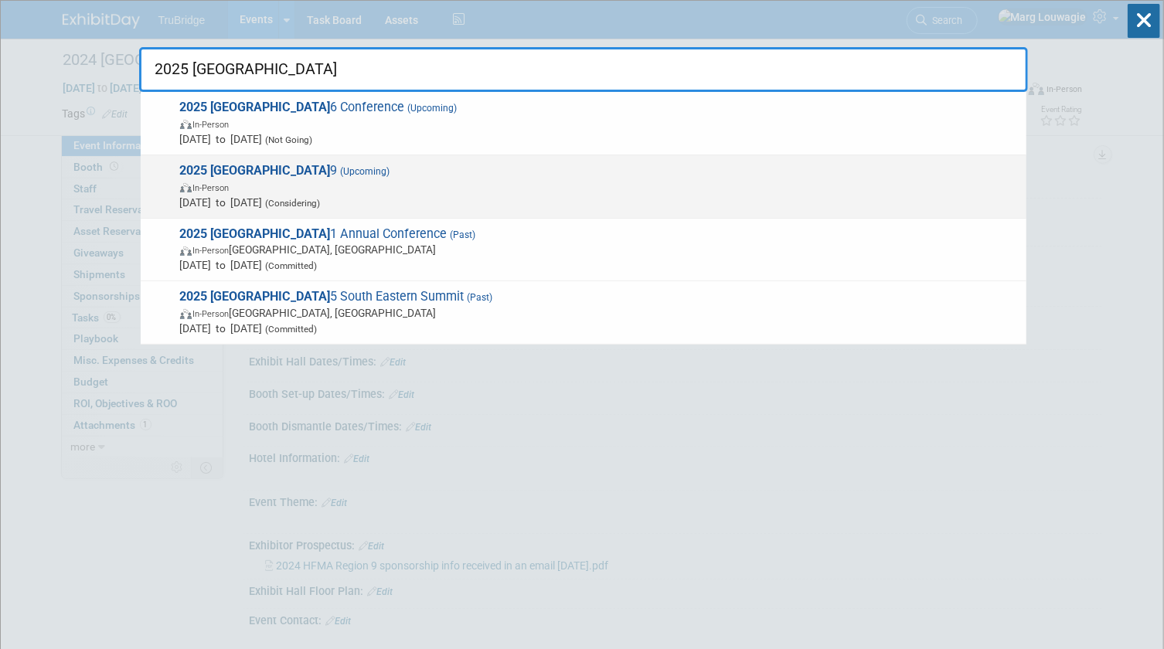
type input "2025 [GEOGRAPHIC_DATA]"
click at [283, 176] on strong "2025 [GEOGRAPHIC_DATA]" at bounding box center [255, 170] width 151 height 15
click at [0, 0] on div at bounding box center [0, 0] width 0 height 0
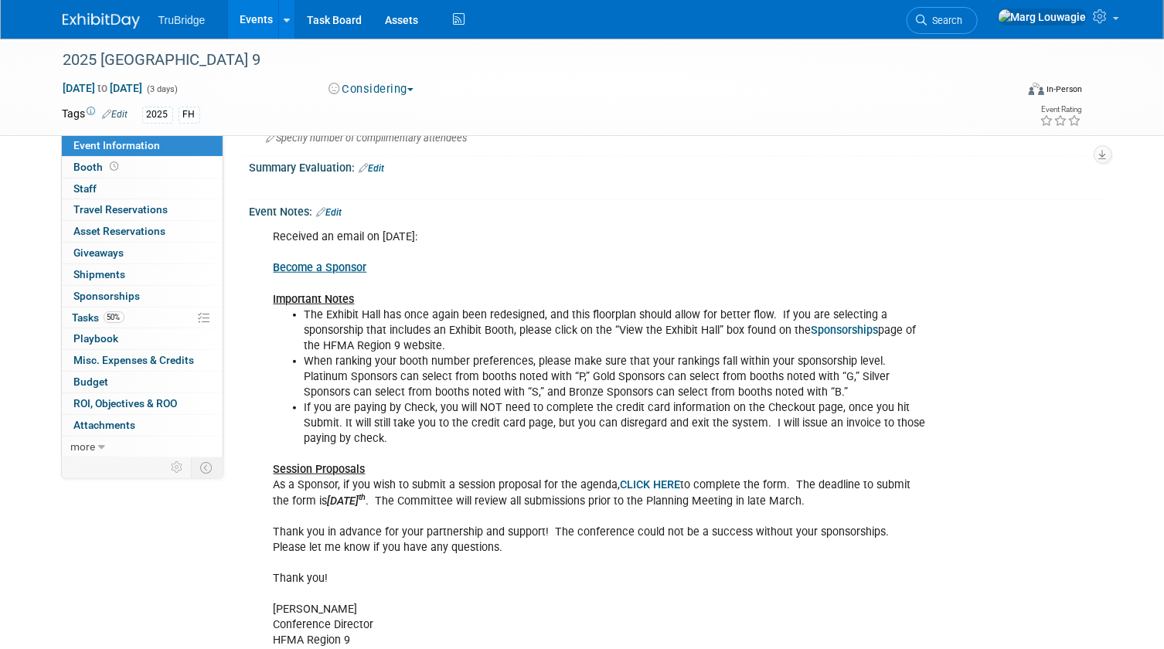
scroll to position [572, 0]
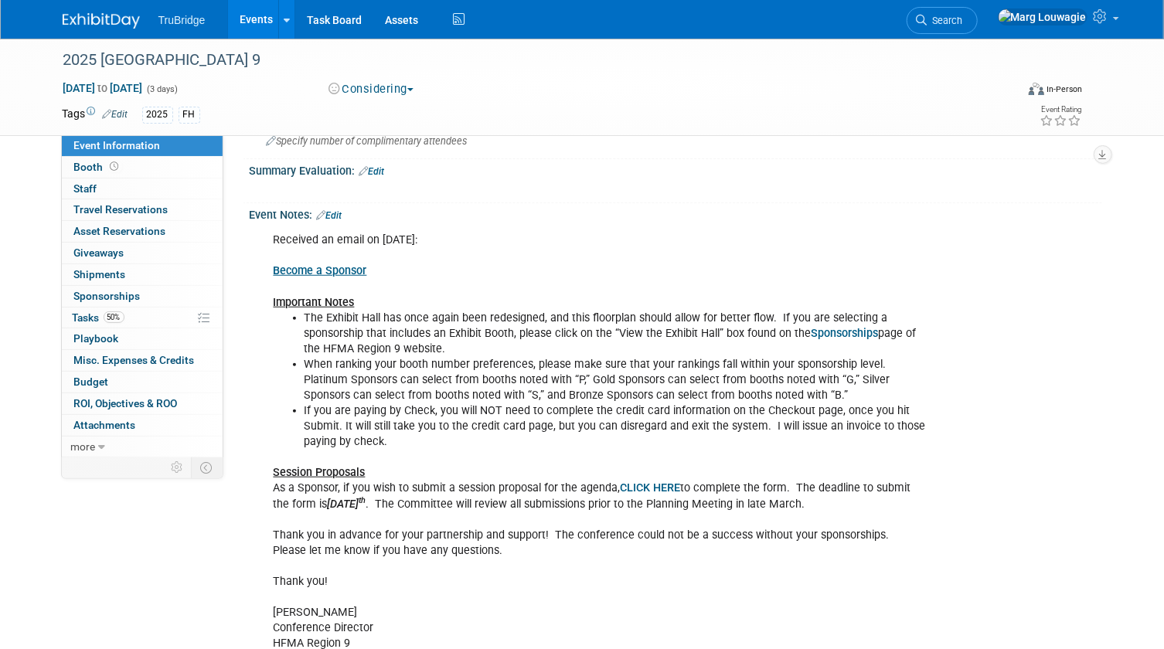
click at [334, 268] on u "Become a Sponsor" at bounding box center [321, 270] width 94 height 13
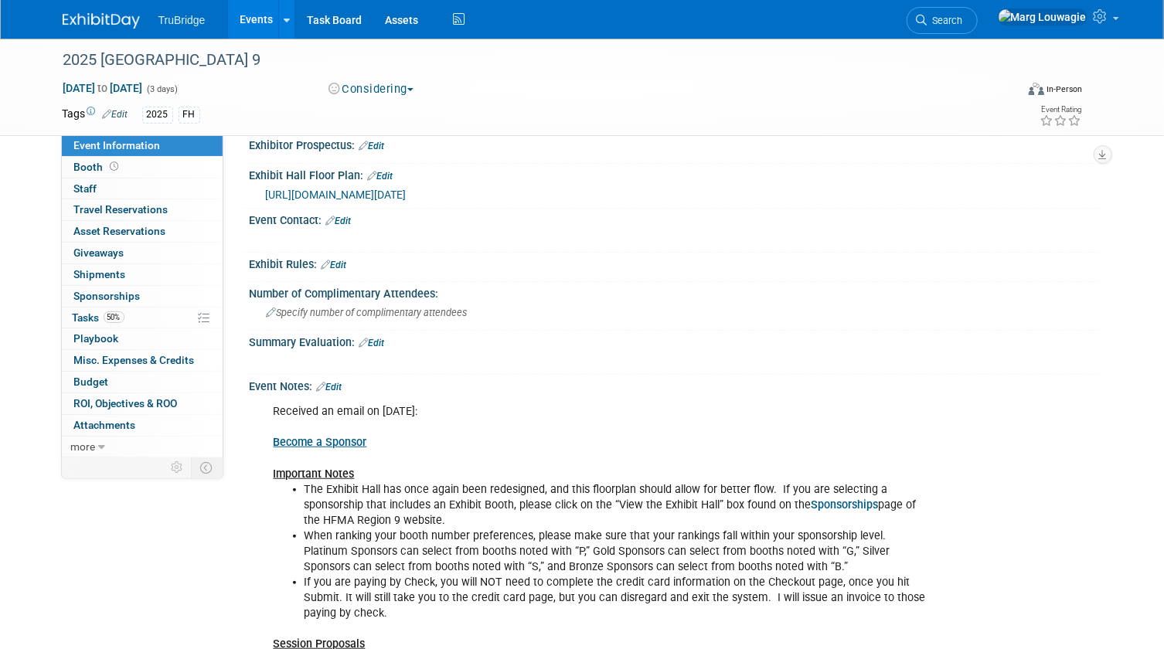
scroll to position [362, 0]
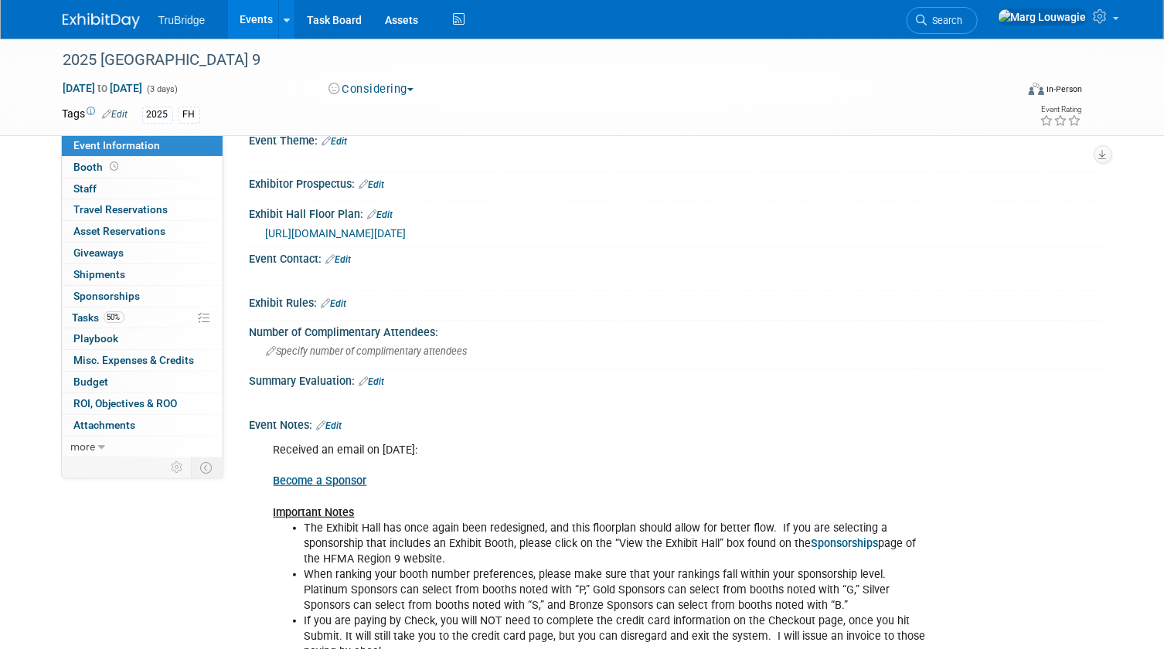
click at [407, 230] on span "[URL][DOMAIN_NAME][DATE]" at bounding box center [336, 233] width 141 height 12
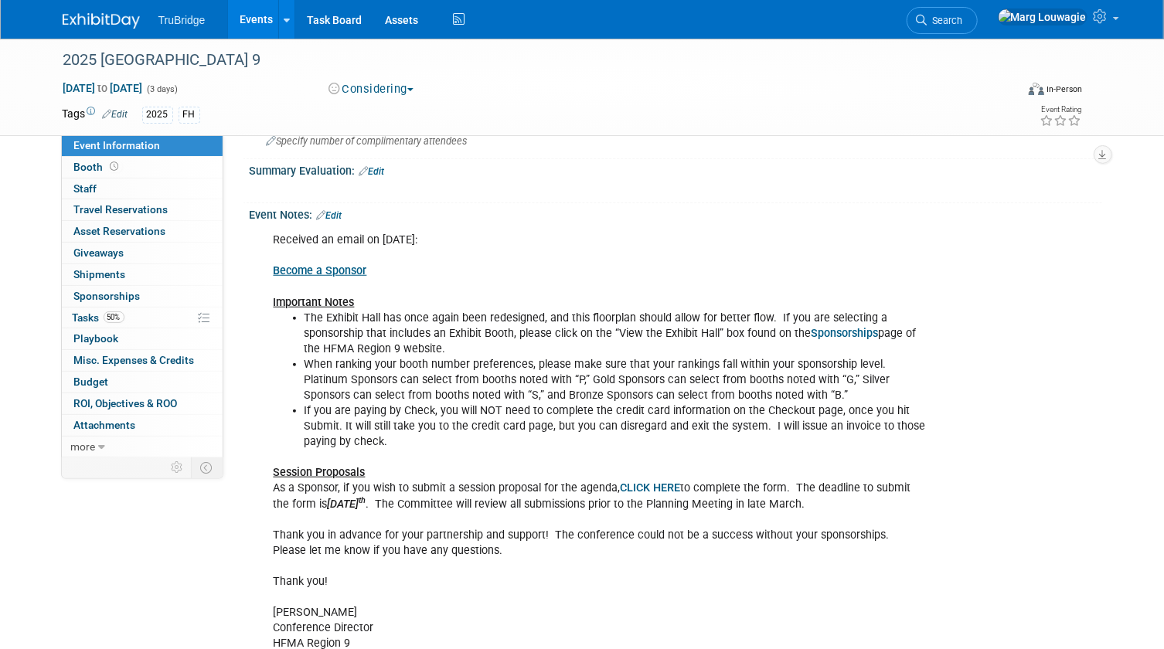
scroll to position [642, 0]
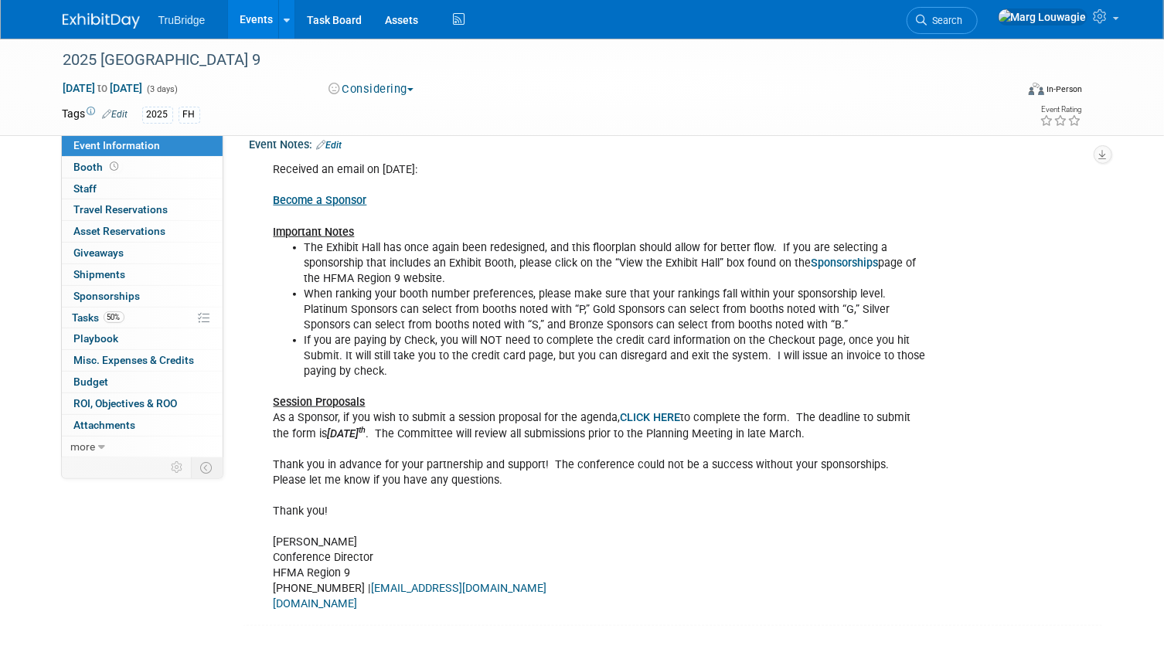
click at [853, 257] on b "Sponsorships" at bounding box center [845, 263] width 67 height 13
